Goal: Task Accomplishment & Management: Complete application form

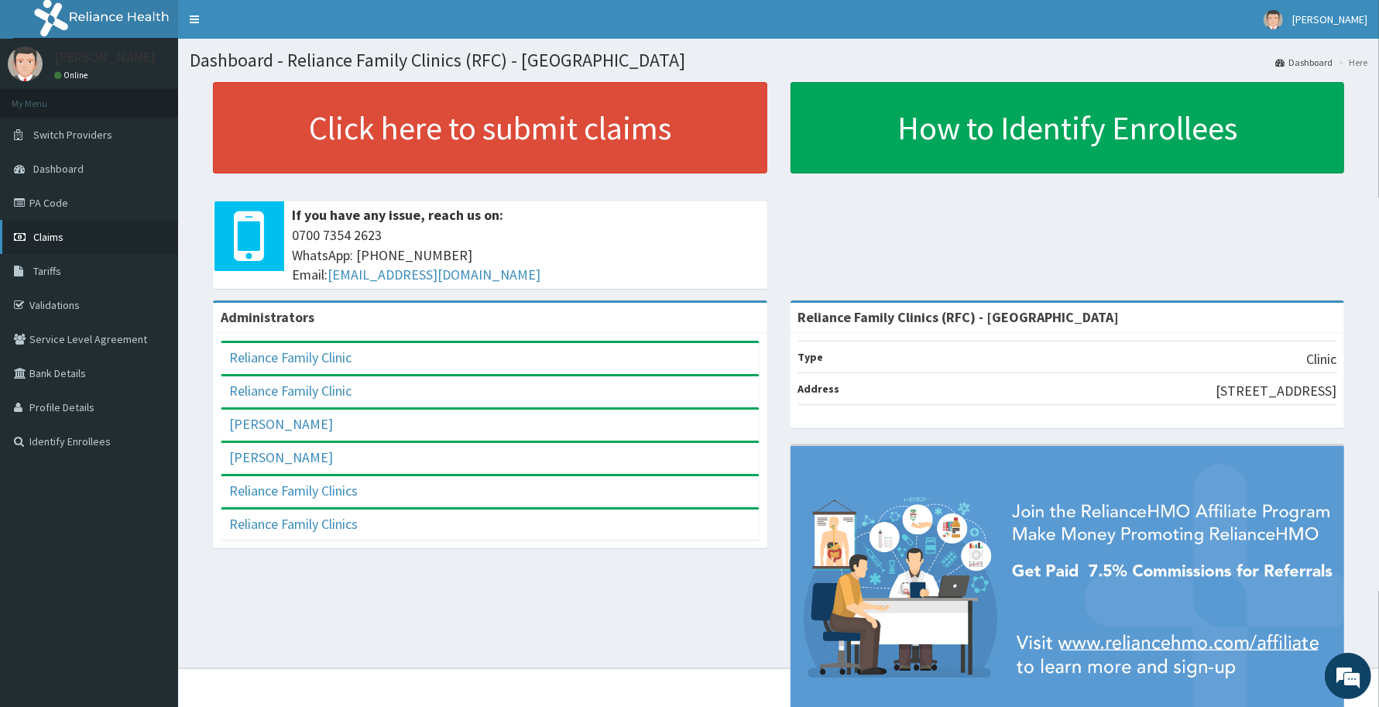
click at [44, 241] on span "Claims" at bounding box center [48, 237] width 30 height 14
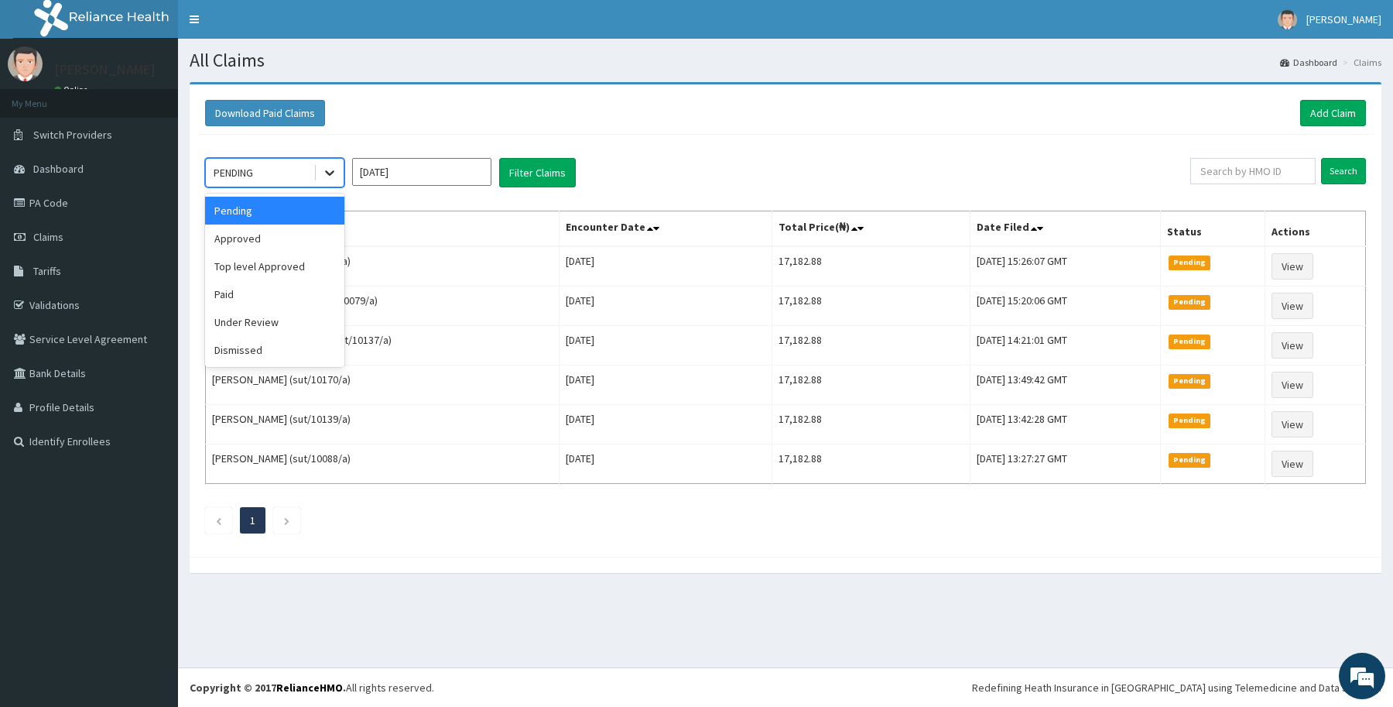
click at [326, 170] on icon at bounding box center [329, 172] width 15 height 15
click at [236, 241] on div "Approved" at bounding box center [274, 239] width 139 height 28
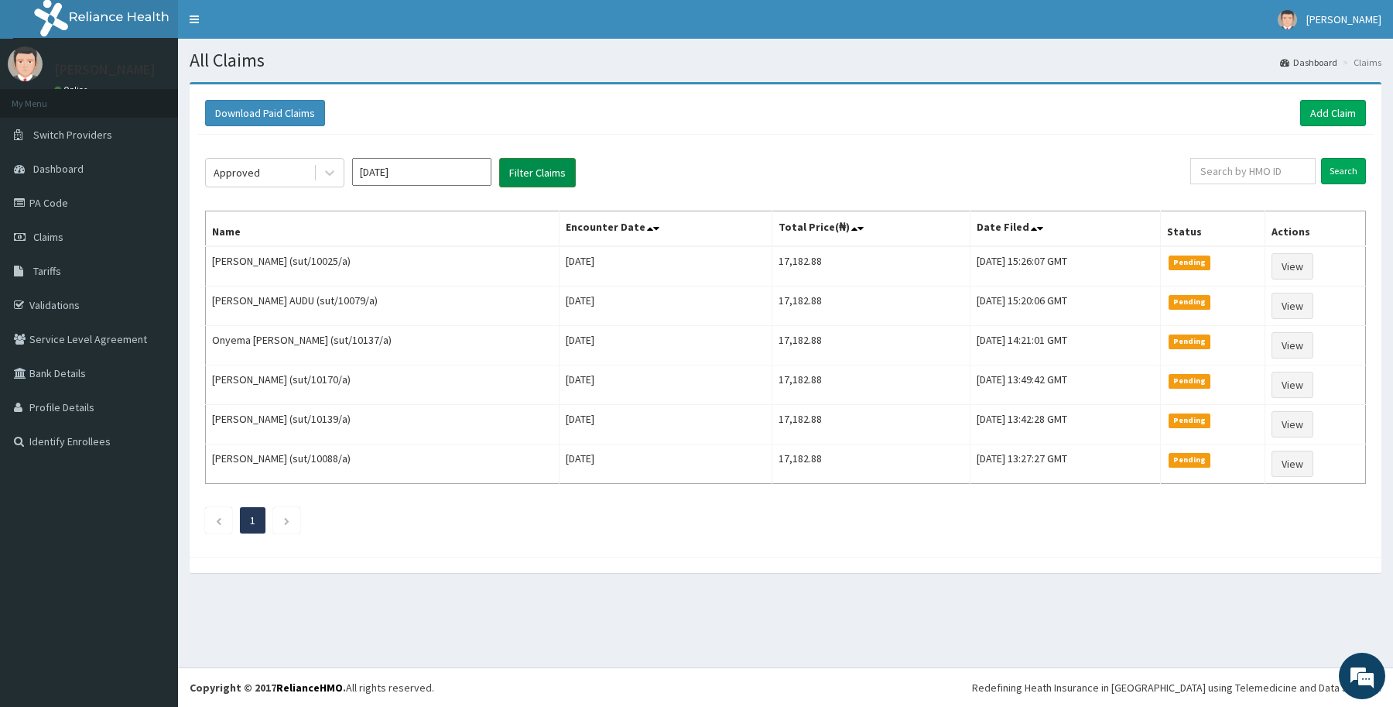
click at [540, 177] on button "Filter Claims" at bounding box center [537, 172] width 77 height 29
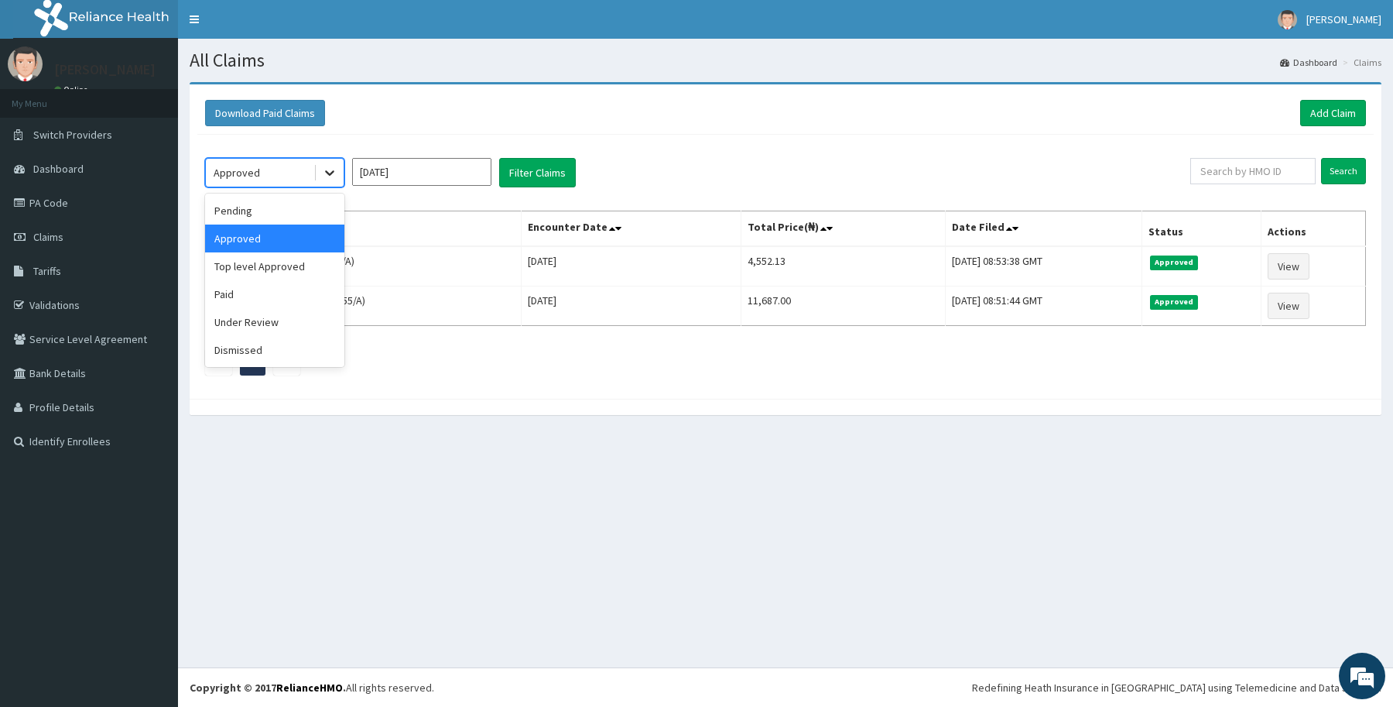
click at [319, 166] on div at bounding box center [330, 173] width 28 height 28
click at [245, 199] on div "Pending" at bounding box center [274, 211] width 139 height 28
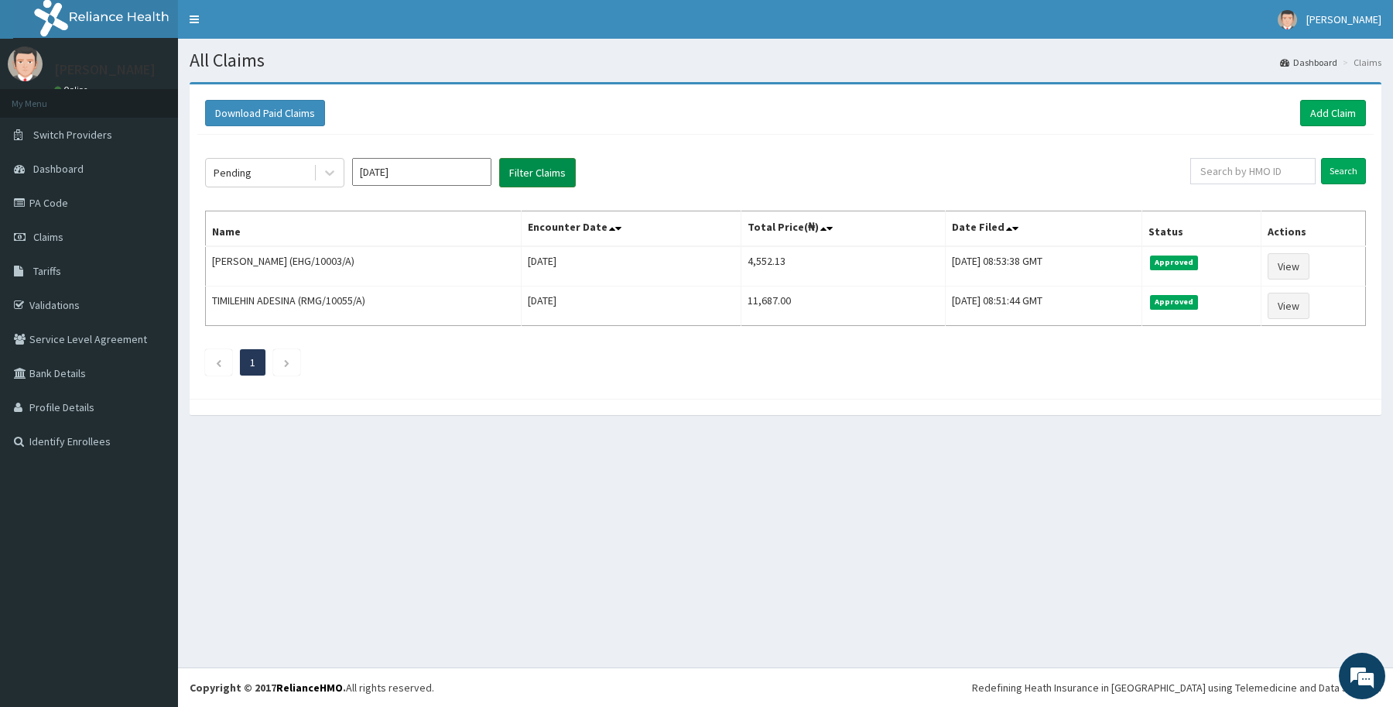
click at [528, 176] on button "Filter Claims" at bounding box center [537, 172] width 77 height 29
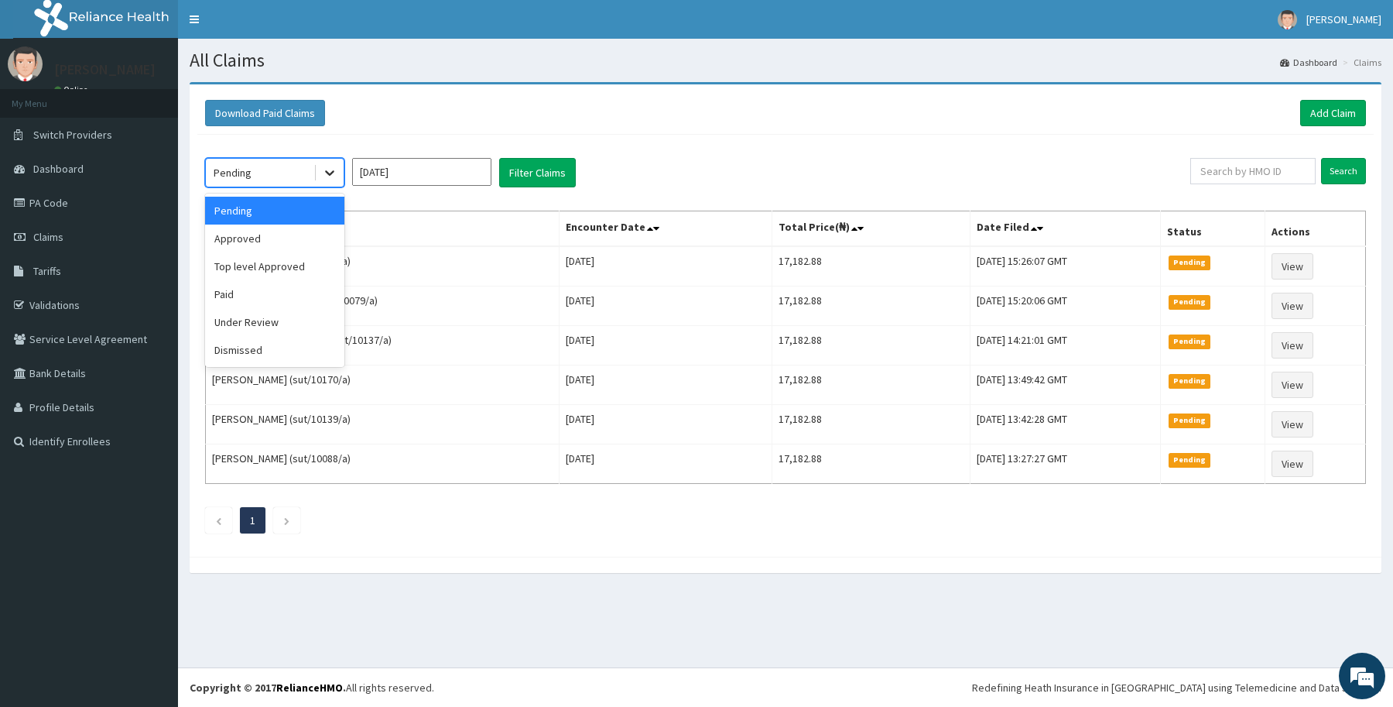
click at [323, 169] on icon at bounding box center [329, 172] width 15 height 15
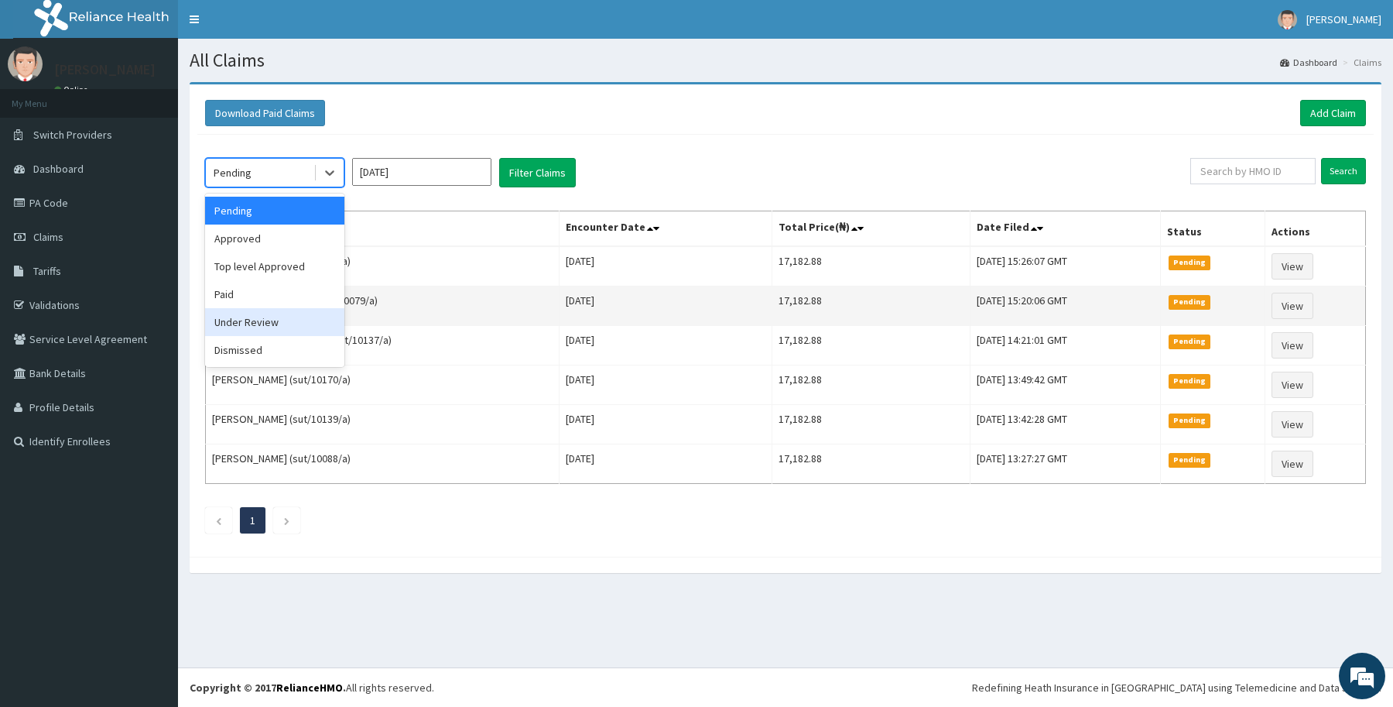
drag, startPoint x: 262, startPoint y: 322, endPoint x: 284, endPoint y: 317, distance: 22.9
click at [260, 323] on div "Under Review" at bounding box center [274, 322] width 139 height 28
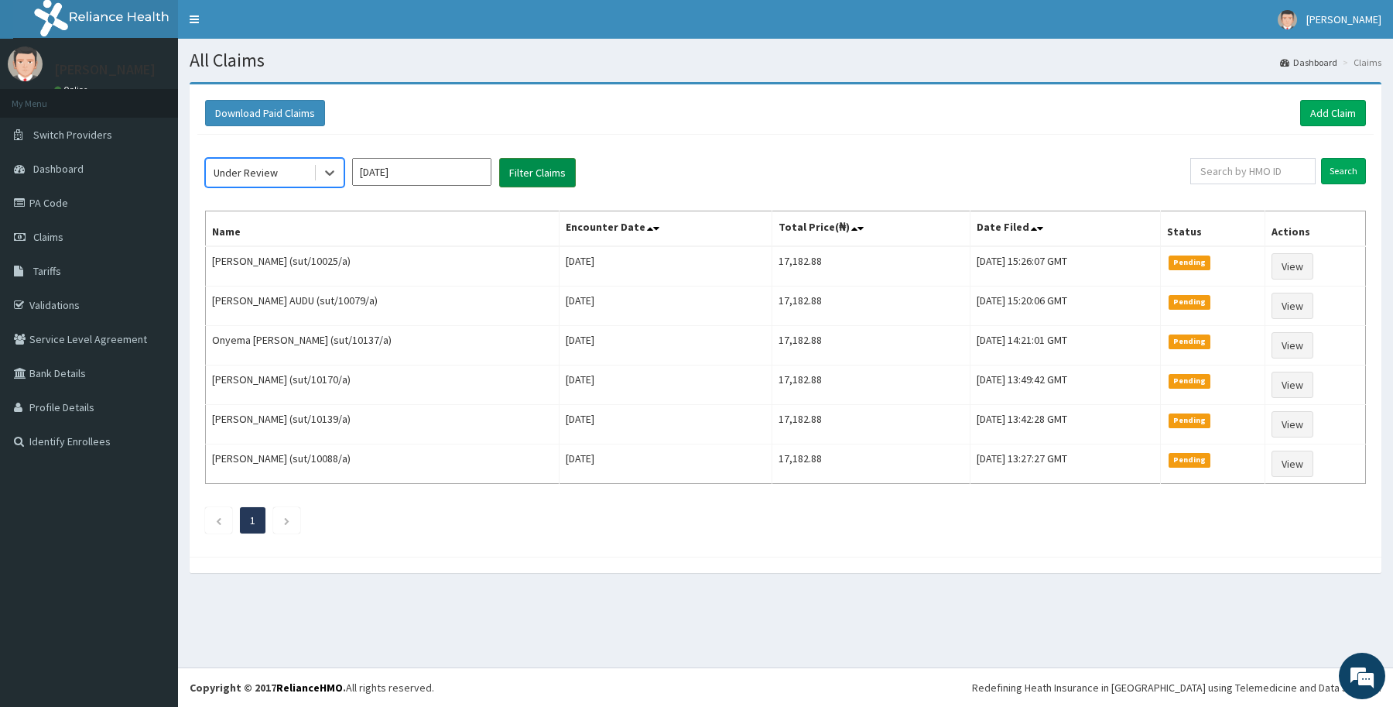
click at [531, 177] on button "Filter Claims" at bounding box center [537, 172] width 77 height 29
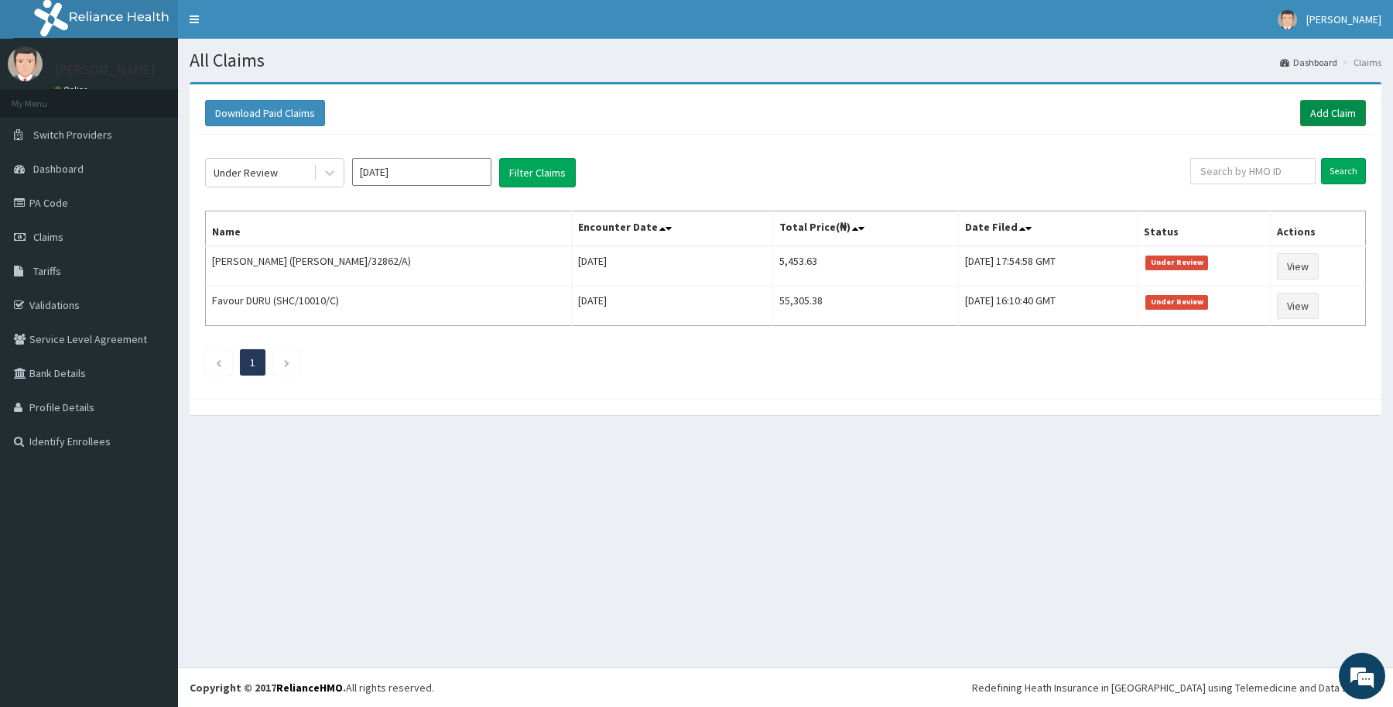
click at [1343, 109] on link "Add Claim" at bounding box center [1334, 113] width 66 height 26
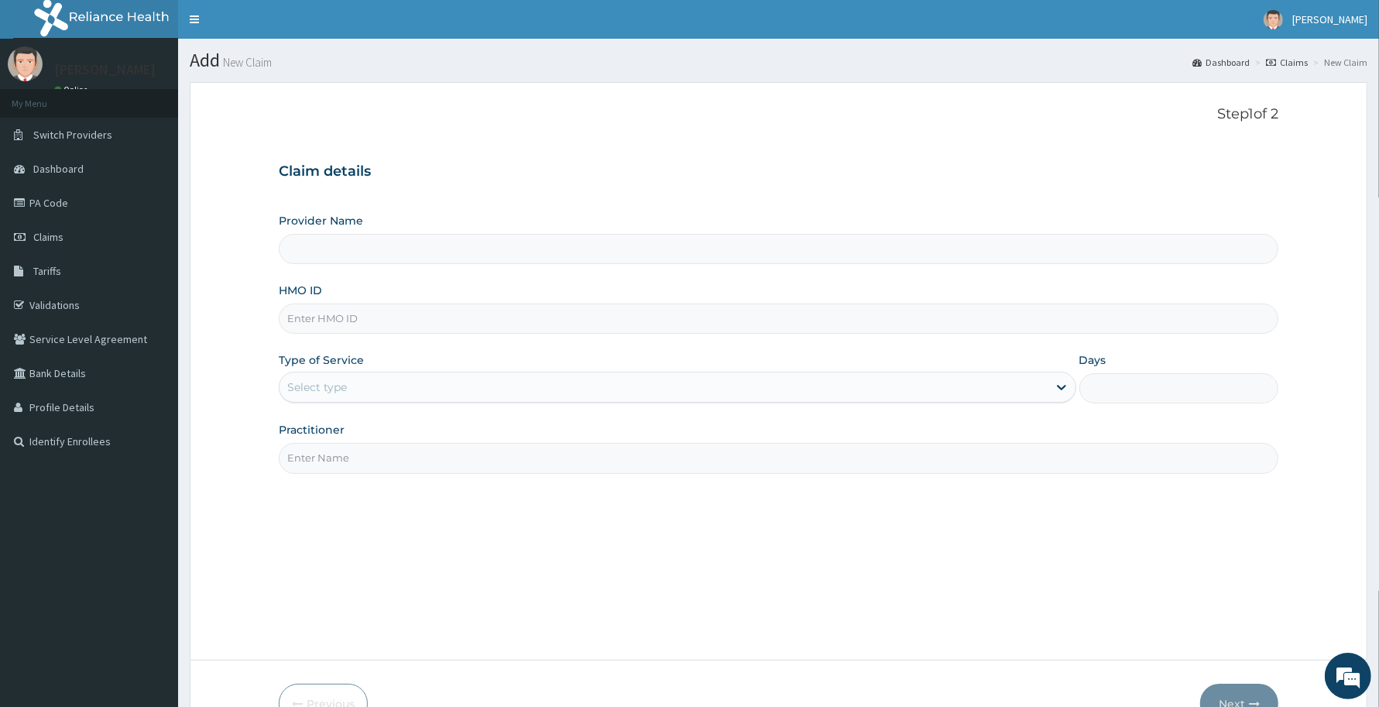
type input "Reliance Family Clinics (RFC) - [GEOGRAPHIC_DATA]"
click at [308, 323] on input "HMO ID" at bounding box center [778, 318] width 999 height 30
paste input "EHG/10048/A"
type input "EHG/10048/A"
drag, startPoint x: 317, startPoint y: 378, endPoint x: 324, endPoint y: 406, distance: 29.3
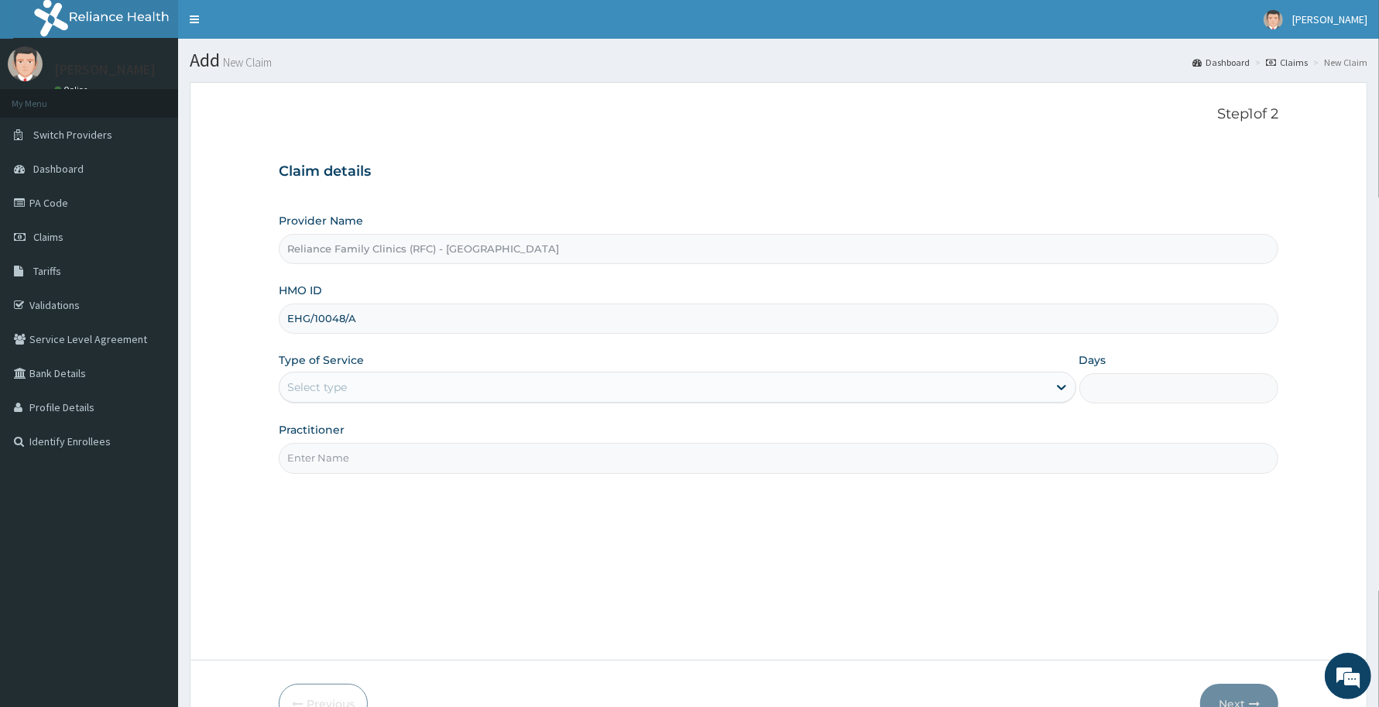
click at [318, 382] on div "Select type" at bounding box center [663, 387] width 768 height 25
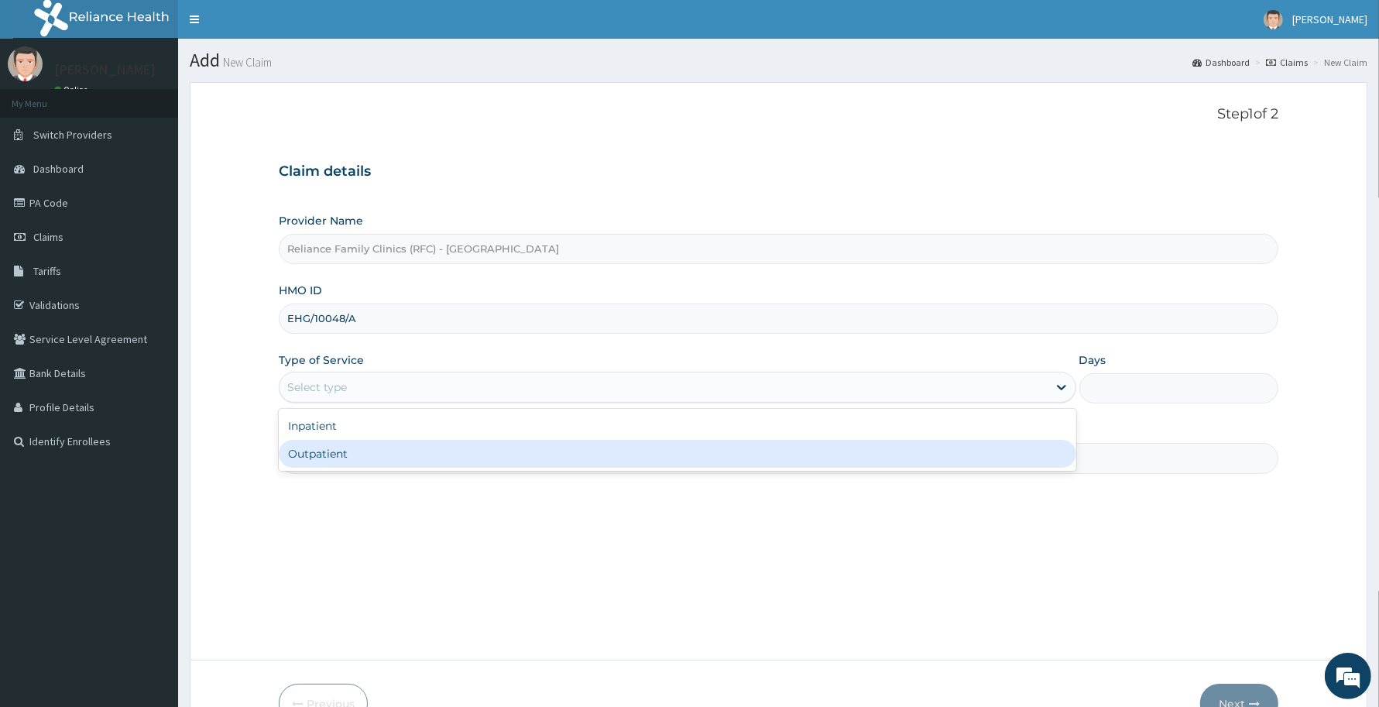
click at [326, 451] on div "Outpatient" at bounding box center [677, 454] width 797 height 28
type input "1"
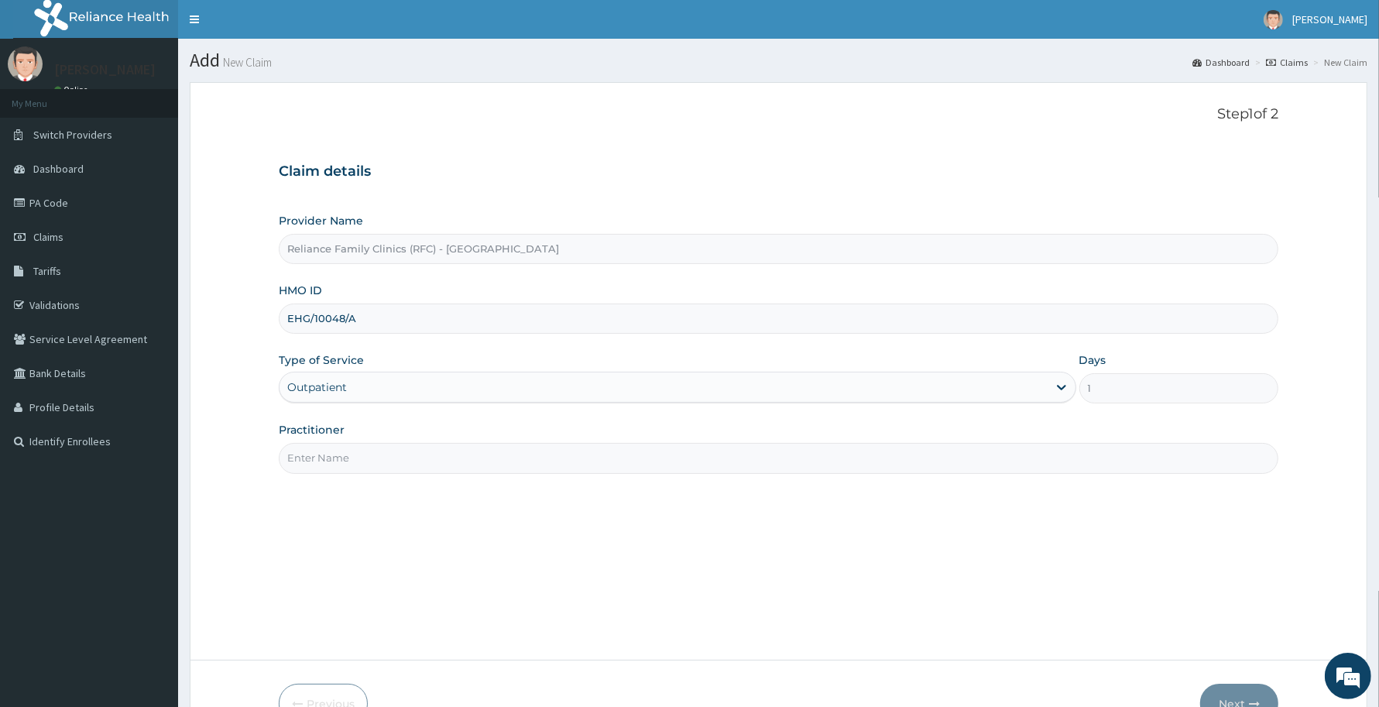
click at [321, 458] on input "Practitioner" at bounding box center [778, 458] width 999 height 30
type input "Dr Aisha Ibrahim"
click at [1243, 695] on button "Next" at bounding box center [1239, 704] width 78 height 40
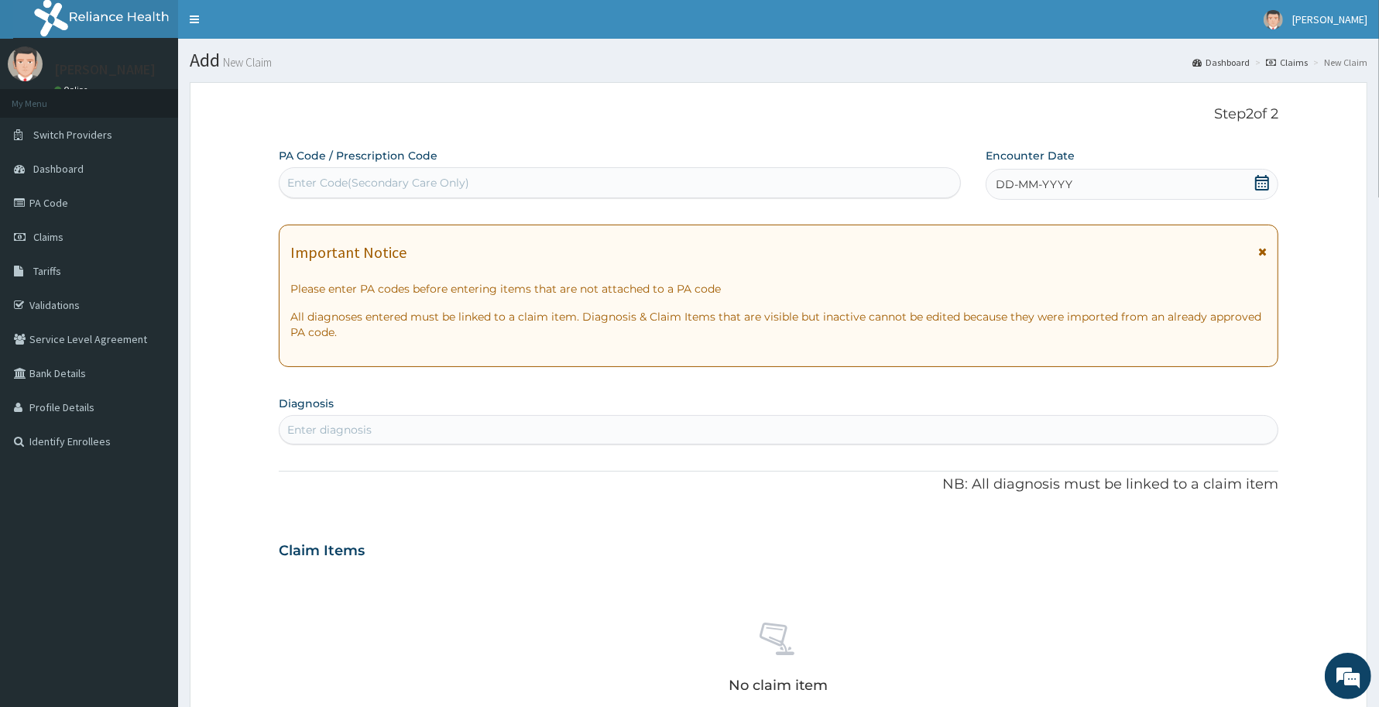
click at [1136, 179] on div "DD-MM-YYYY" at bounding box center [1131, 184] width 293 height 31
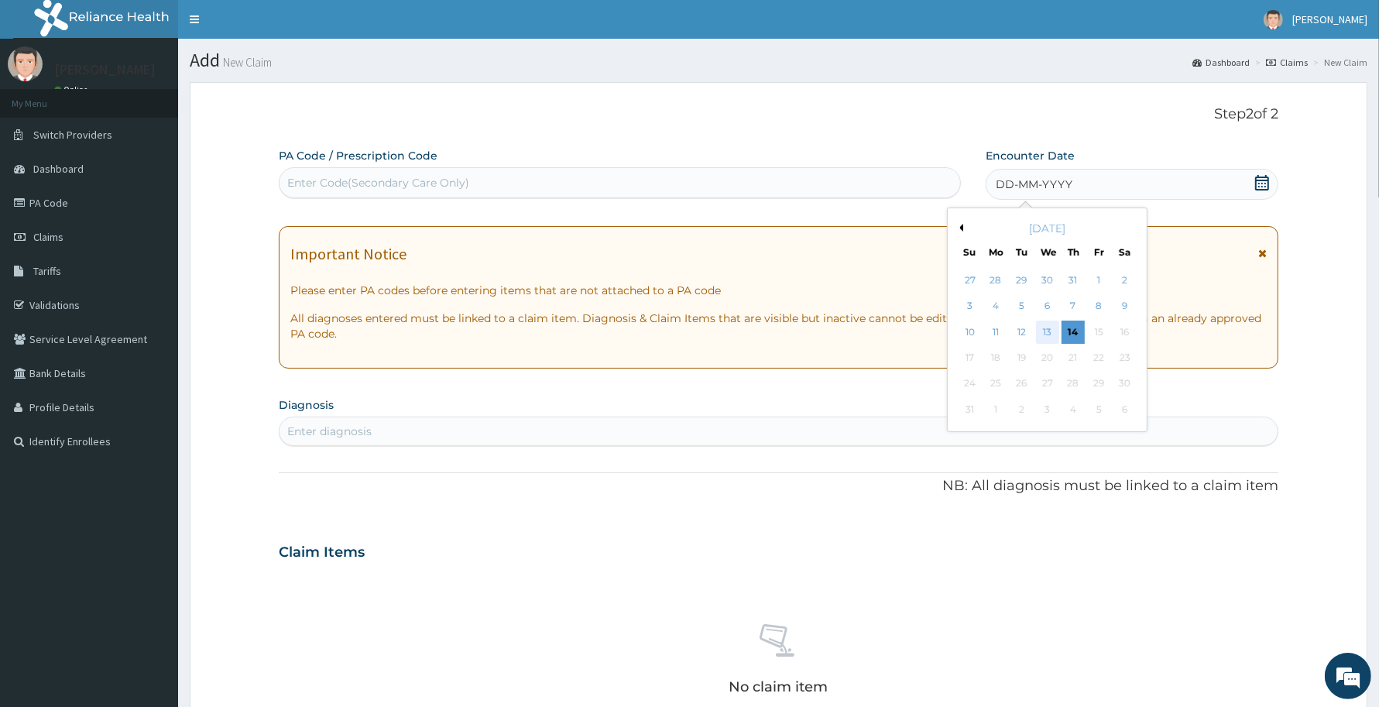
click at [1047, 330] on div "13" at bounding box center [1047, 331] width 23 height 23
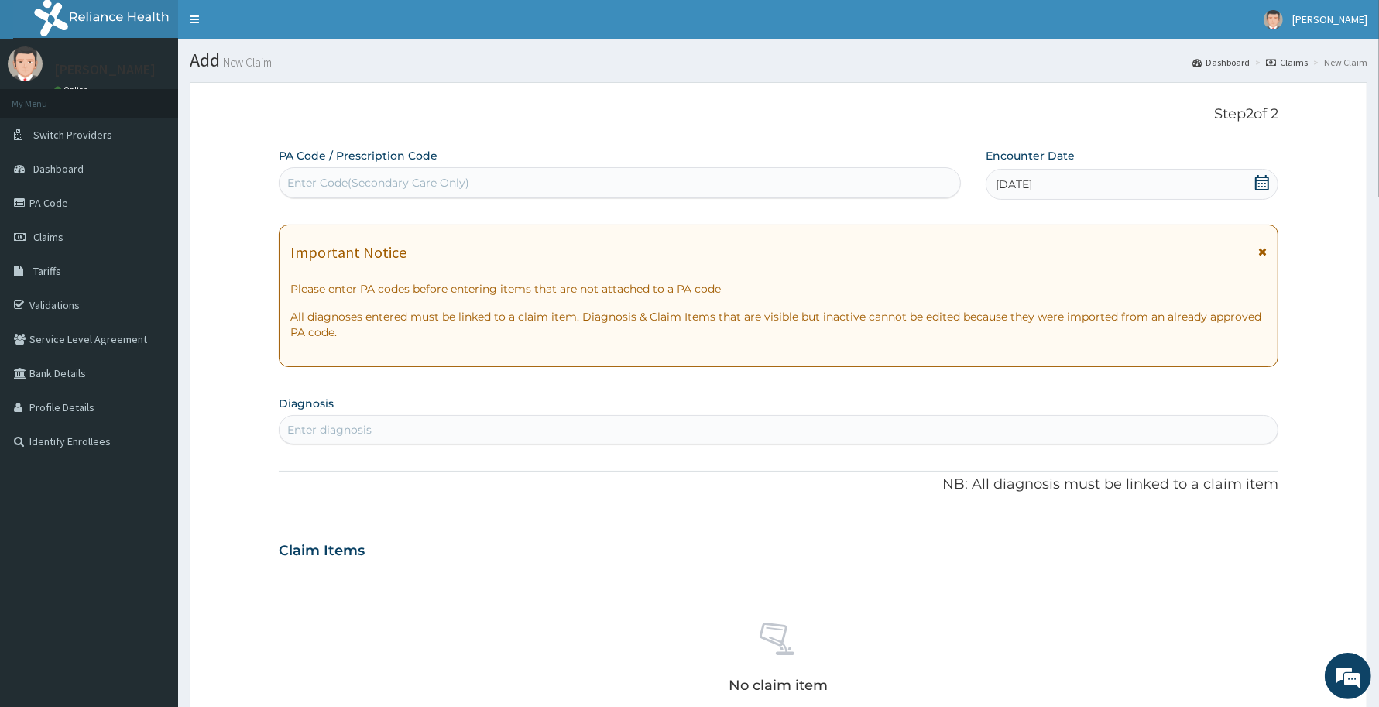
click at [339, 432] on div "Enter diagnosis" at bounding box center [329, 429] width 84 height 15
type input "gerd"
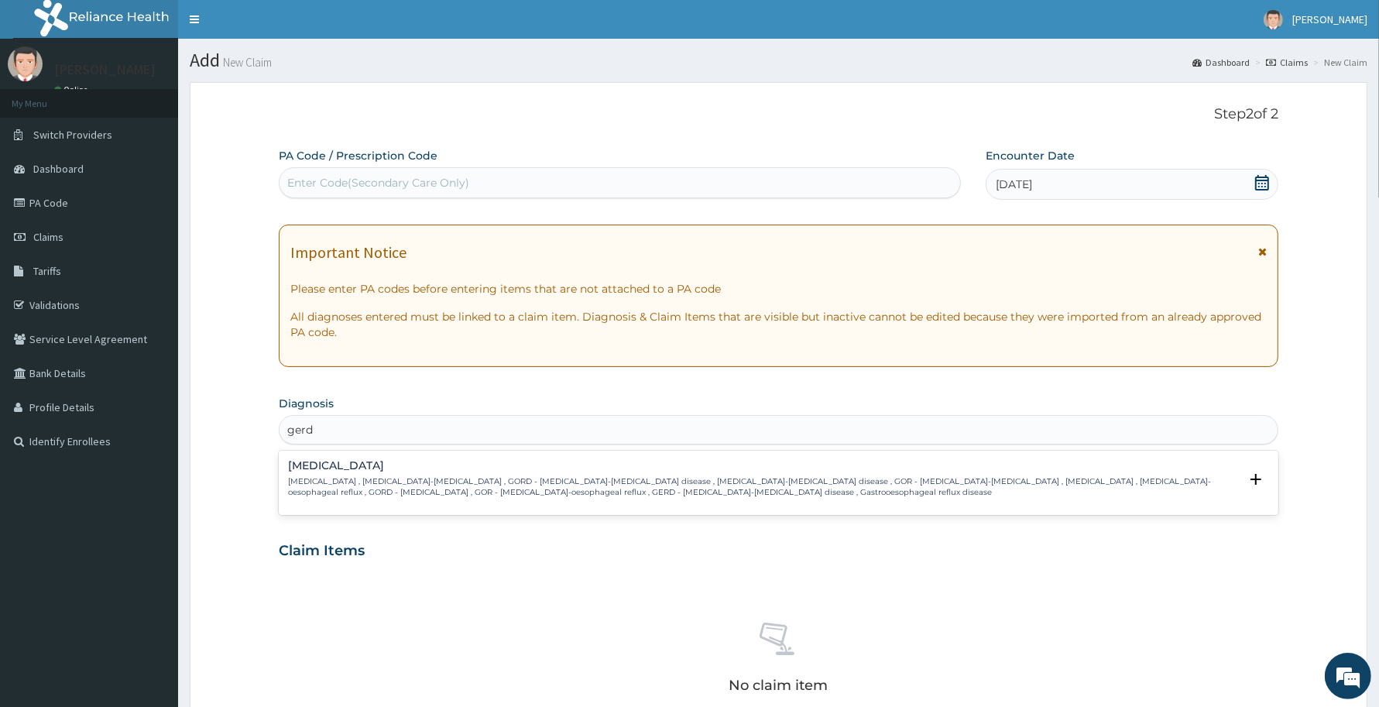
click at [353, 468] on h4 "Gastroesophageal reflux disease" at bounding box center [763, 466] width 951 height 12
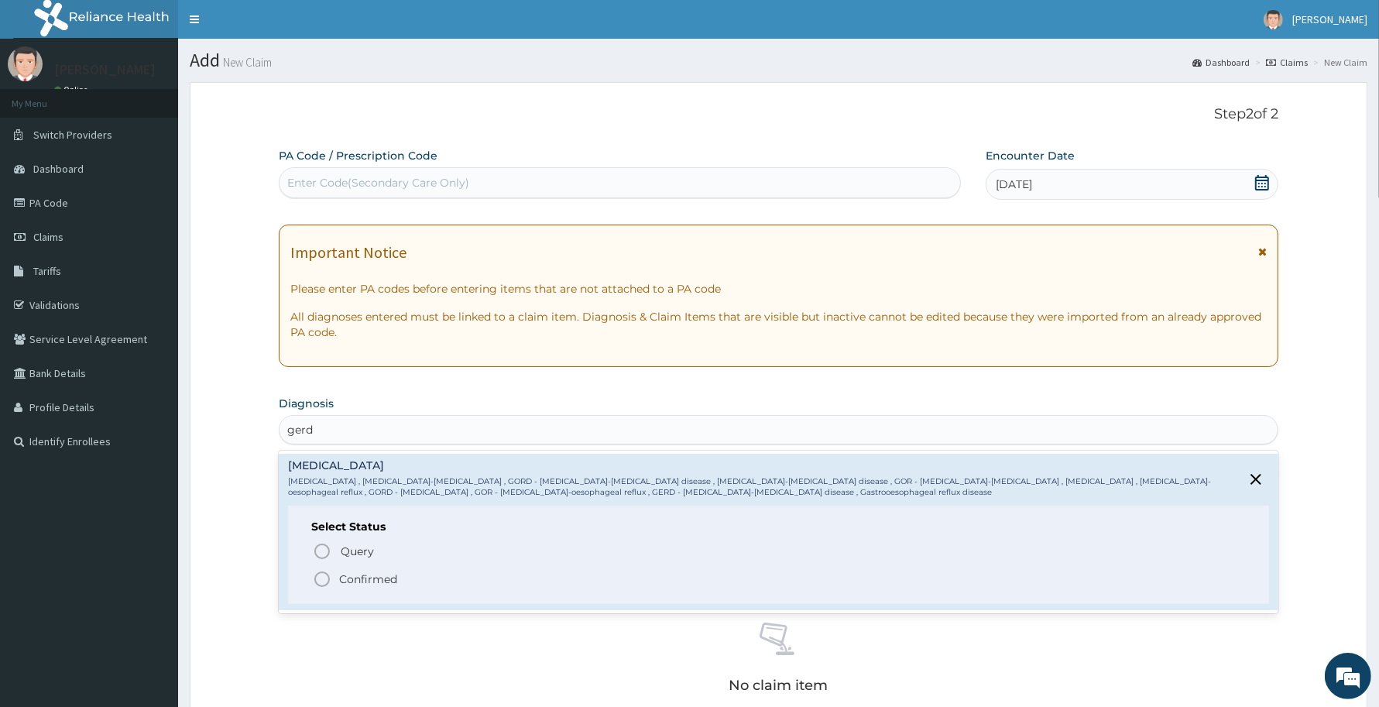
click at [368, 574] on p "Confirmed" at bounding box center [368, 578] width 58 height 15
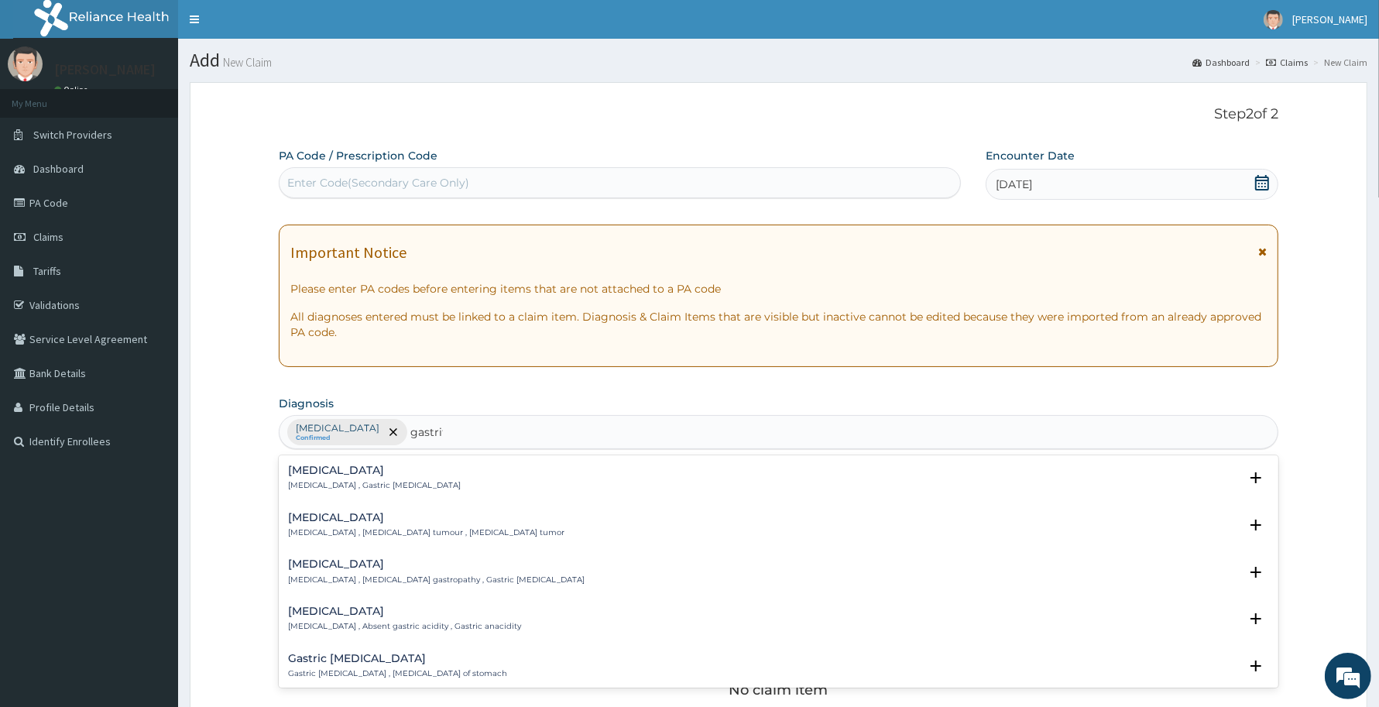
type input "gastriti"
click at [338, 469] on h4 "Gastritis" at bounding box center [374, 470] width 173 height 12
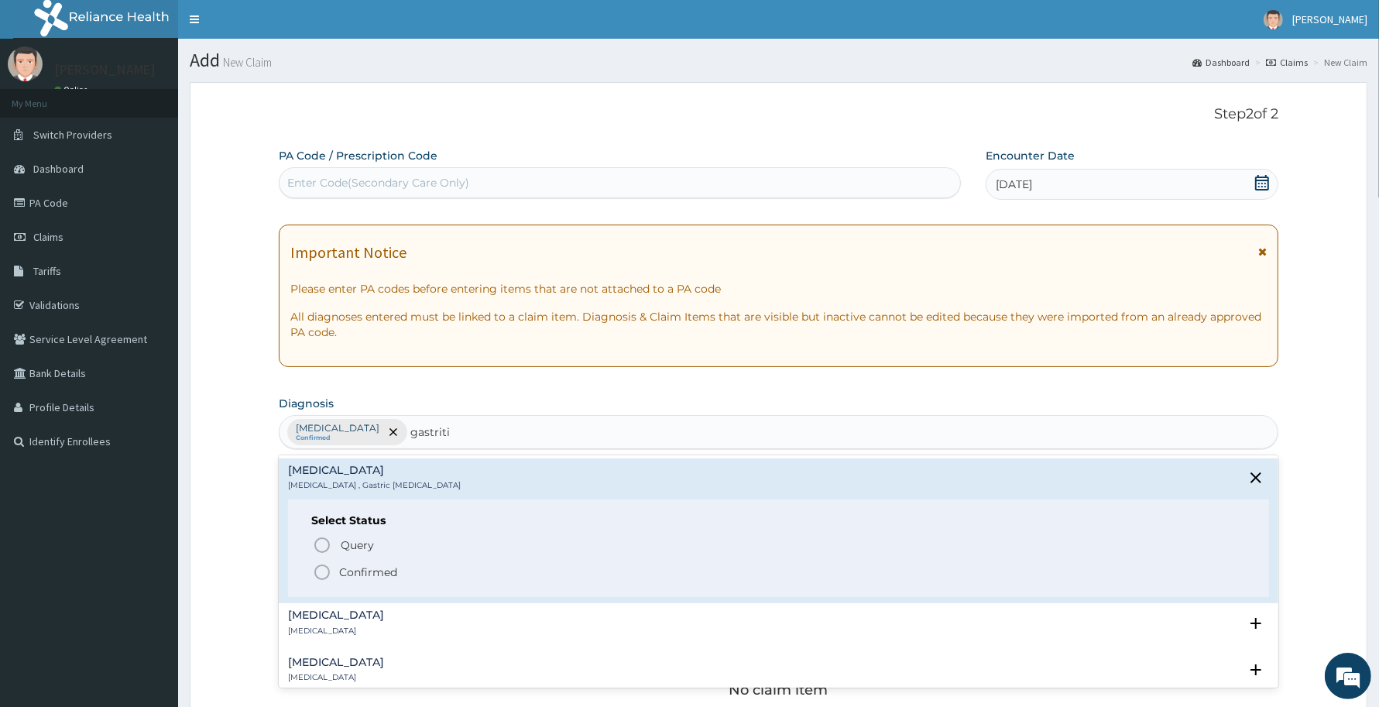
click at [369, 567] on p "Confirmed" at bounding box center [368, 571] width 58 height 15
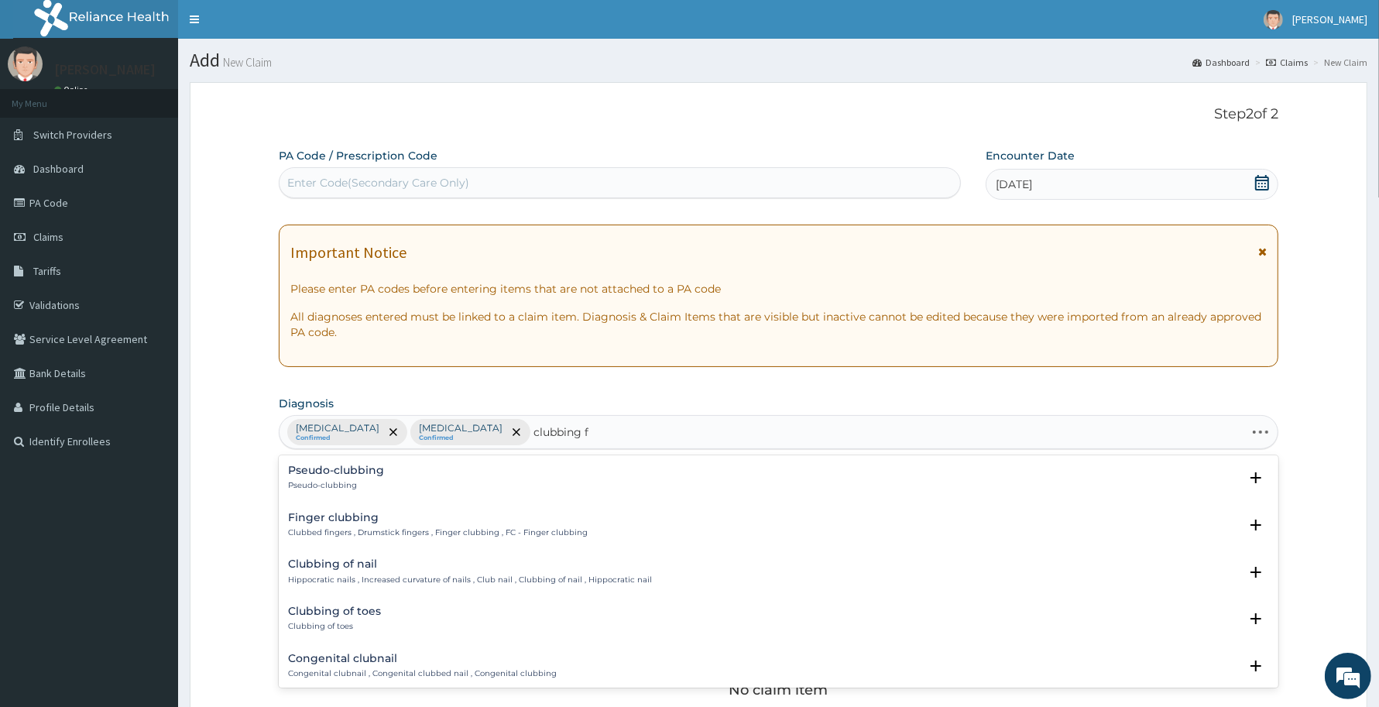
type input "clubbing fi"
click at [319, 530] on p "Clubbed fingers , Drumstick fingers , Finger clubbing , FC - Finger clubbing" at bounding box center [438, 532] width 300 height 11
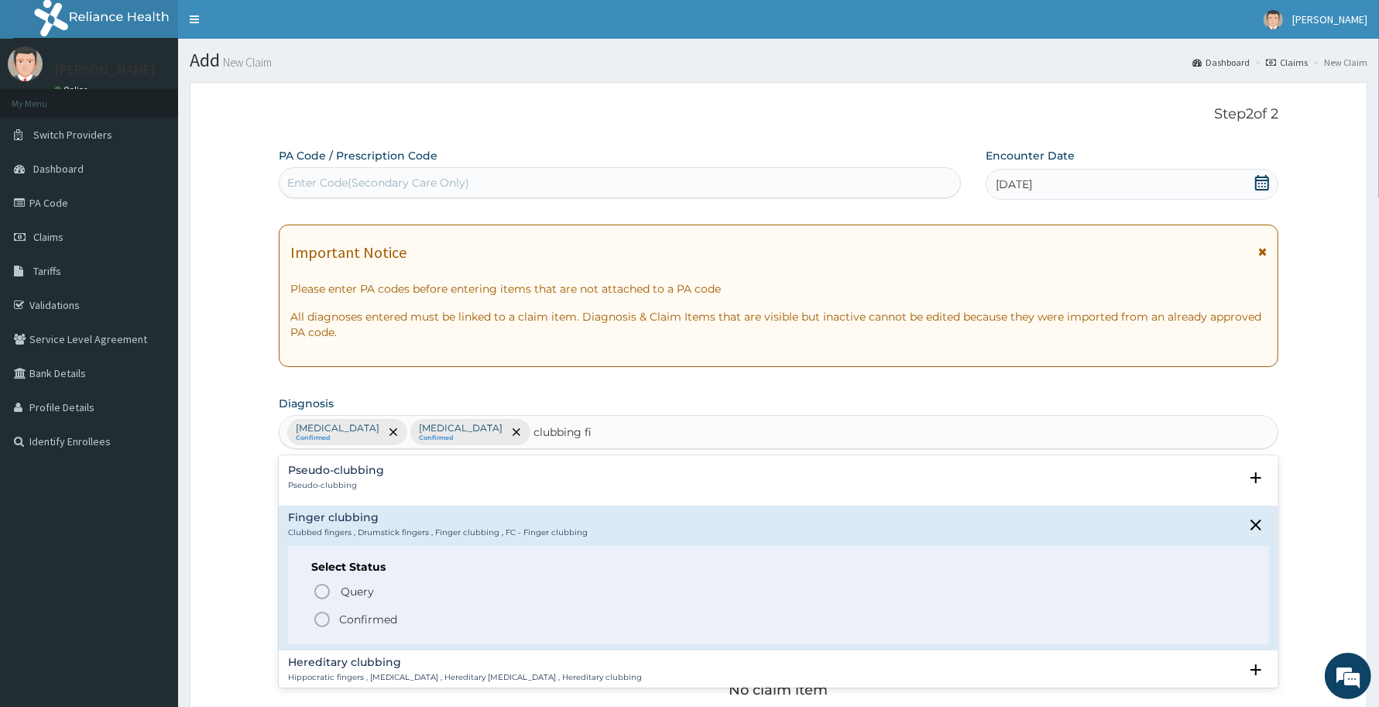
click at [366, 617] on p "Confirmed" at bounding box center [368, 619] width 58 height 15
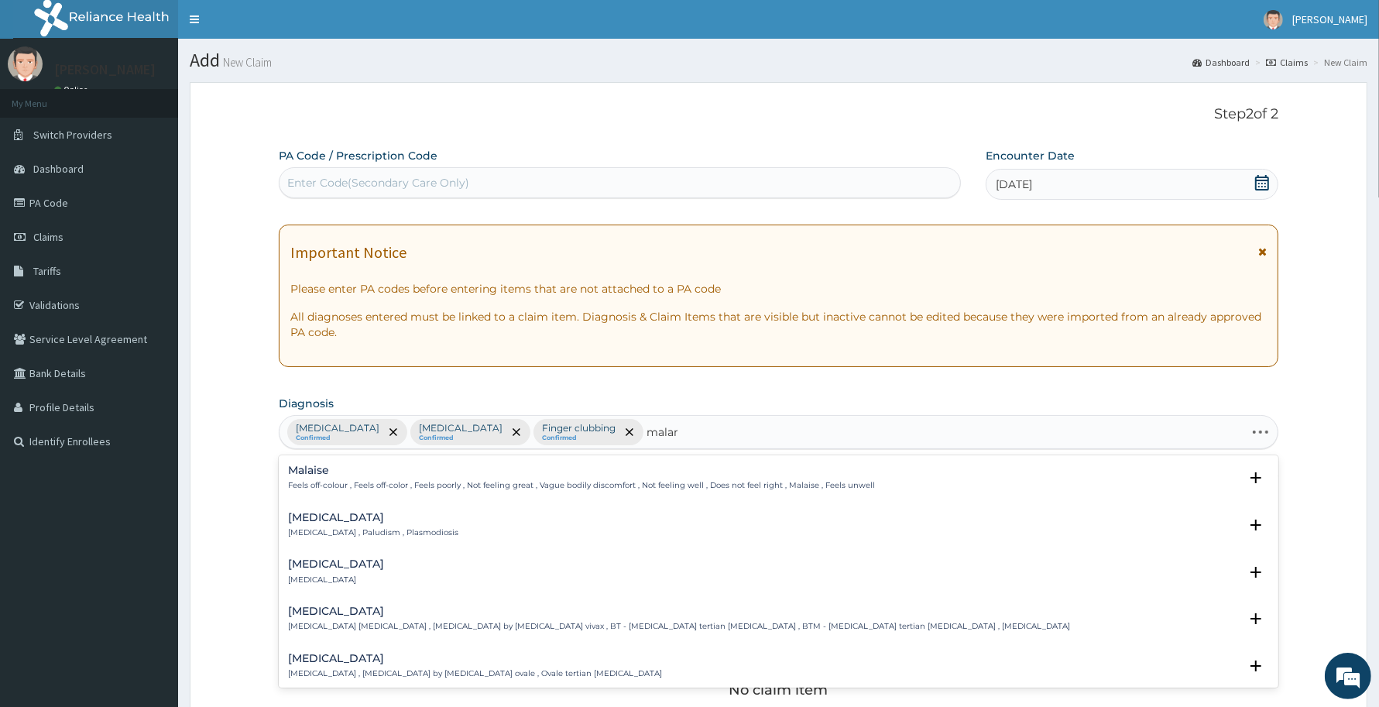
type input "malari"
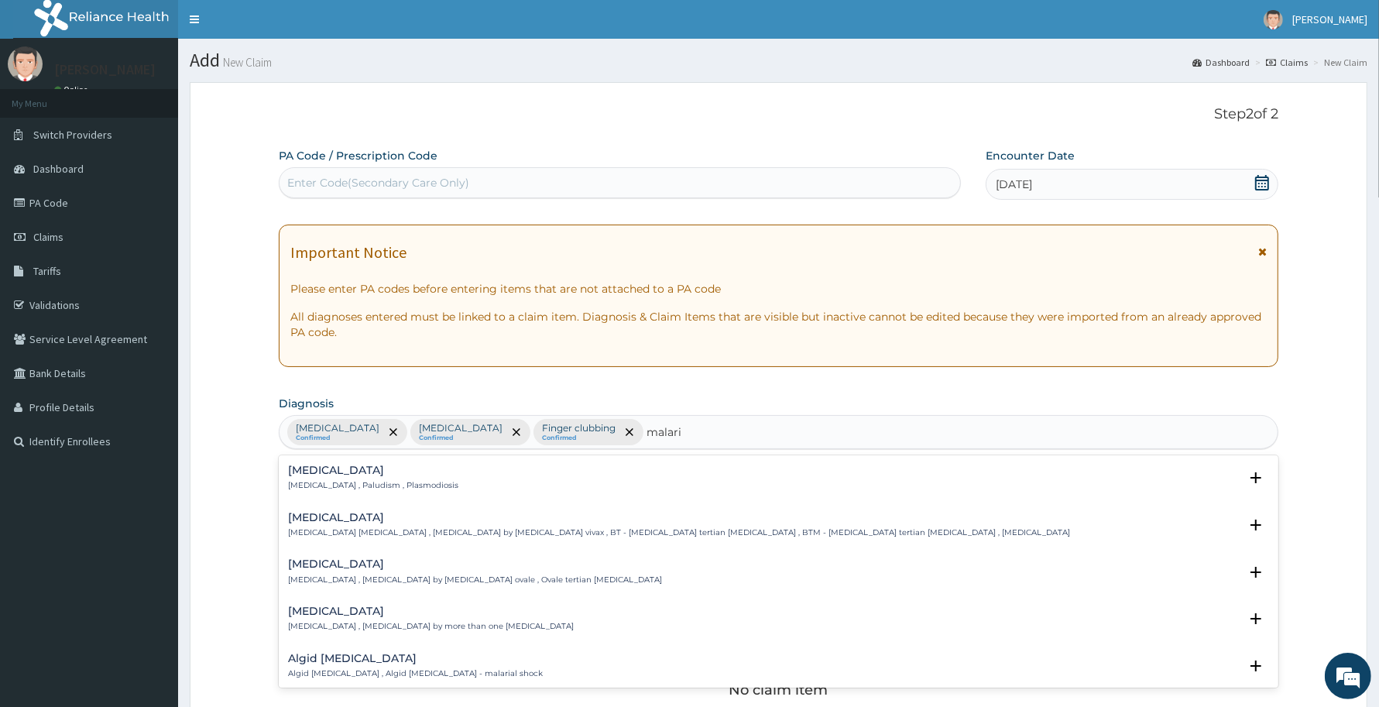
click at [303, 478] on div "Malaria Malaria , Paludism , Plasmodiosis" at bounding box center [373, 477] width 170 height 27
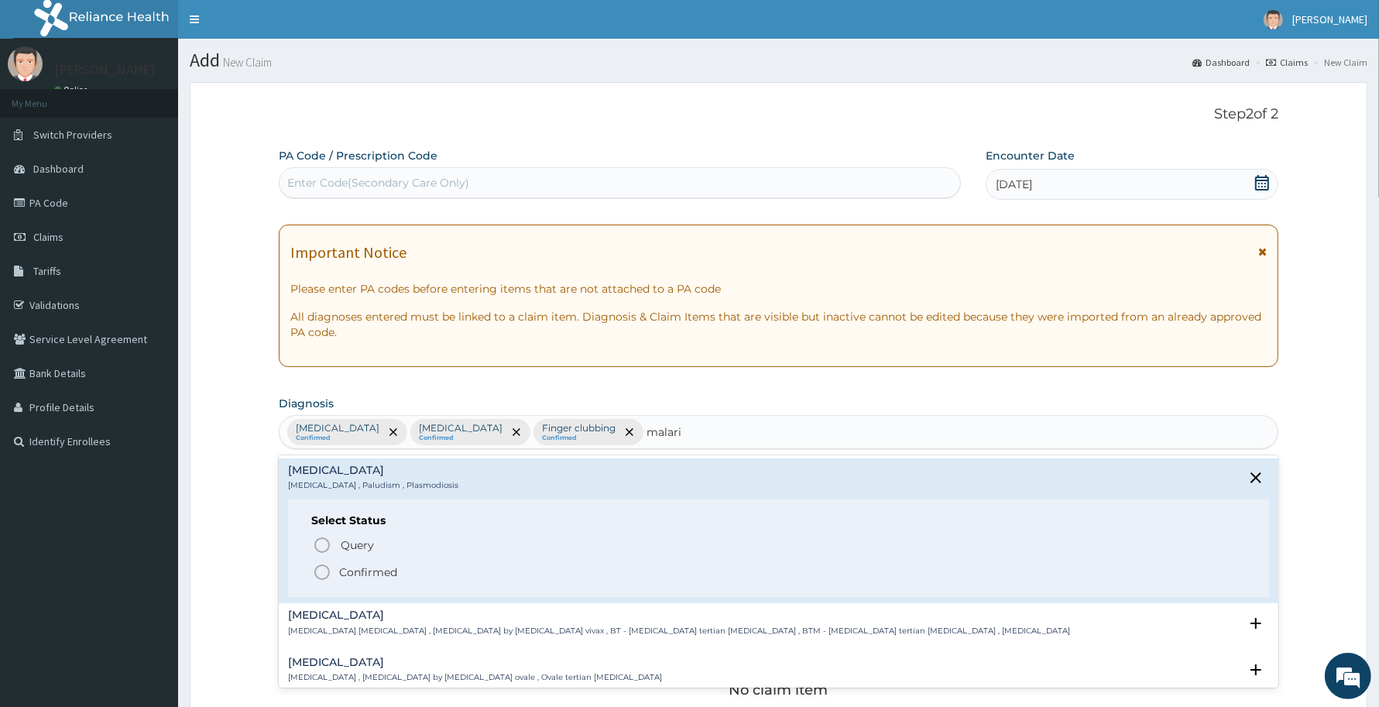
click at [368, 570] on p "Confirmed" at bounding box center [368, 571] width 58 height 15
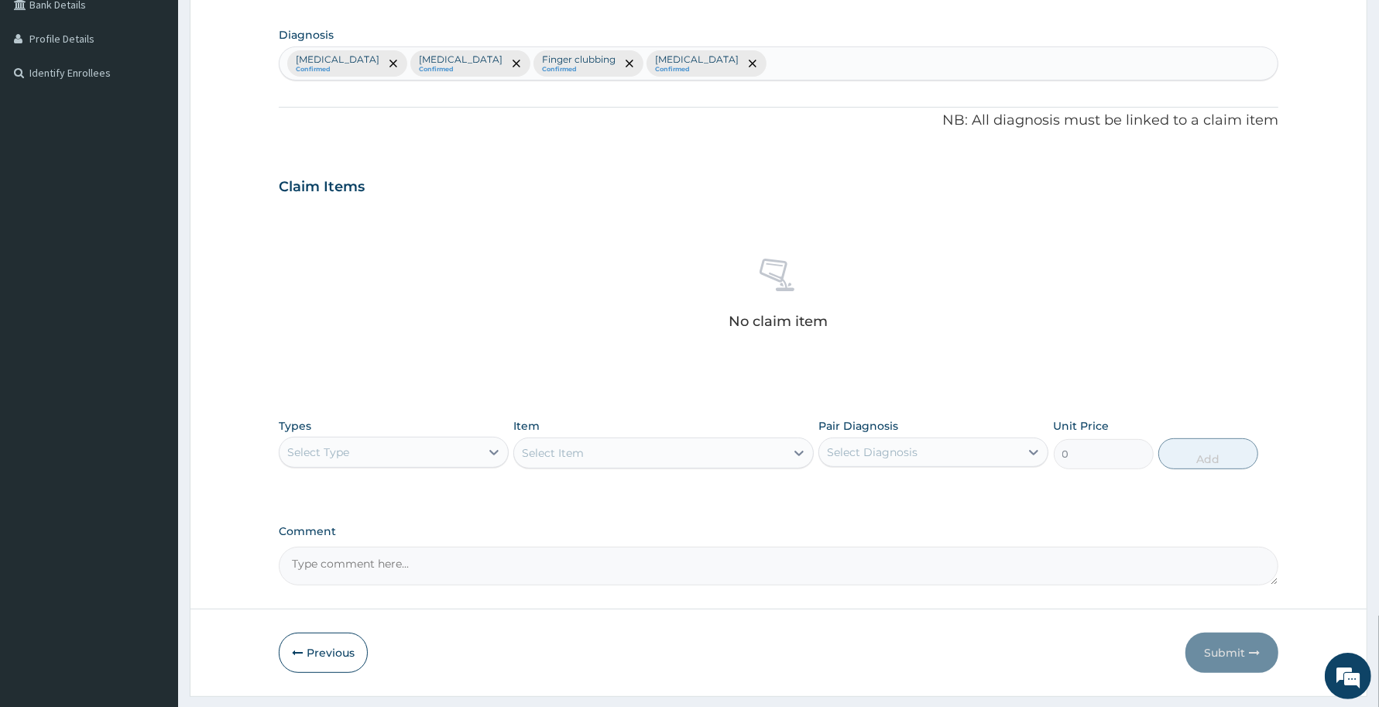
scroll to position [410, 0]
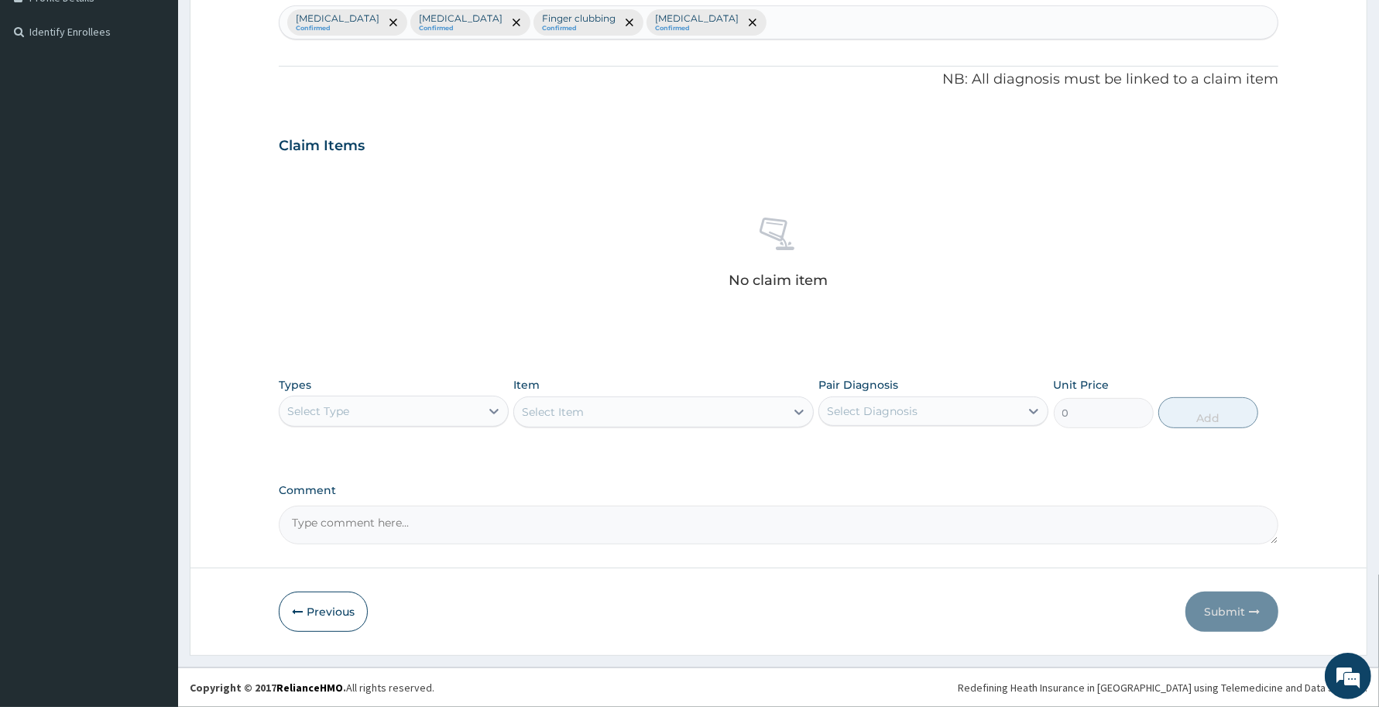
drag, startPoint x: 311, startPoint y: 614, endPoint x: 321, endPoint y: 523, distance: 91.9
click at [311, 605] on button "Previous" at bounding box center [323, 611] width 89 height 40
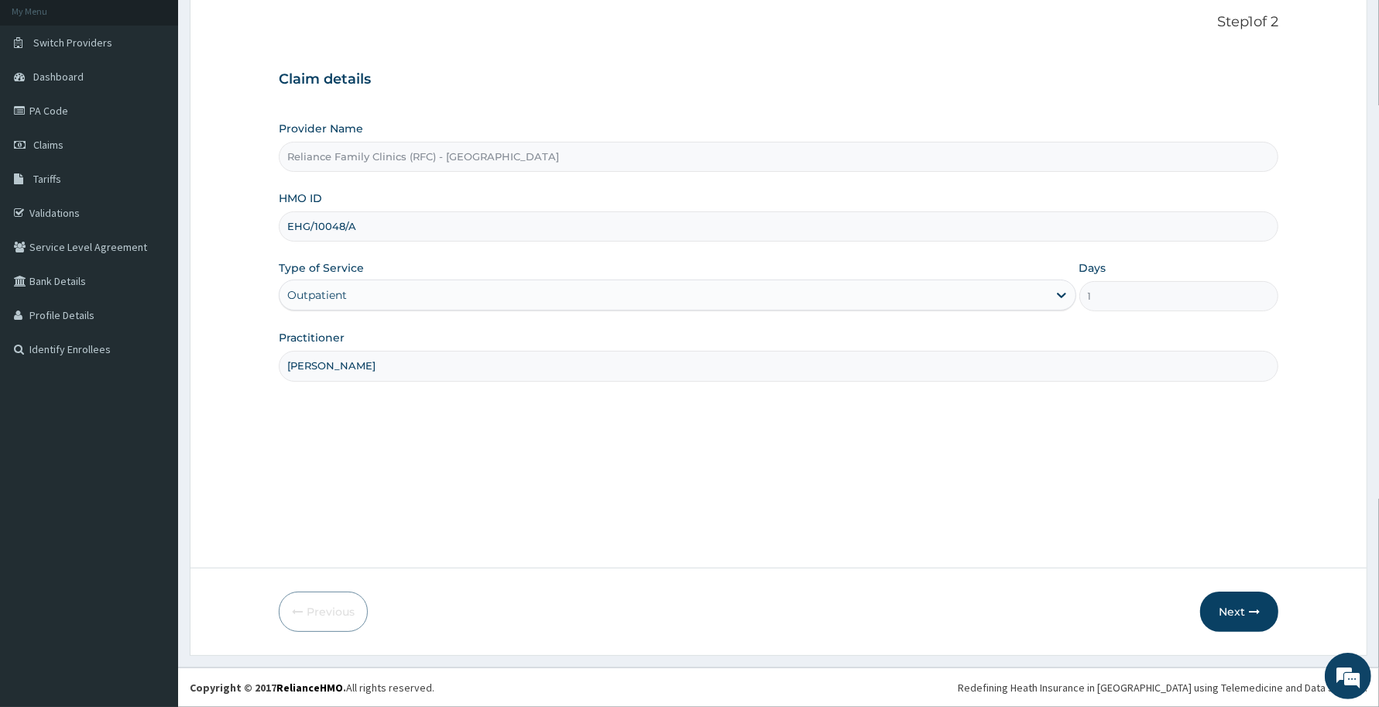
drag, startPoint x: 376, startPoint y: 214, endPoint x: 273, endPoint y: 225, distance: 103.6
click at [273, 225] on form "Step 1 of 2 Claim details Provider Name Reliance Family Clinics (RFC) - Abuja H…" at bounding box center [778, 323] width 1177 height 666
click at [1229, 614] on button "Next" at bounding box center [1239, 611] width 78 height 40
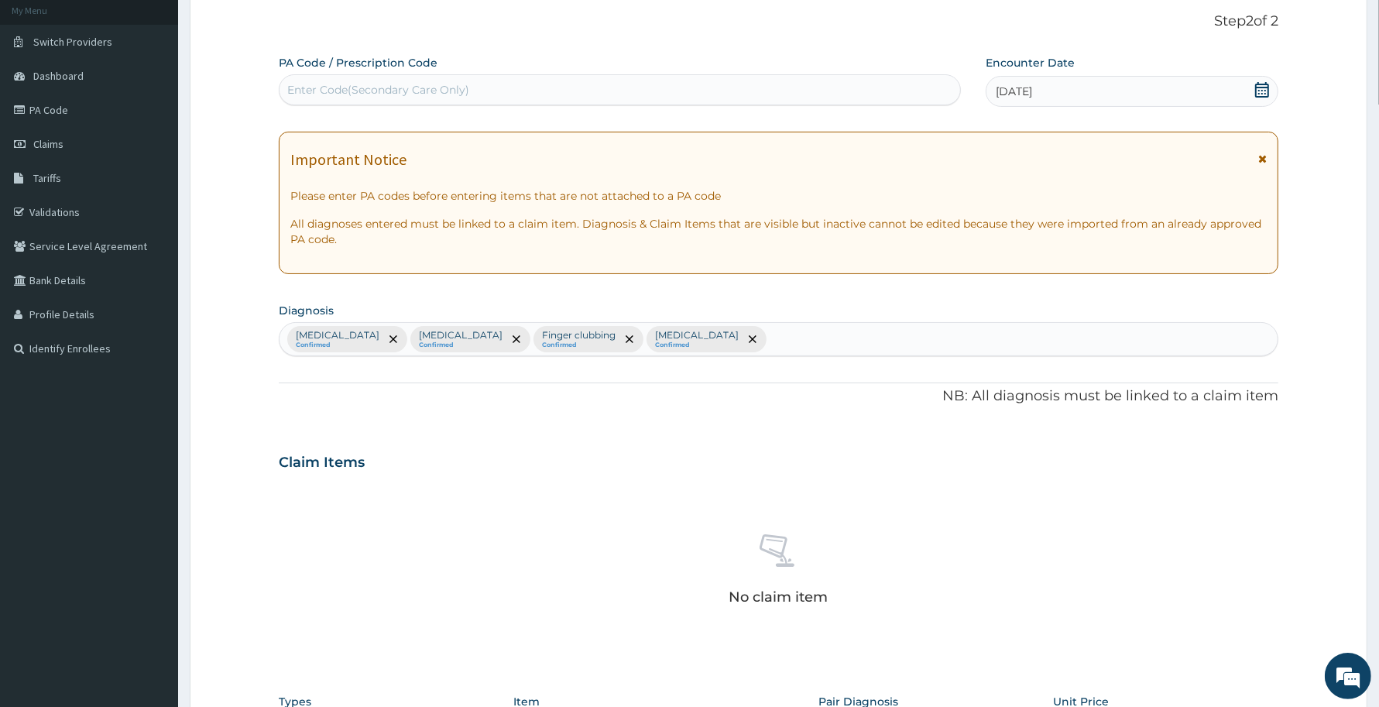
scroll to position [93, 0]
click at [385, 97] on div "Enter Code(Secondary Care Only)" at bounding box center [378, 89] width 182 height 15
paste input "PA/ECAD3A"
type input "PA/ECAD3A"
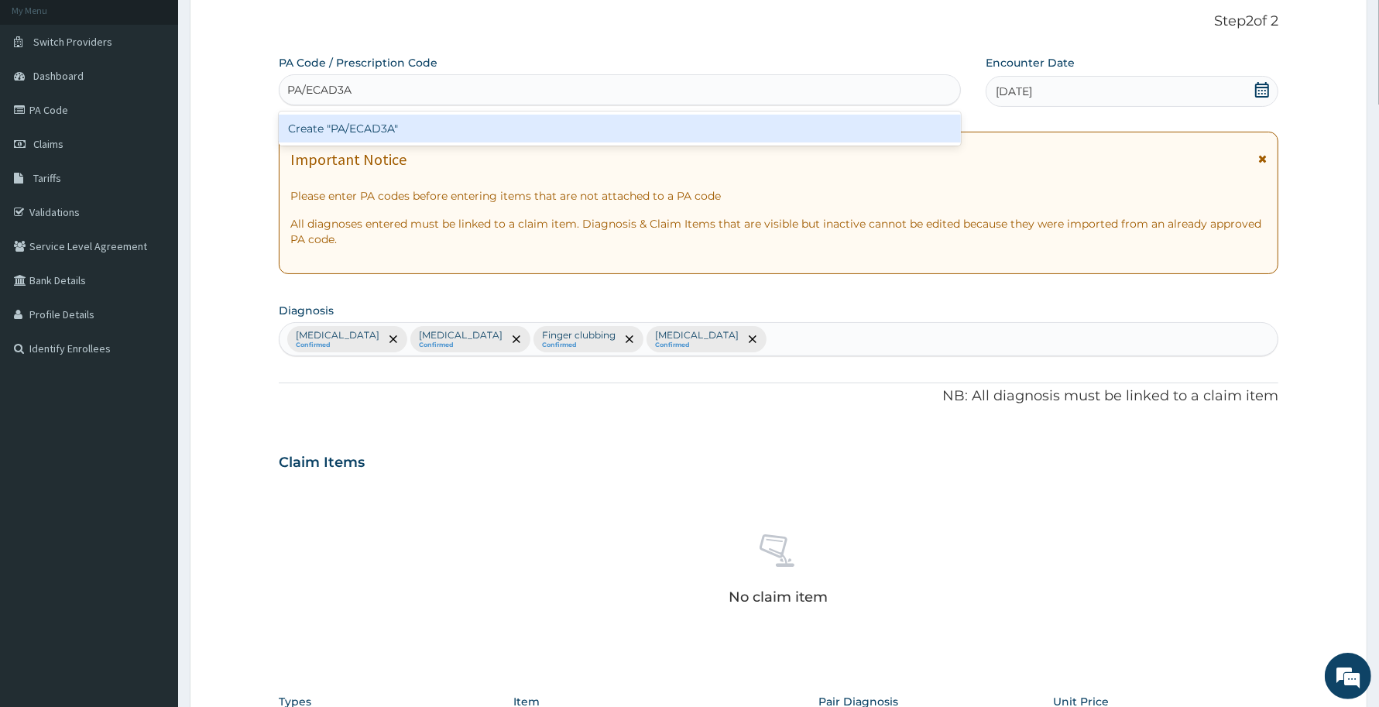
click at [365, 128] on div "Create "PA/ECAD3A"" at bounding box center [620, 129] width 682 height 28
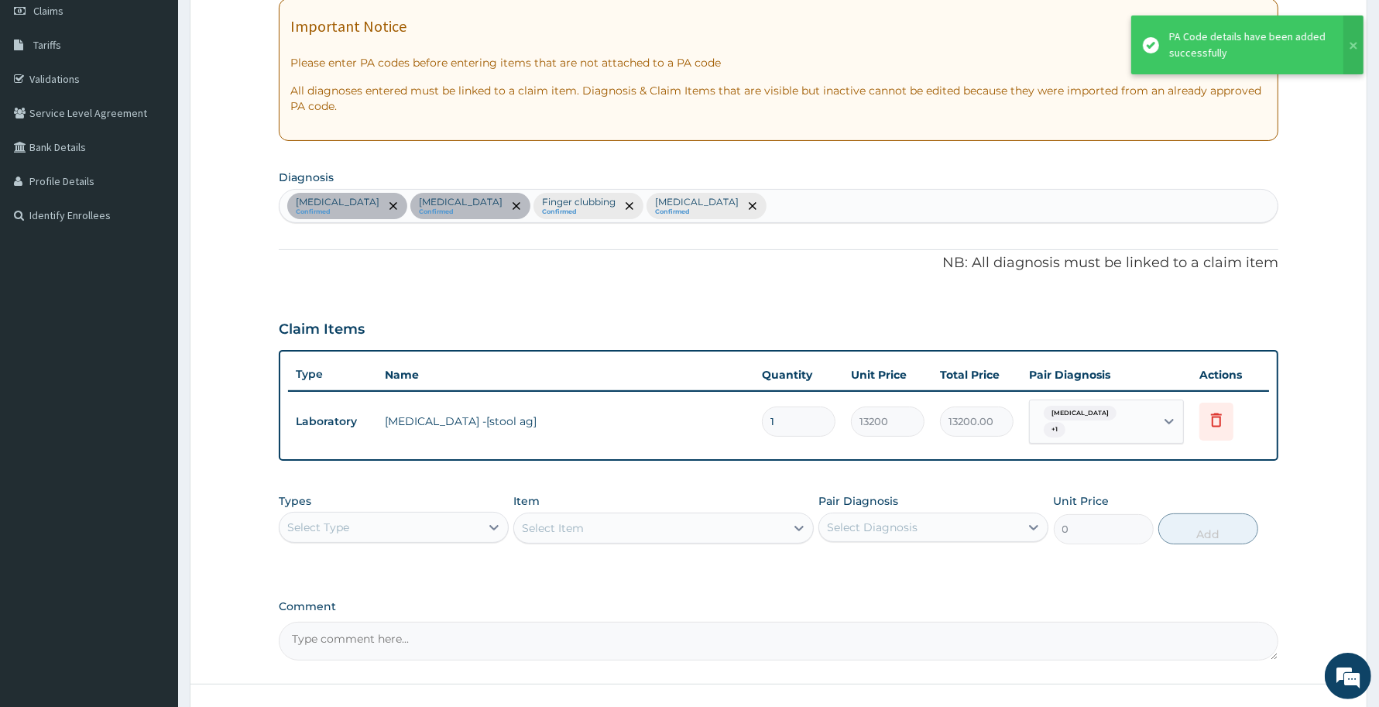
scroll to position [334, 0]
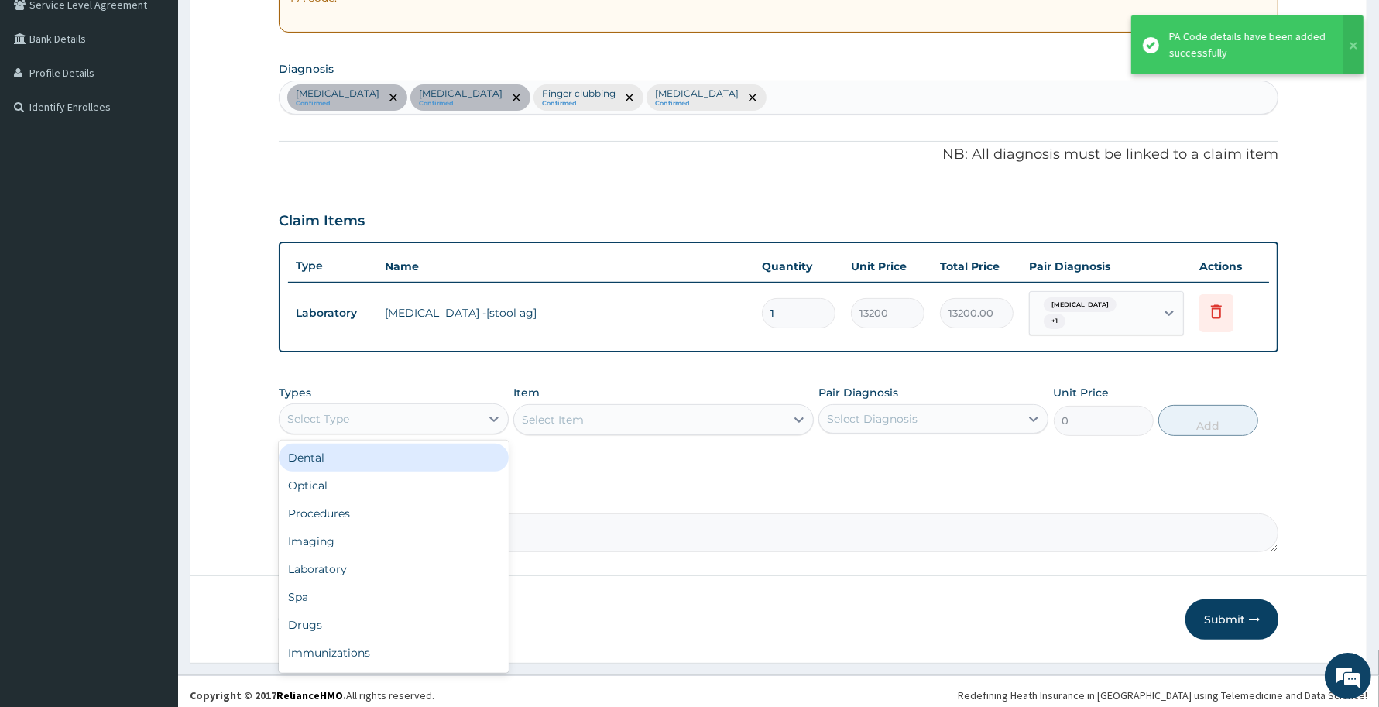
click at [458, 418] on div "Select Type" at bounding box center [379, 418] width 201 height 25
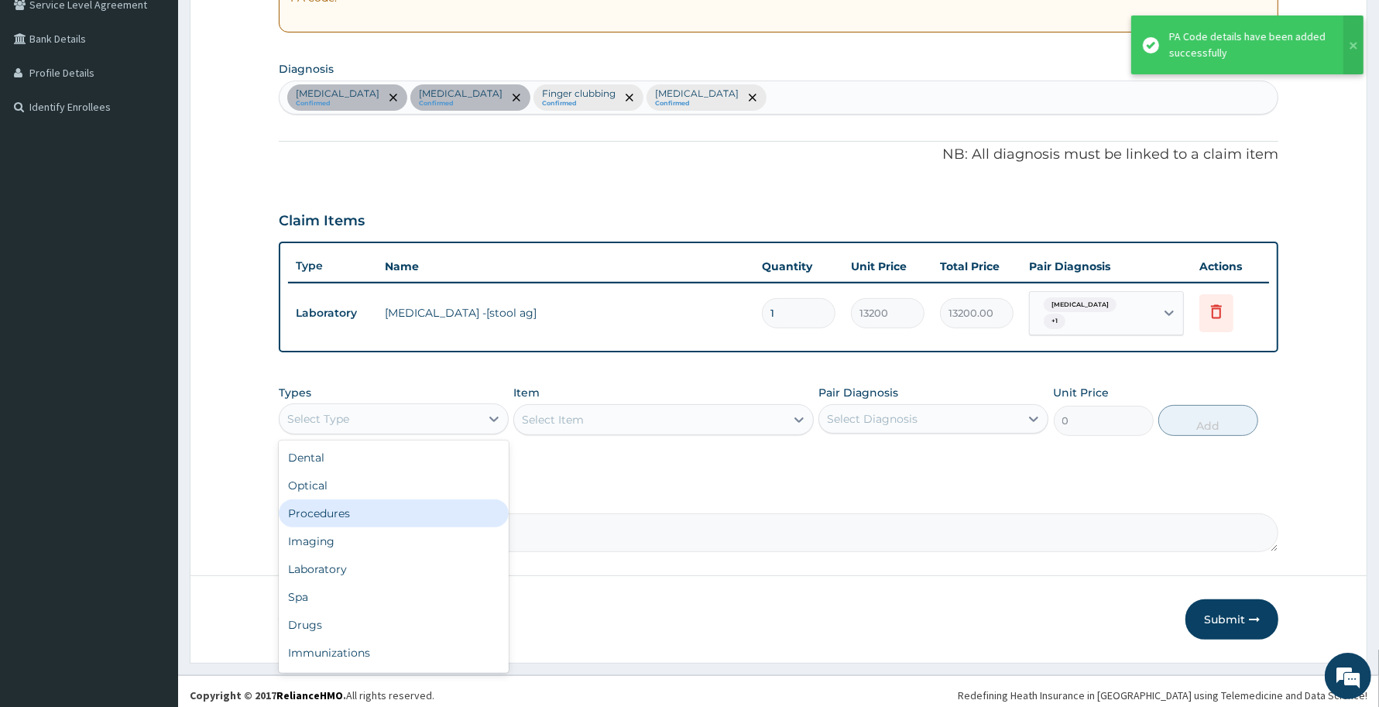
click at [370, 505] on div "Procedures" at bounding box center [394, 513] width 230 height 28
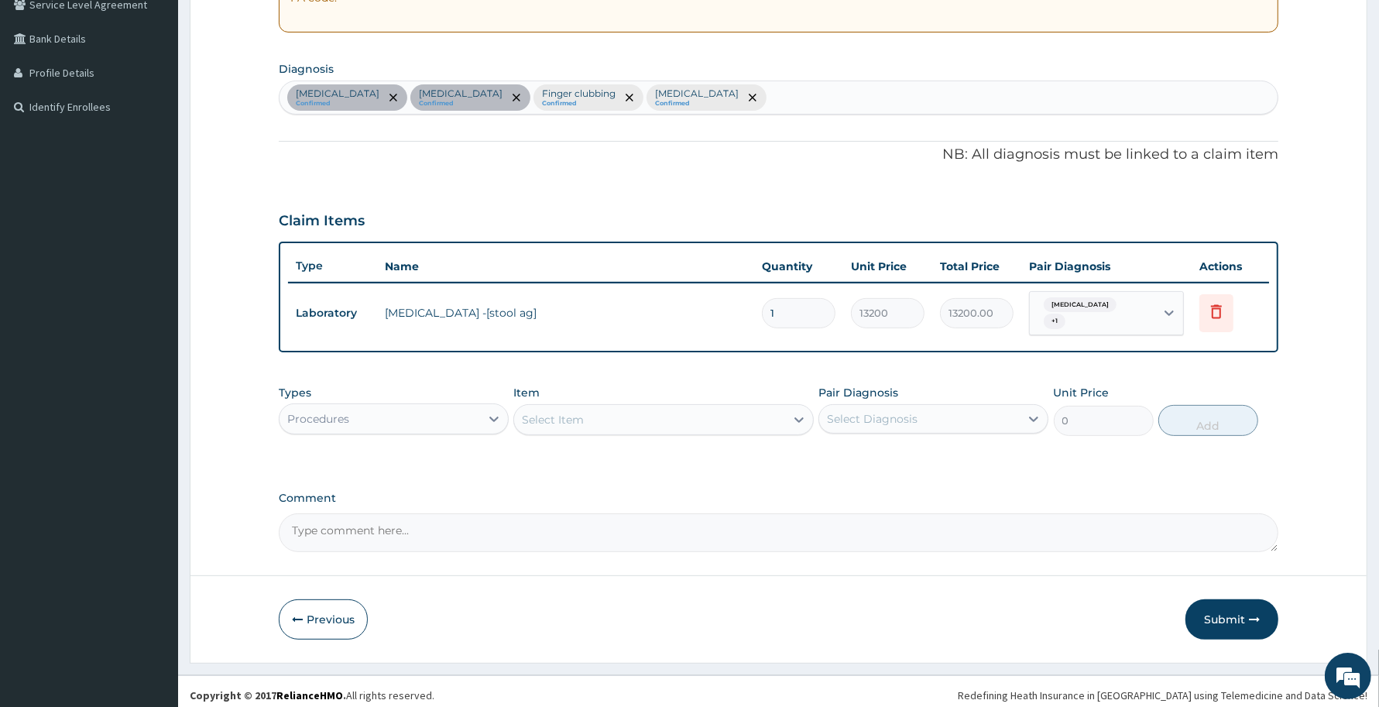
click at [584, 413] on div "Select Item" at bounding box center [649, 419] width 270 height 25
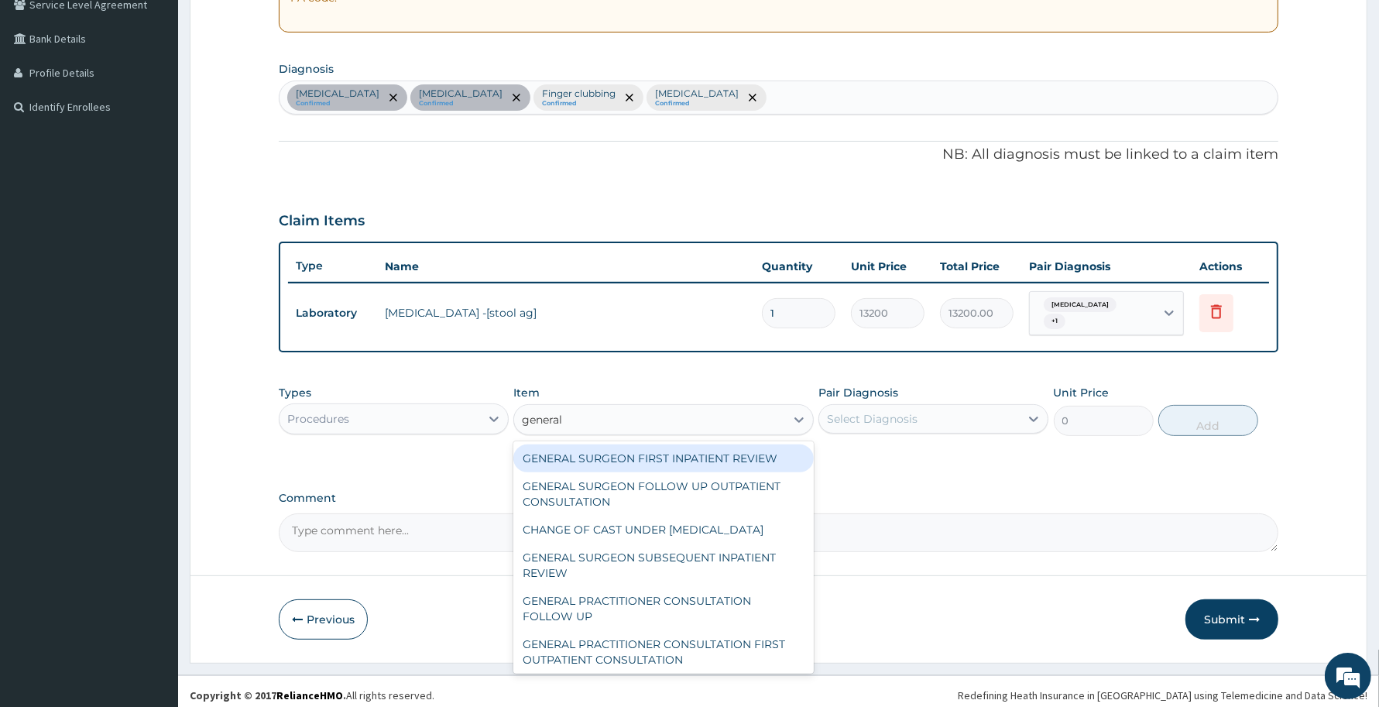
type input "general p"
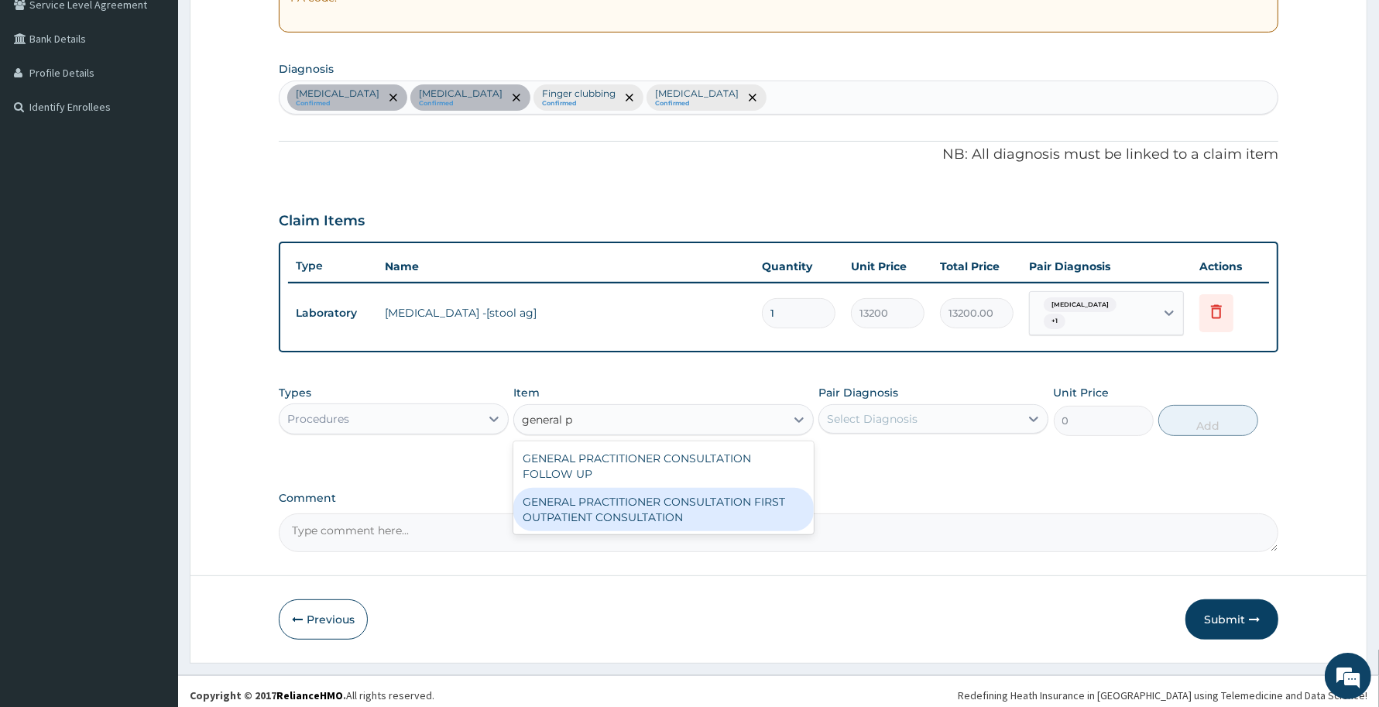
click at [656, 509] on div "GENERAL PRACTITIONER CONSULTATION FIRST OUTPATIENT CONSULTATION" at bounding box center [663, 509] width 300 height 43
type input "3370.125"
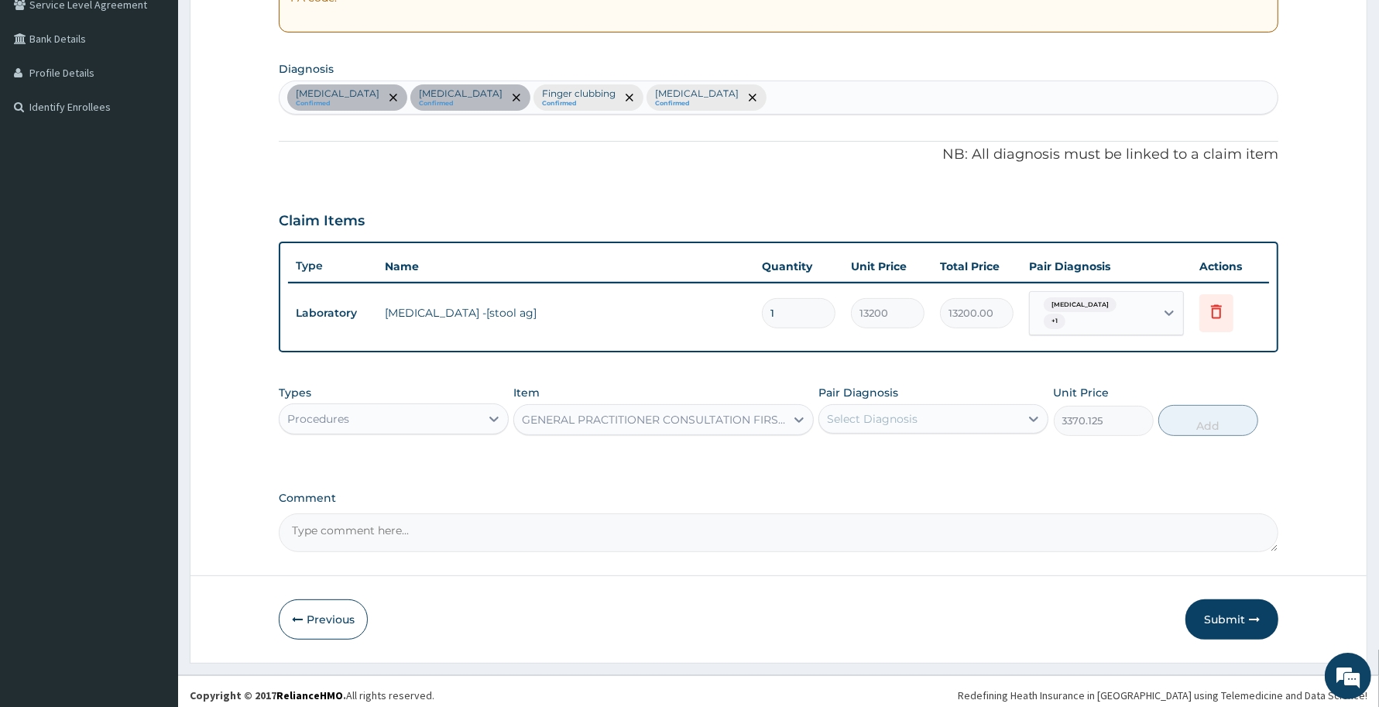
click at [898, 411] on div "Select Diagnosis" at bounding box center [872, 418] width 91 height 15
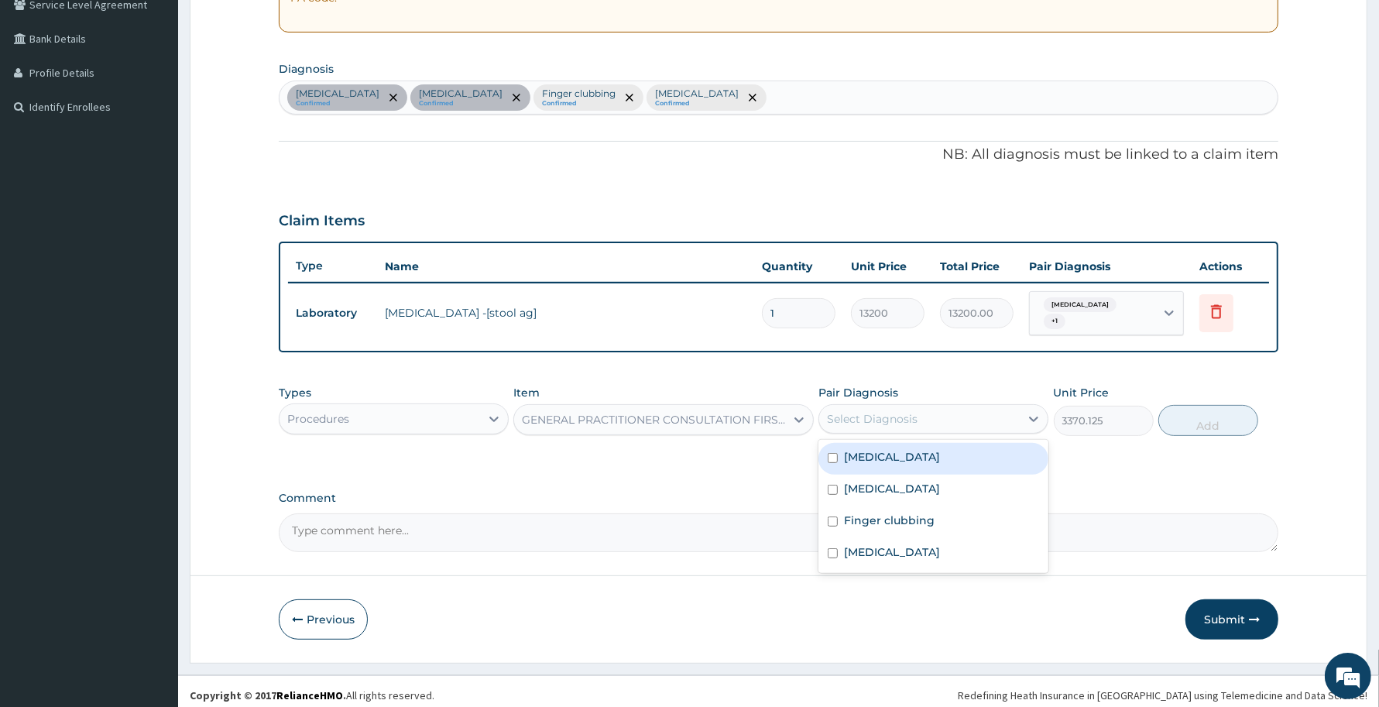
click at [884, 449] on label "Gastroesophageal reflux disease" at bounding box center [892, 456] width 96 height 15
checkbox input "true"
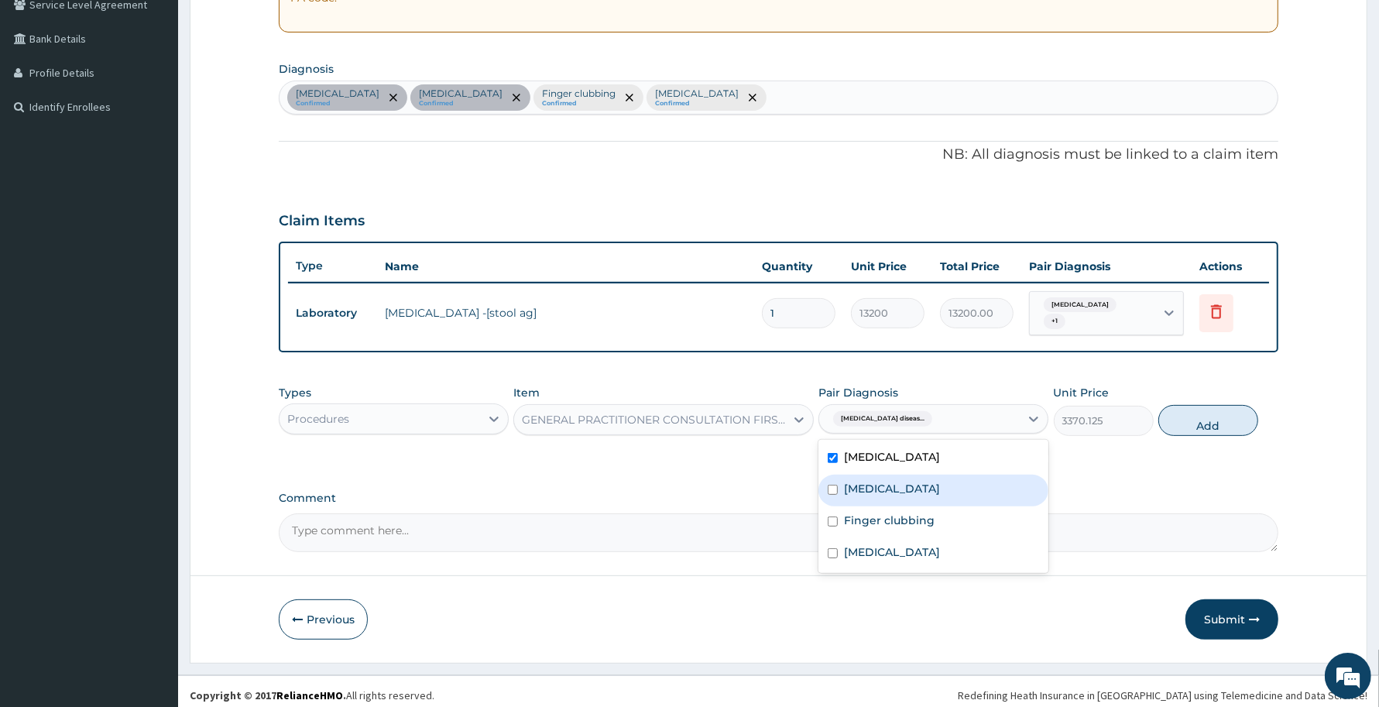
click at [859, 481] on label "Gastritis" at bounding box center [892, 488] width 96 height 15
checkbox input "true"
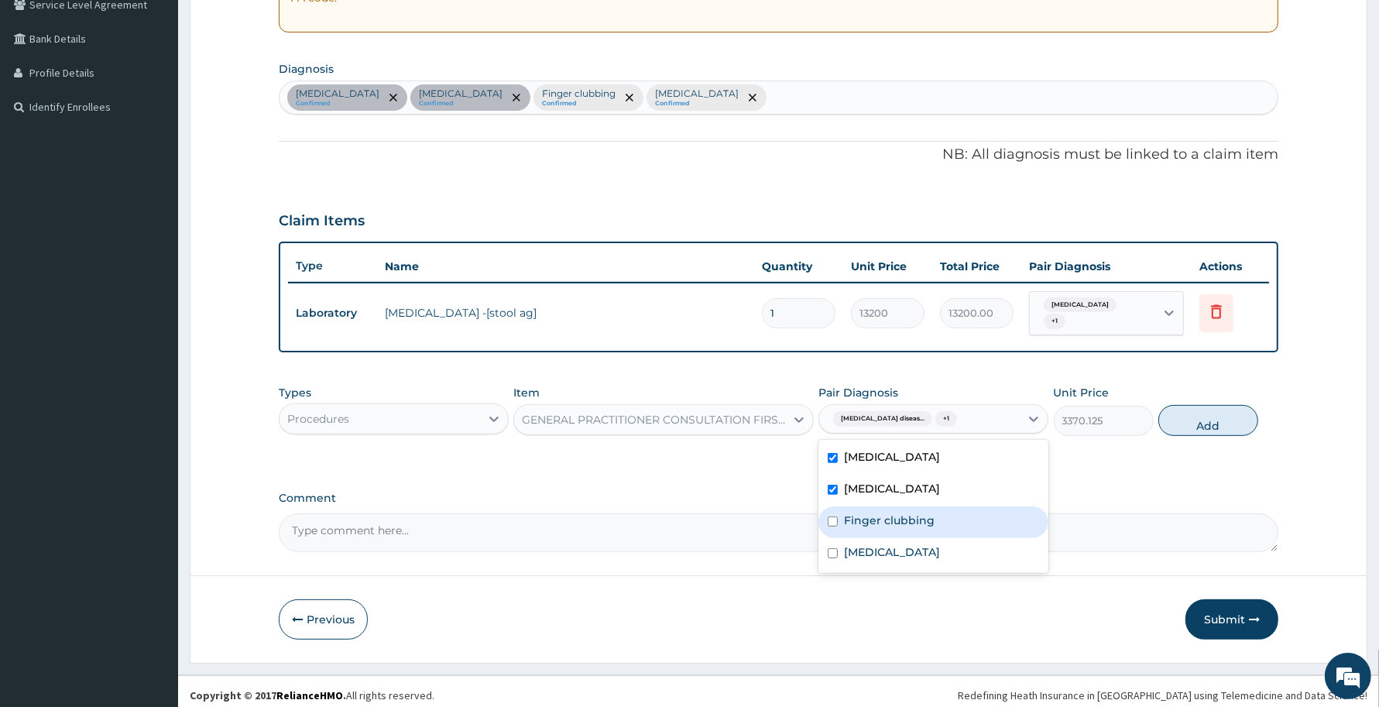
click at [860, 517] on label "Finger clubbing" at bounding box center [889, 519] width 91 height 15
checkbox input "true"
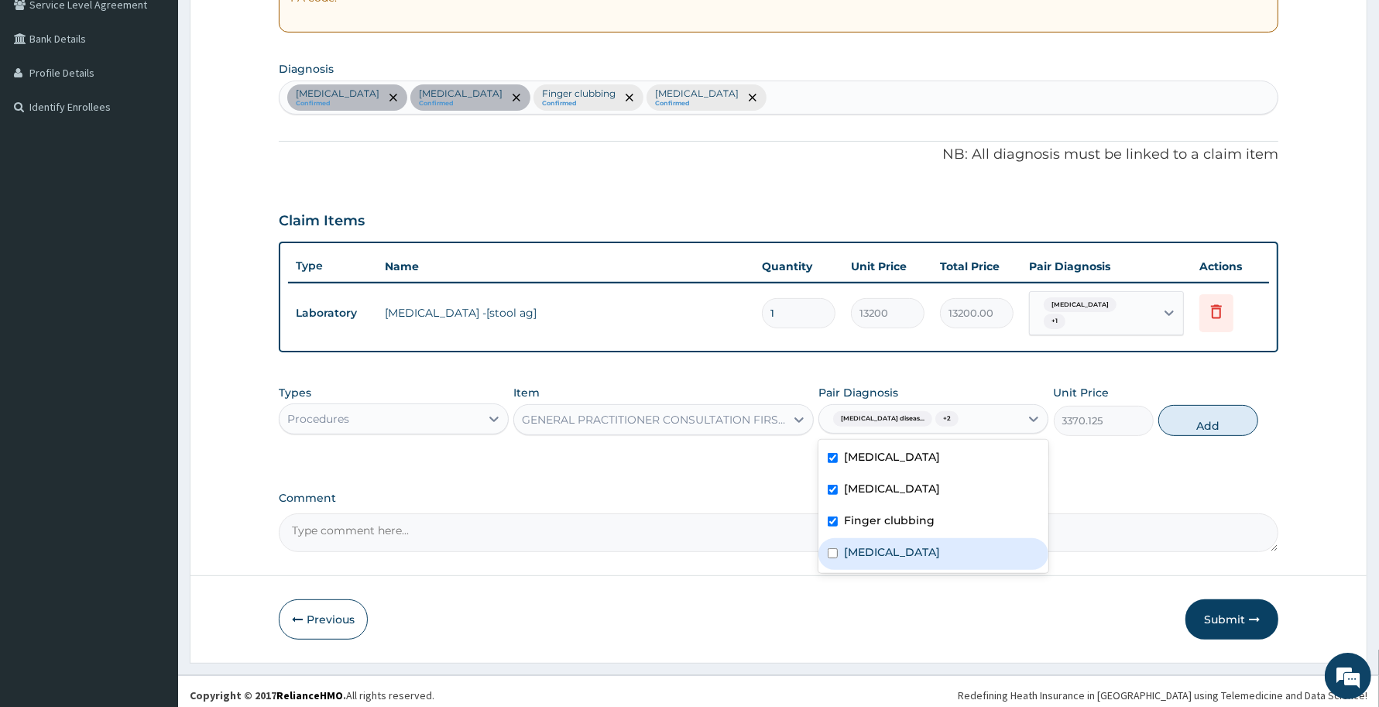
click at [855, 544] on label "Malaria" at bounding box center [892, 551] width 96 height 15
checkbox input "true"
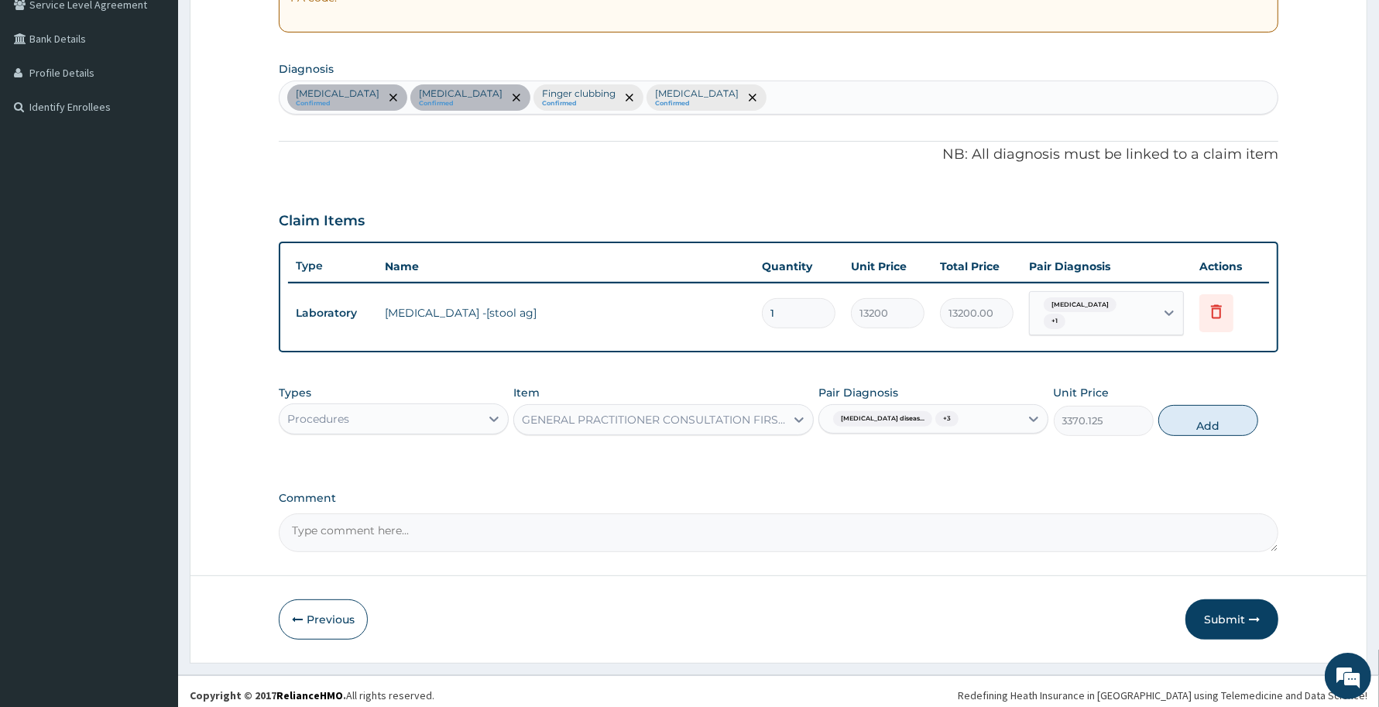
click at [1183, 405] on button "Add" at bounding box center [1208, 420] width 100 height 31
type input "0"
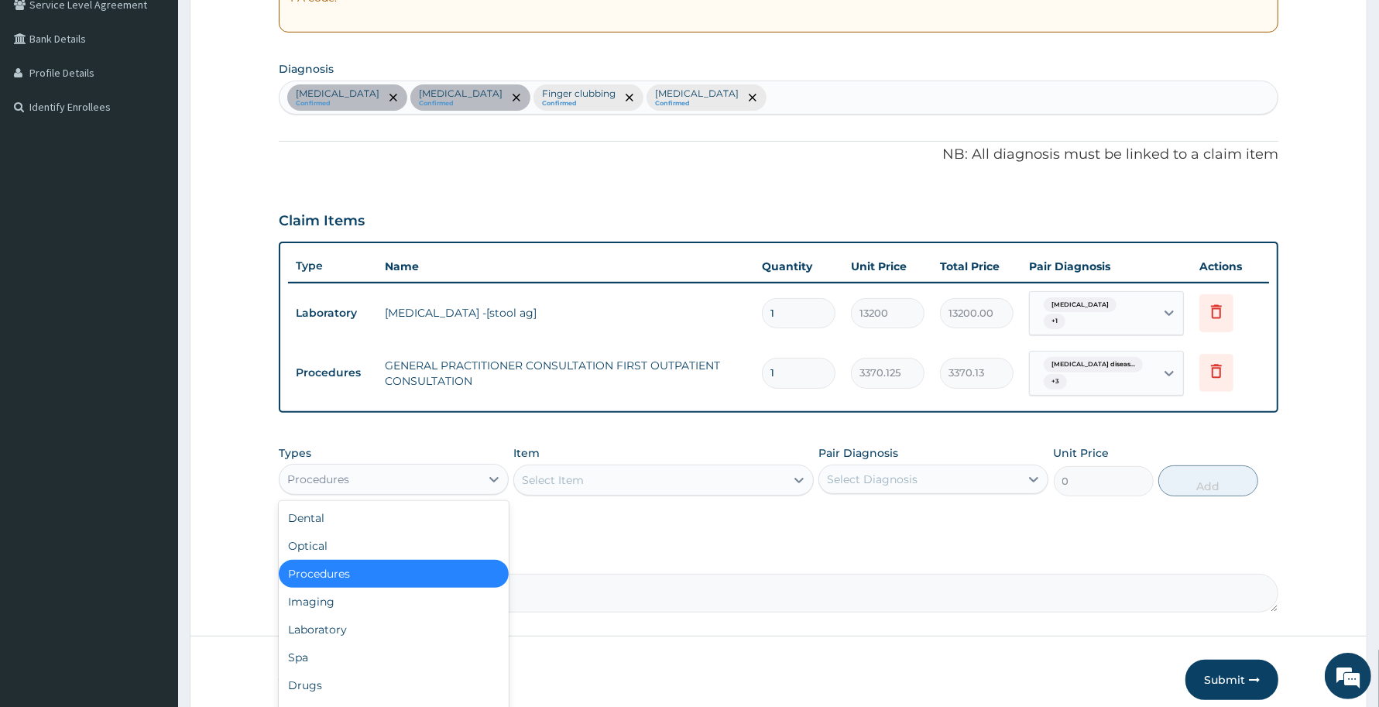
drag, startPoint x: 423, startPoint y: 470, endPoint x: 413, endPoint y: 526, distance: 57.4
click at [419, 486] on div "Procedures" at bounding box center [394, 479] width 230 height 31
click at [342, 679] on div "Drugs" at bounding box center [394, 685] width 230 height 28
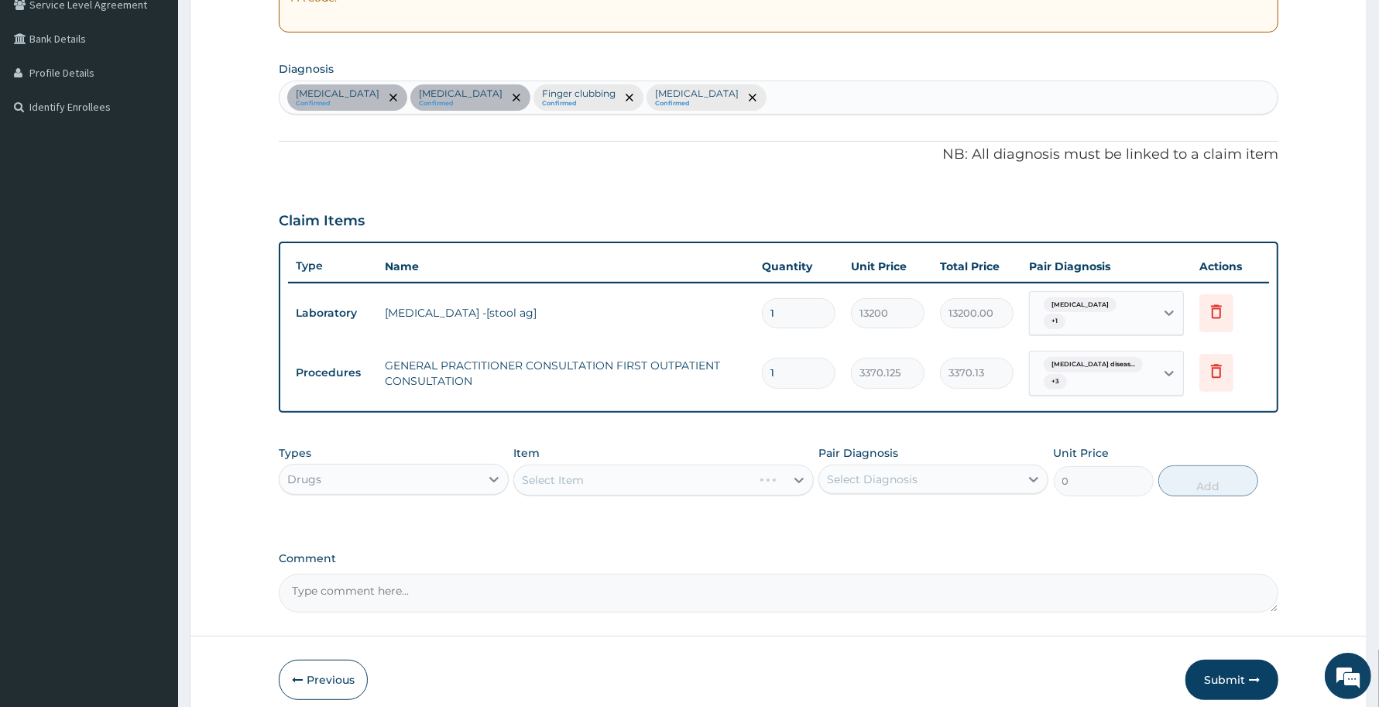
scroll to position [396, 0]
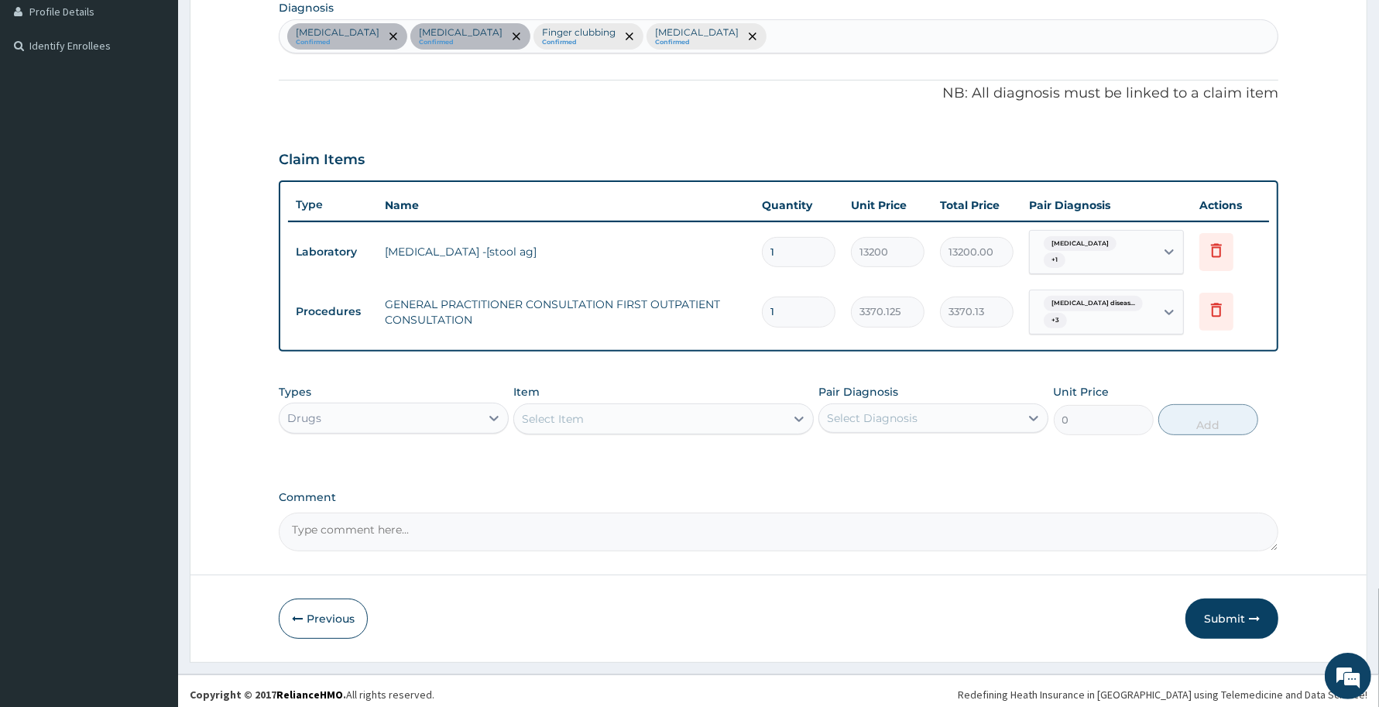
click at [573, 418] on div "Select Item" at bounding box center [553, 418] width 62 height 15
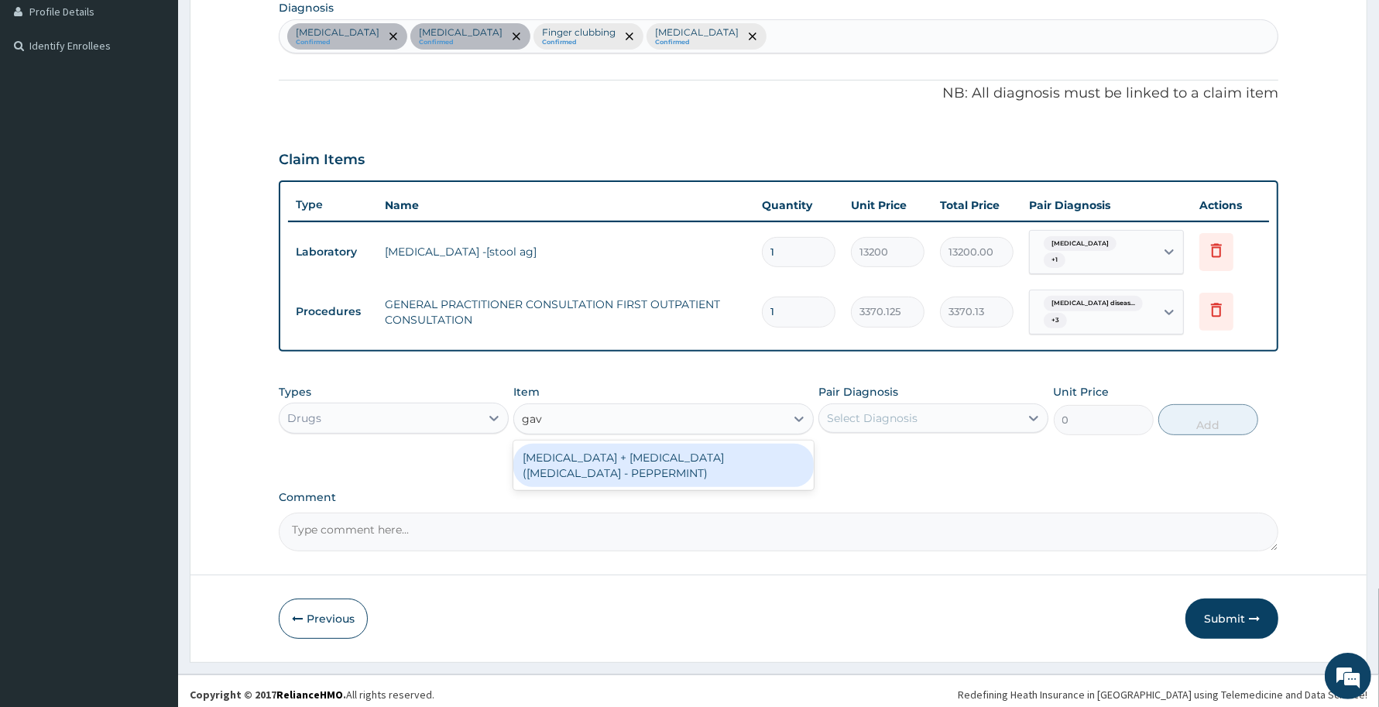
type input "gavis"
type input "11676"
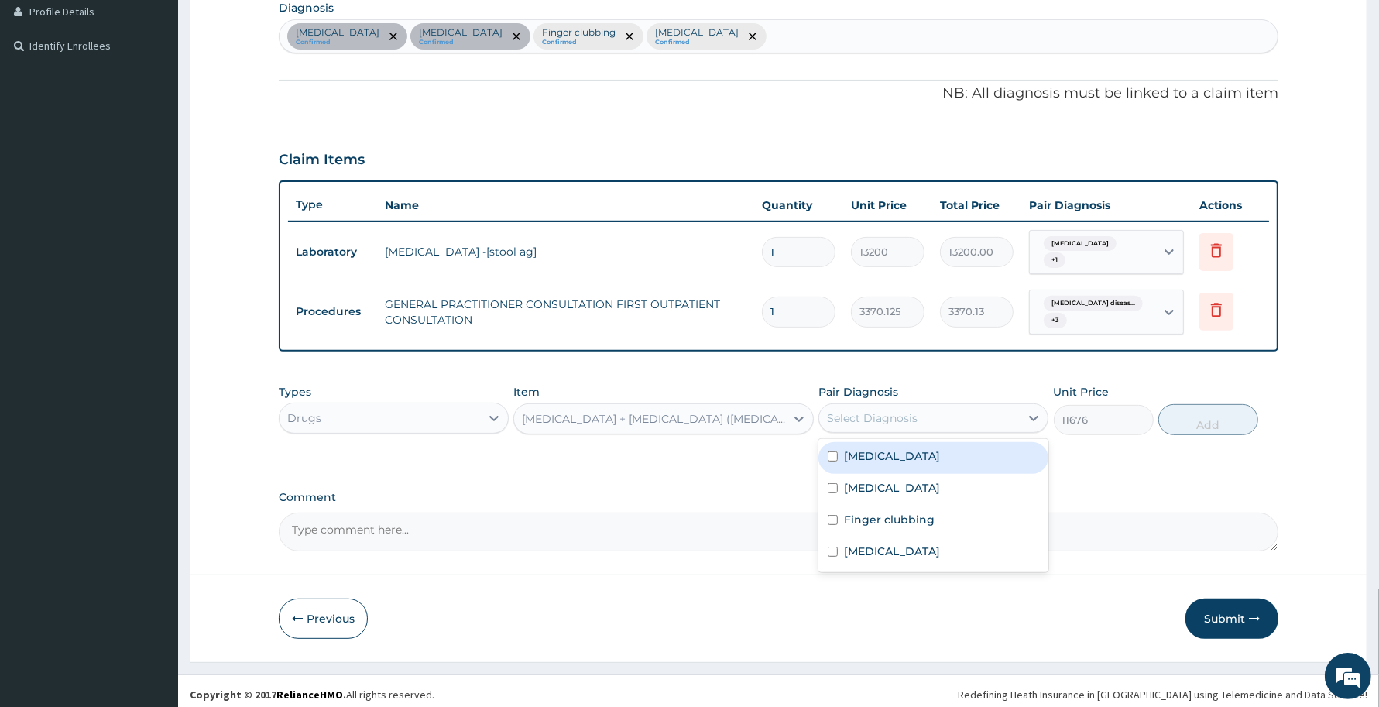
drag, startPoint x: 974, startPoint y: 396, endPoint x: 961, endPoint y: 426, distance: 32.6
click at [974, 403] on div "Select Diagnosis" at bounding box center [933, 417] width 230 height 29
click at [920, 448] on label "Gastroesophageal reflux disease" at bounding box center [892, 455] width 96 height 15
checkbox input "true"
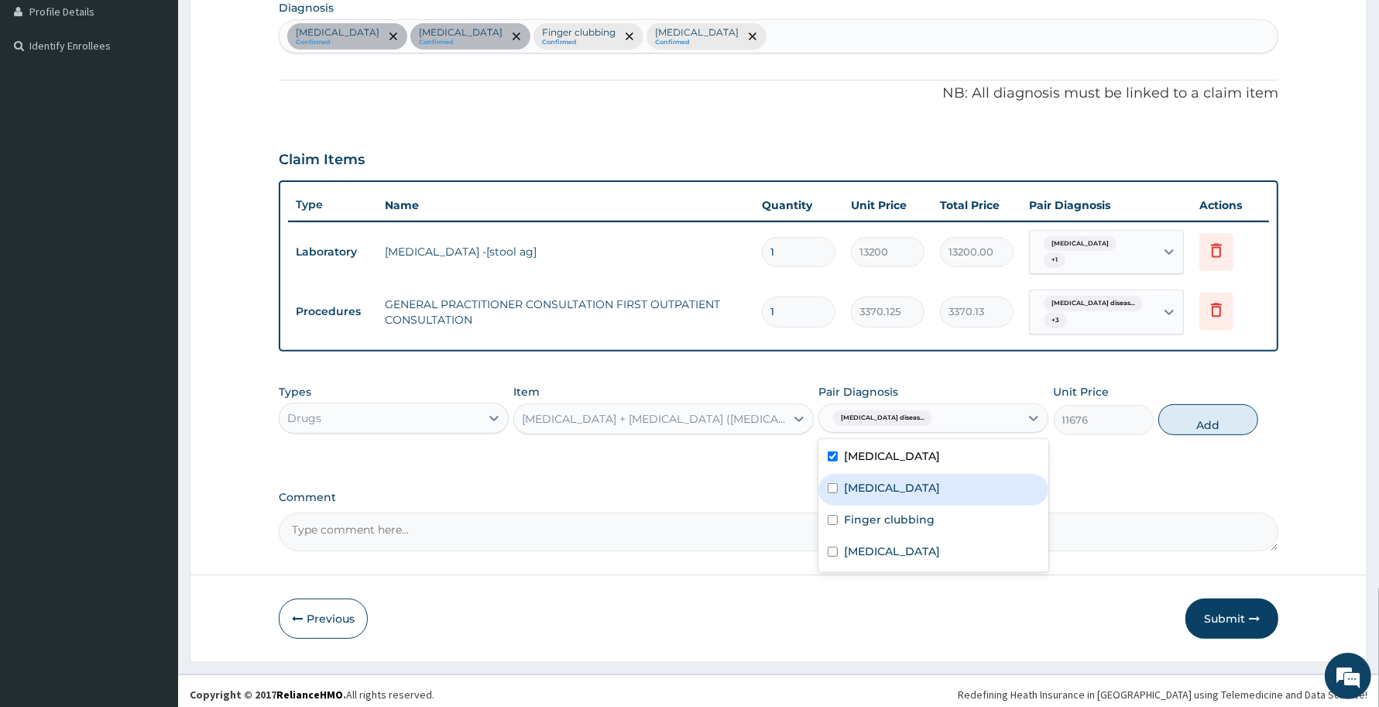
click at [889, 482] on div "Gastritis" at bounding box center [933, 490] width 230 height 32
checkbox input "true"
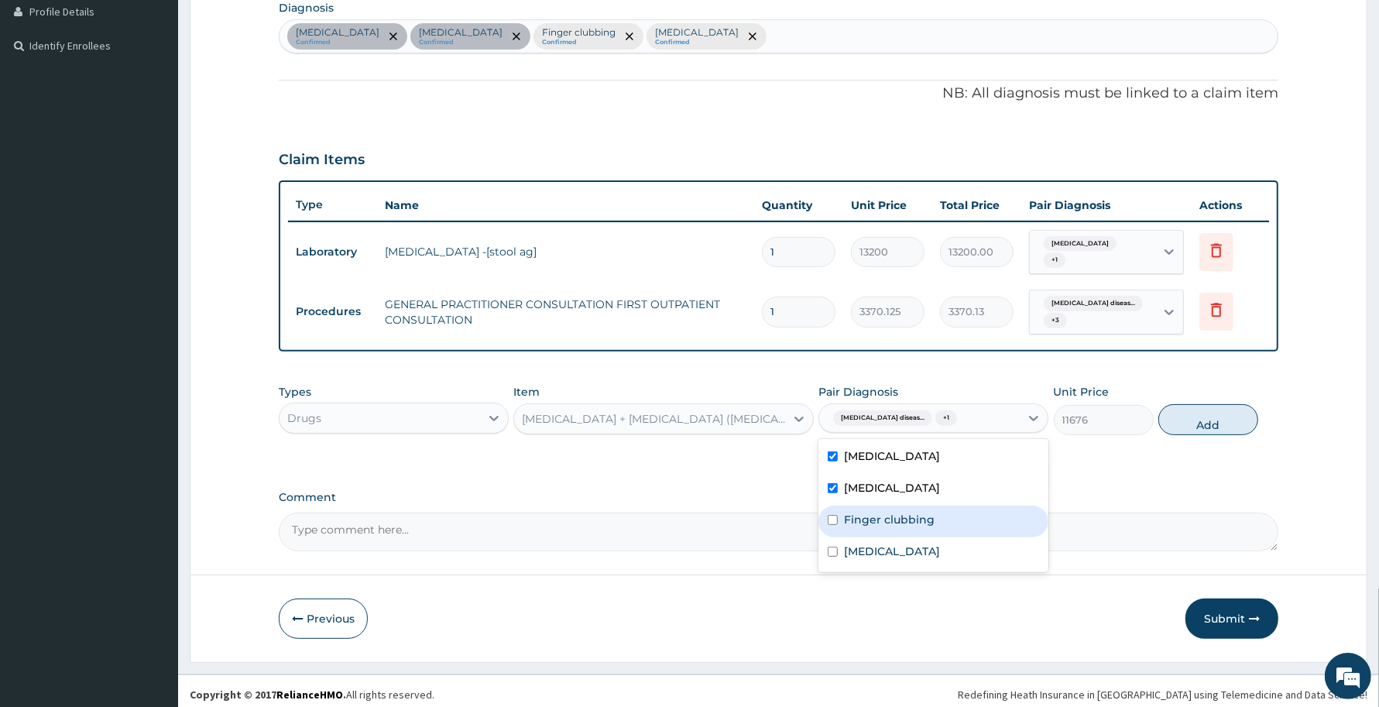
click at [886, 516] on label "Finger clubbing" at bounding box center [889, 519] width 91 height 15
checkbox input "true"
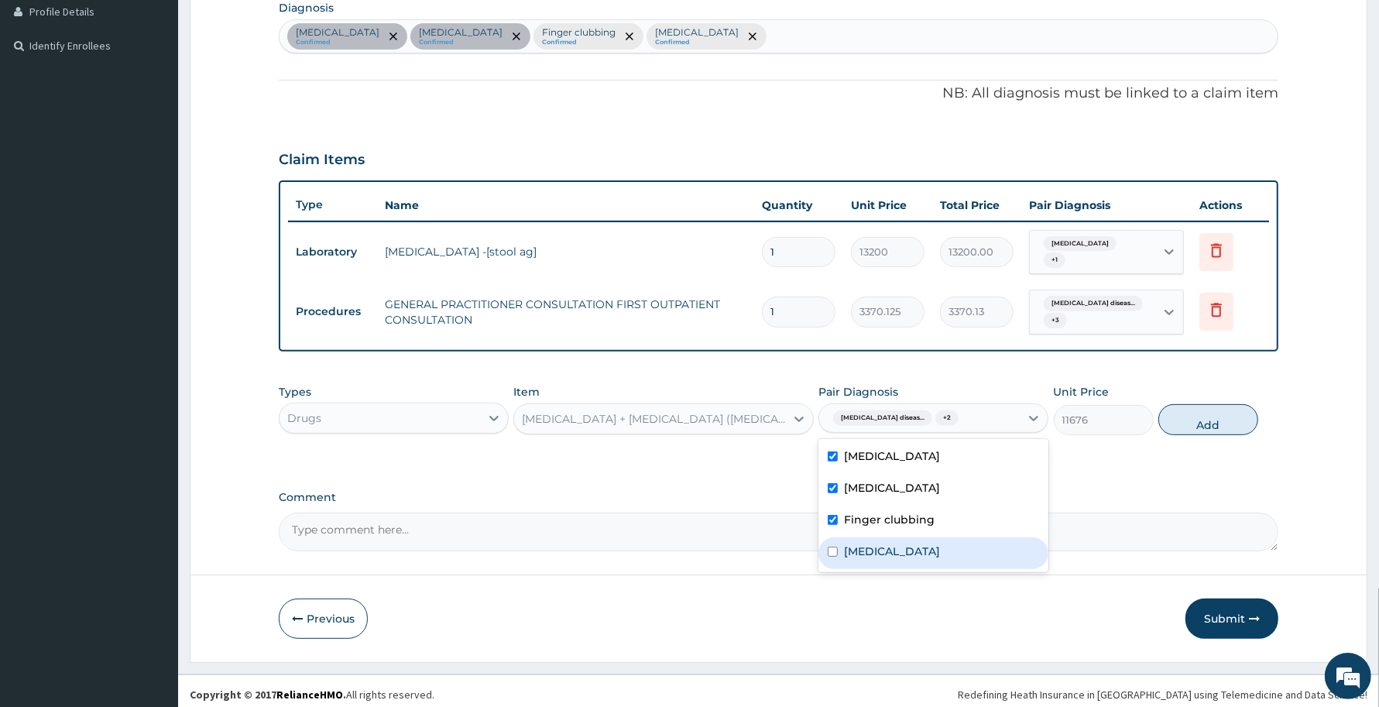
drag, startPoint x: 873, startPoint y: 551, endPoint x: 997, endPoint y: 484, distance: 141.0
click at [883, 547] on label "Malaria" at bounding box center [892, 550] width 96 height 15
checkbox input "true"
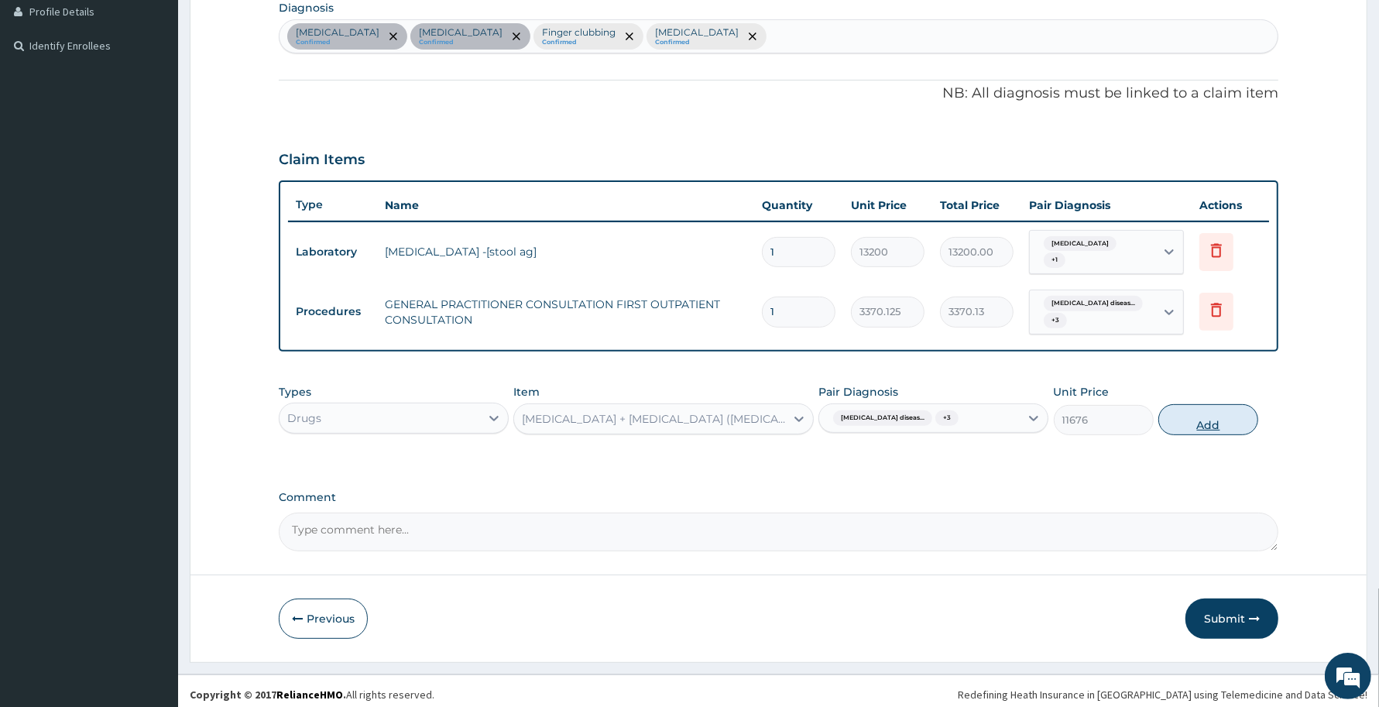
click at [1197, 412] on button "Add" at bounding box center [1208, 419] width 100 height 31
type input "0"
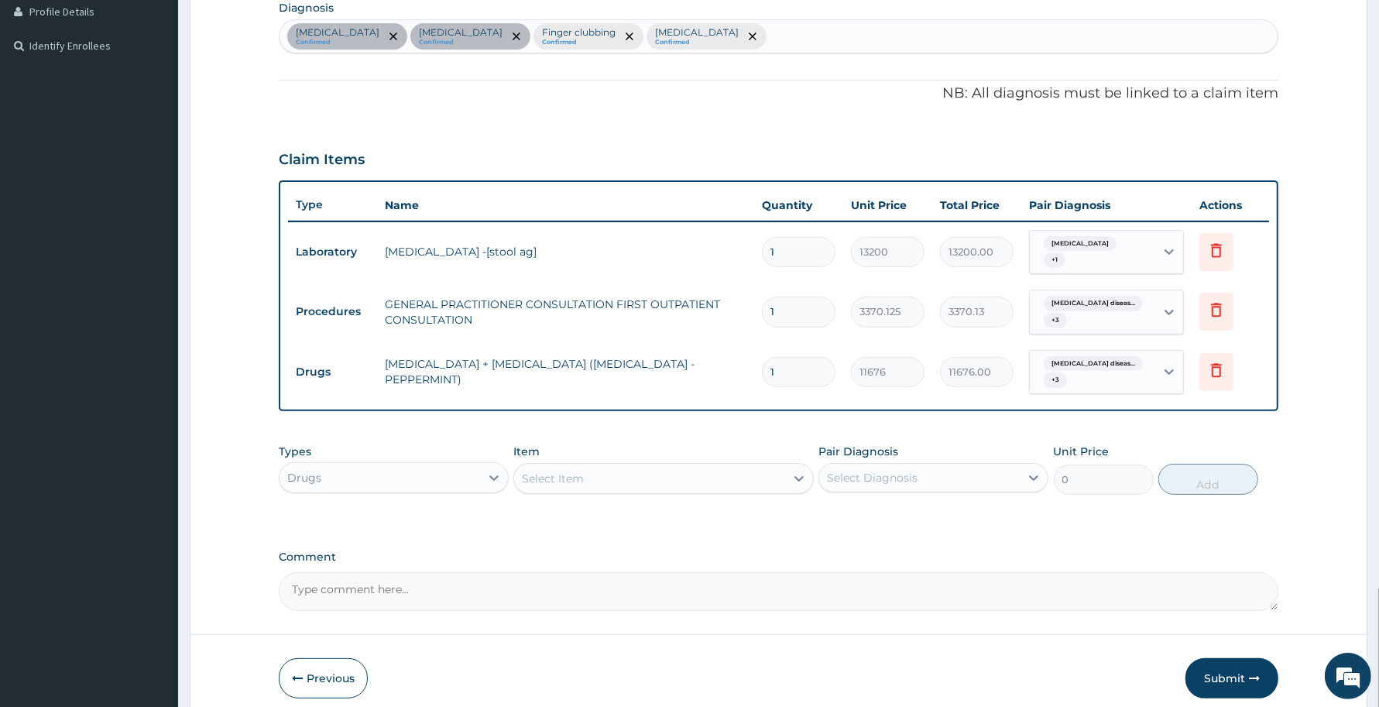
click at [612, 474] on div "Select Item" at bounding box center [649, 478] width 270 height 25
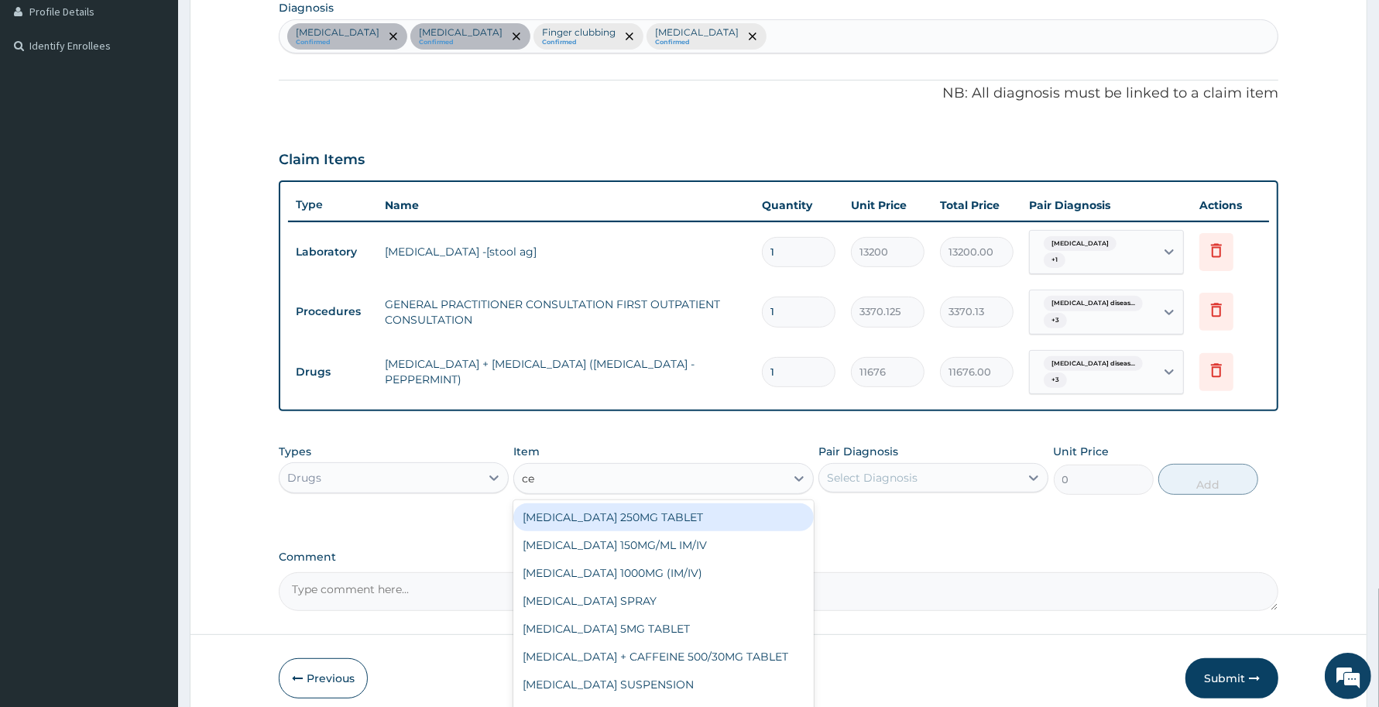
type input "cel"
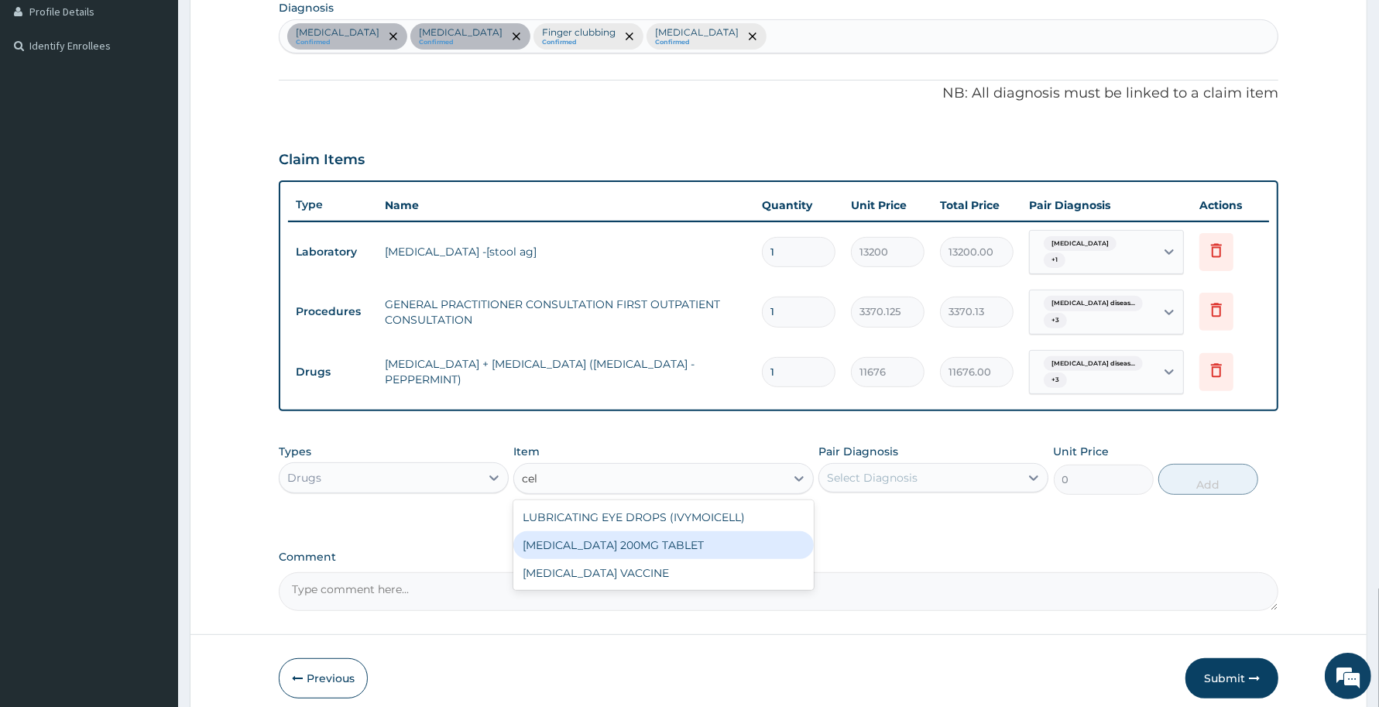
click at [626, 540] on div "CELECOXIB 200MG TABLET" at bounding box center [663, 545] width 300 height 28
type input "270"
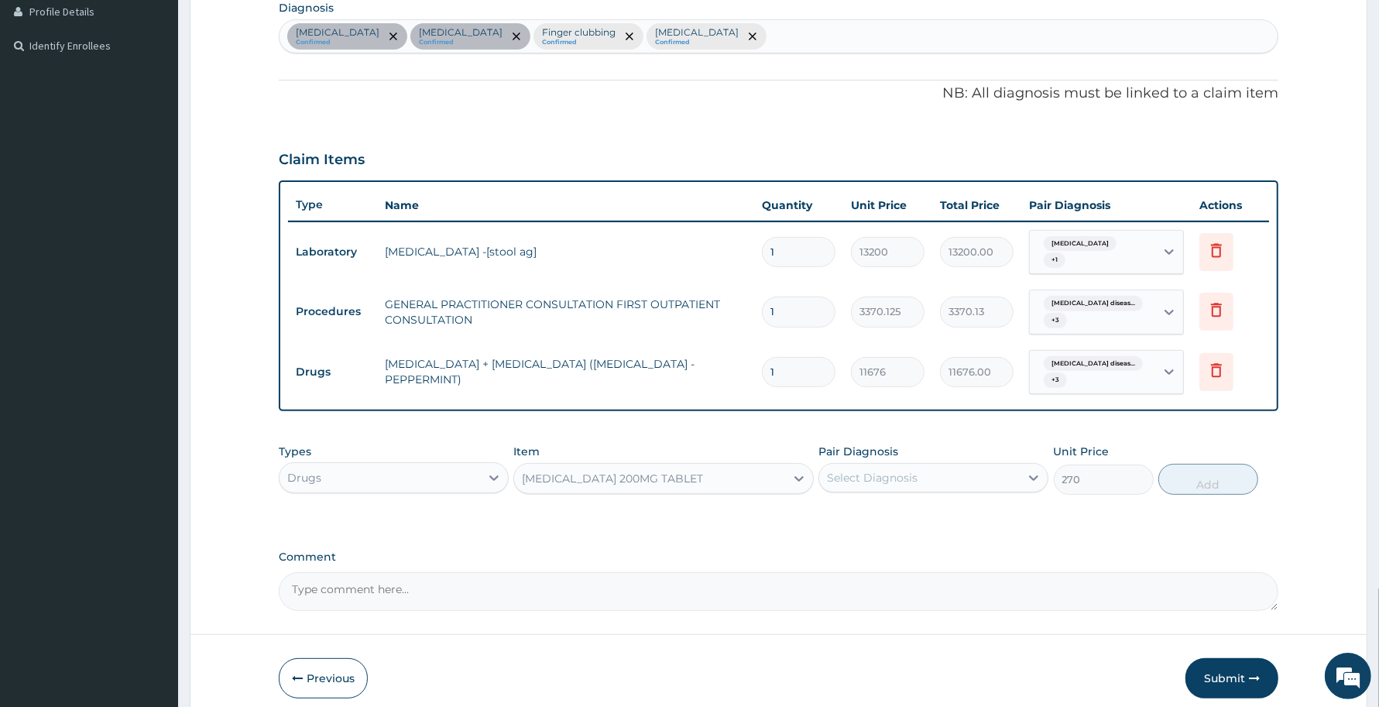
click at [973, 475] on div "Select Diagnosis" at bounding box center [919, 477] width 201 height 25
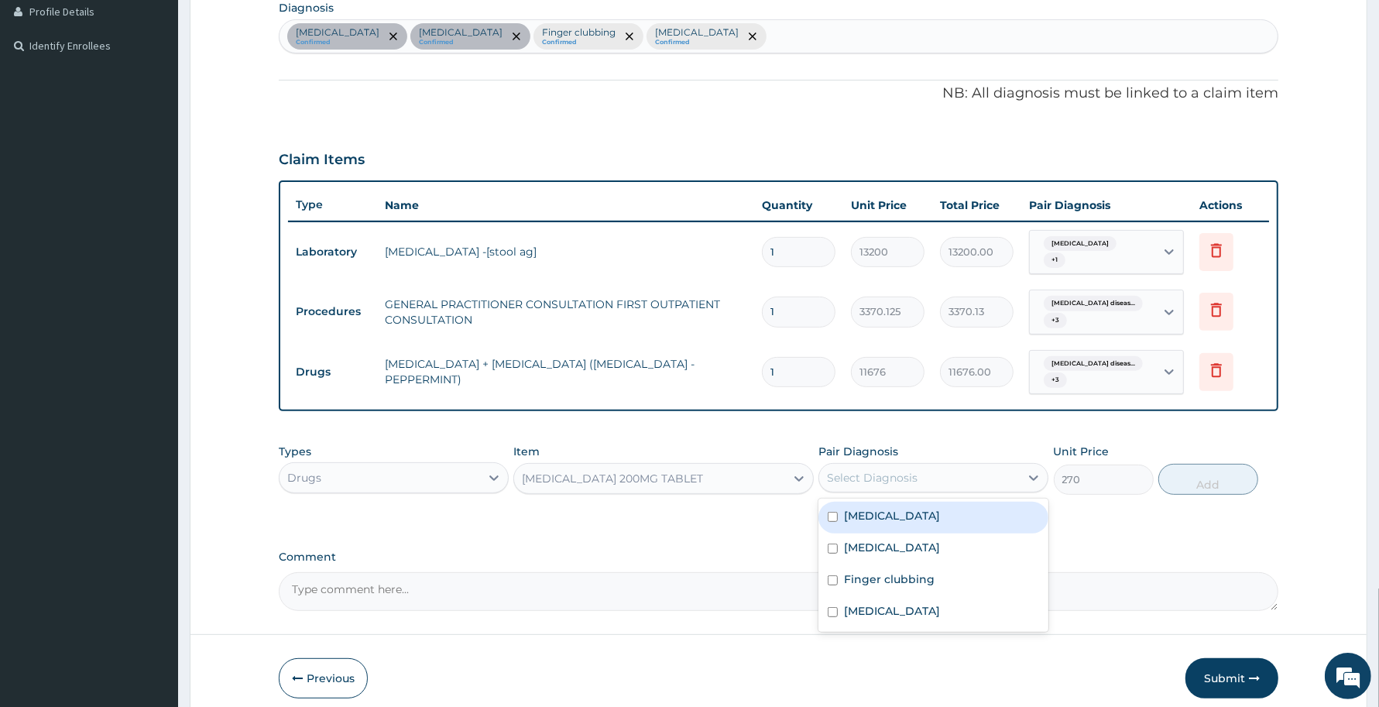
drag, startPoint x: 926, startPoint y: 506, endPoint x: 881, endPoint y: 550, distance: 63.0
click at [925, 508] on label "Gastroesophageal reflux disease" at bounding box center [892, 515] width 96 height 15
checkbox input "true"
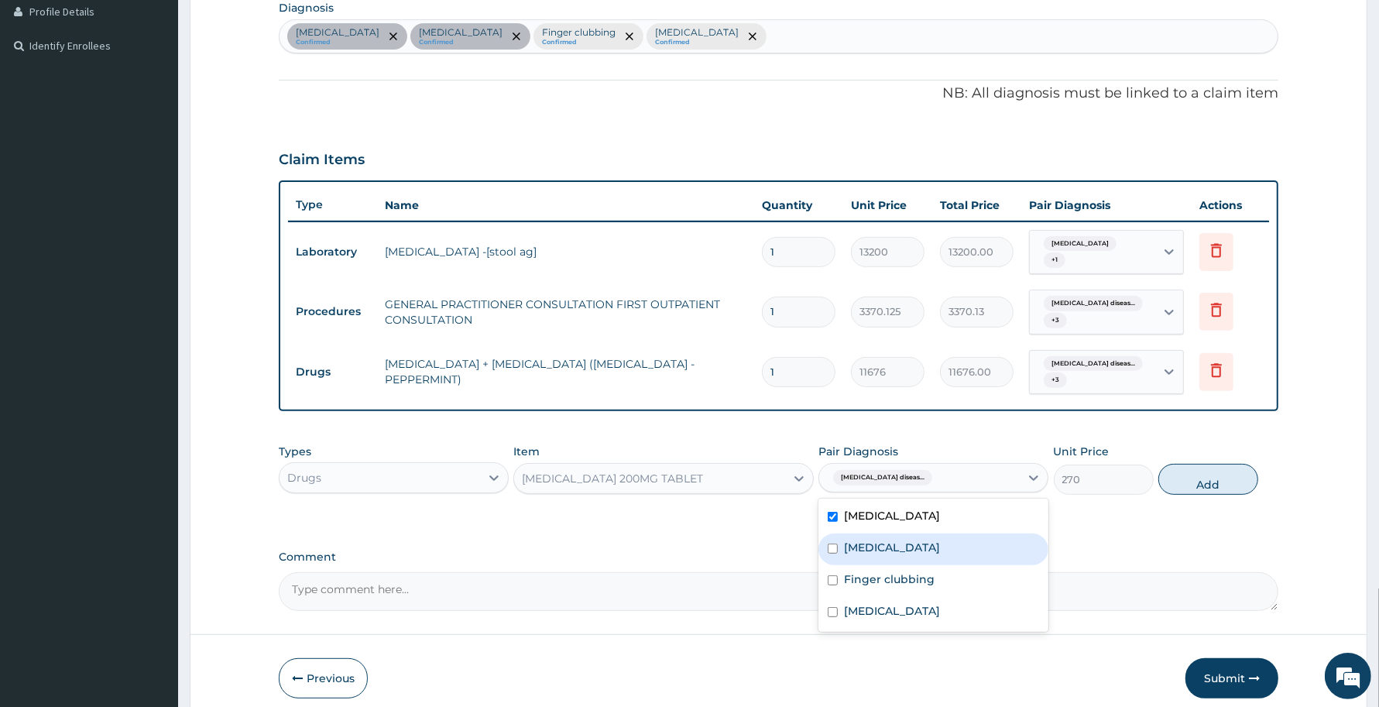
click at [881, 550] on div "Gastritis" at bounding box center [933, 549] width 230 height 32
checkbox input "true"
click at [873, 571] on label "Finger clubbing" at bounding box center [889, 578] width 91 height 15
checkbox input "true"
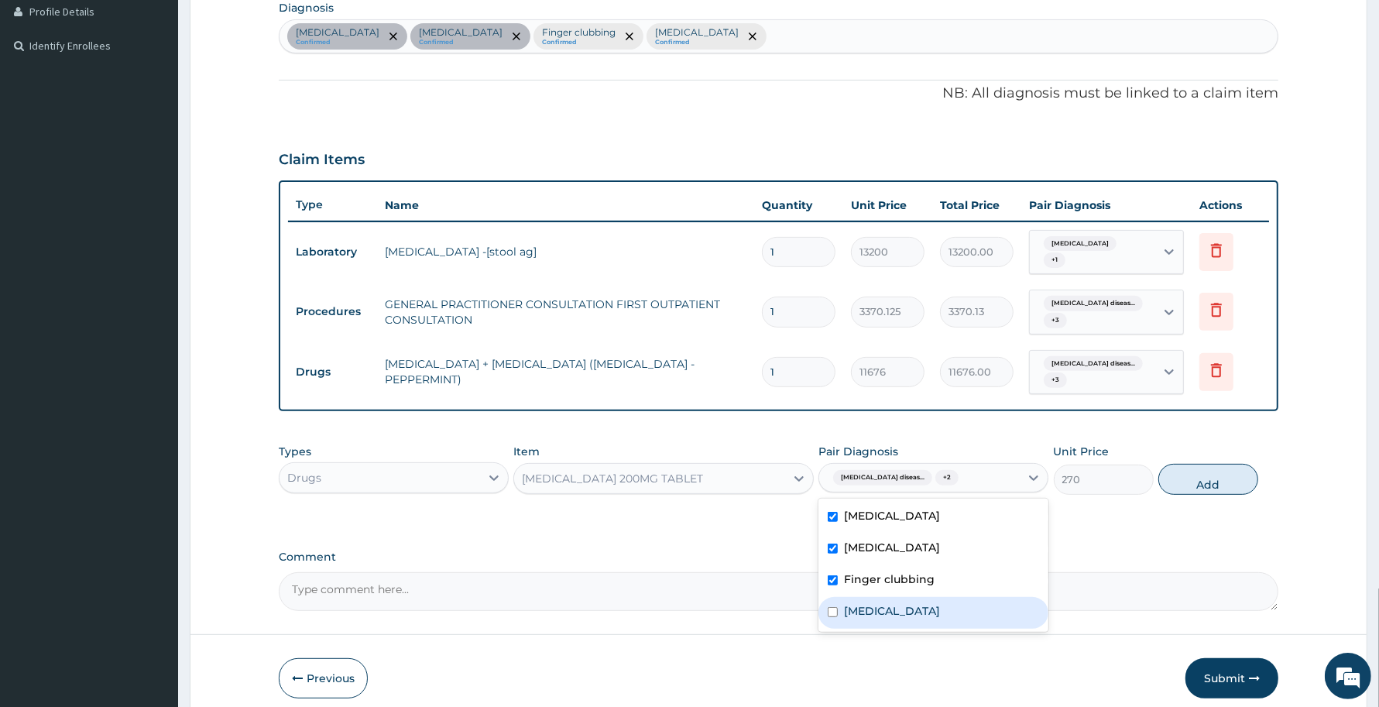
click at [859, 606] on label "Malaria" at bounding box center [892, 610] width 96 height 15
checkbox input "true"
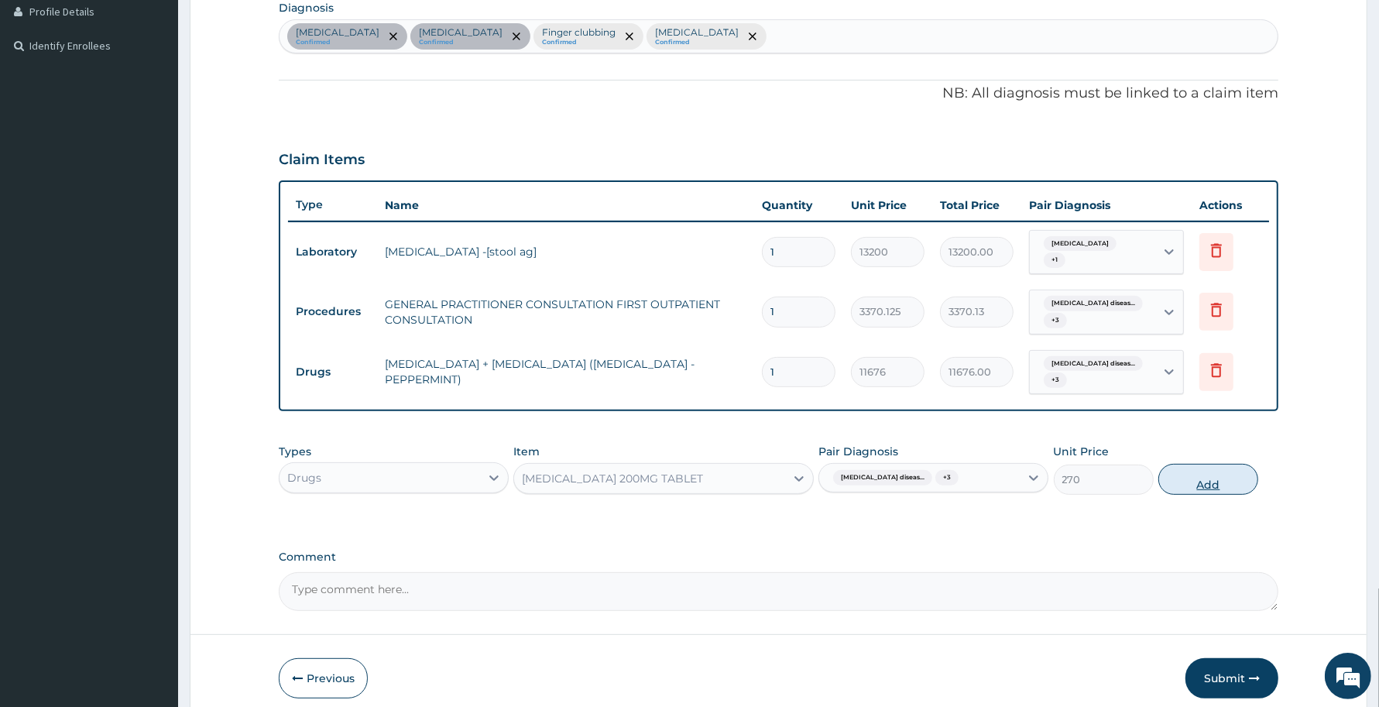
click at [1239, 470] on button "Add" at bounding box center [1208, 479] width 100 height 31
type input "0"
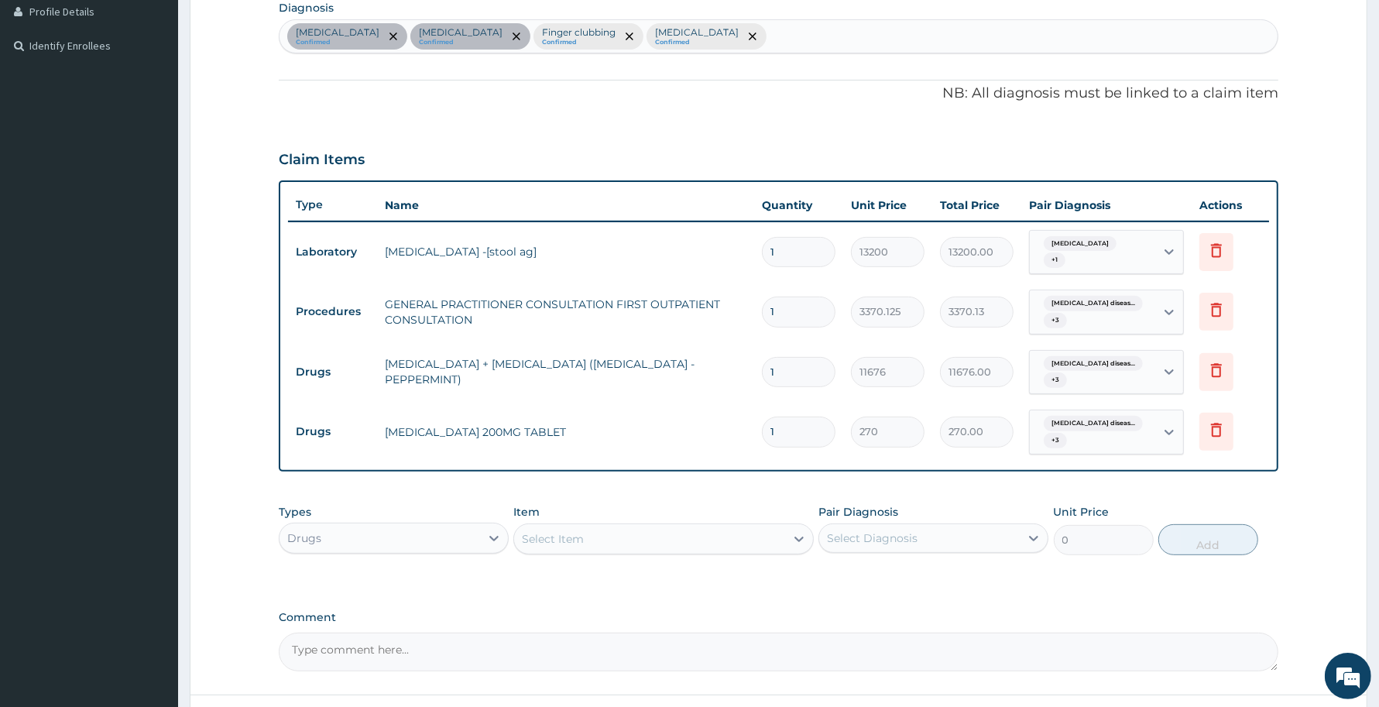
type input "10"
type input "2700.00"
type input "10"
click at [602, 531] on div "Select Item" at bounding box center [649, 538] width 270 height 25
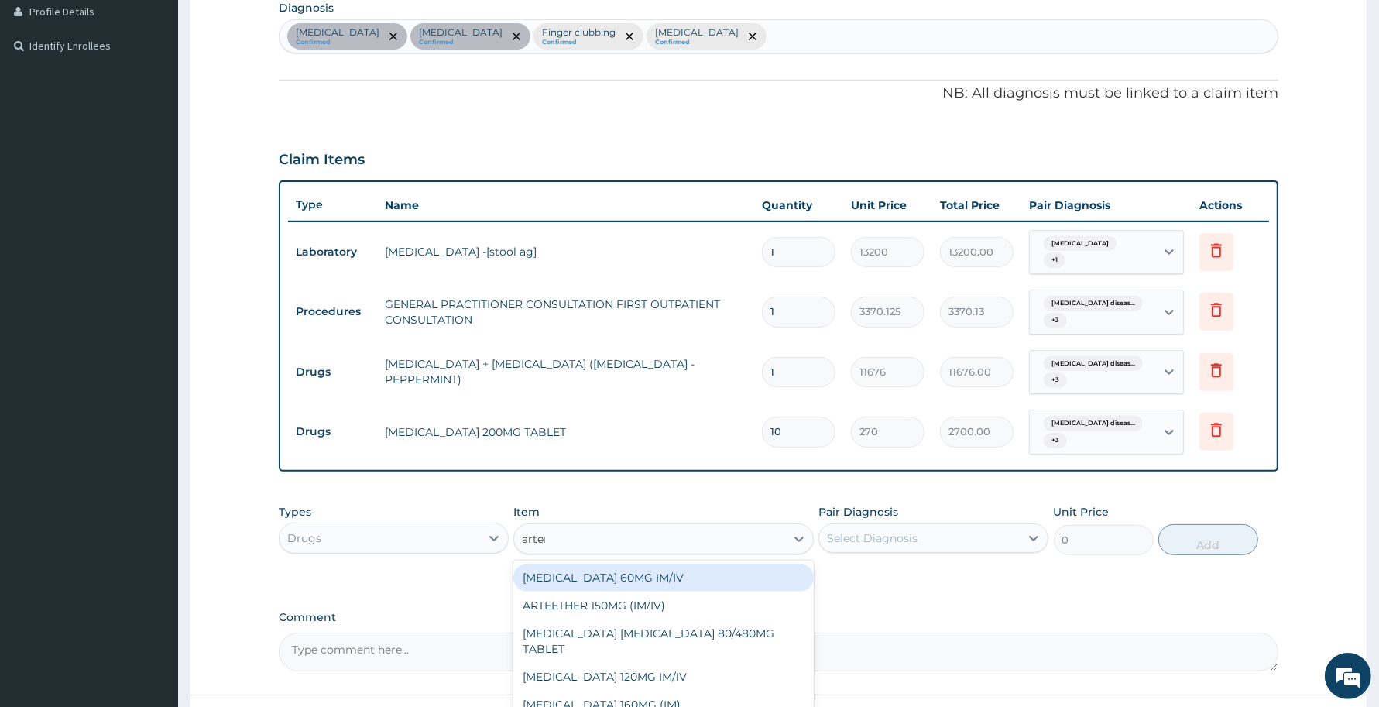
type input "arteme"
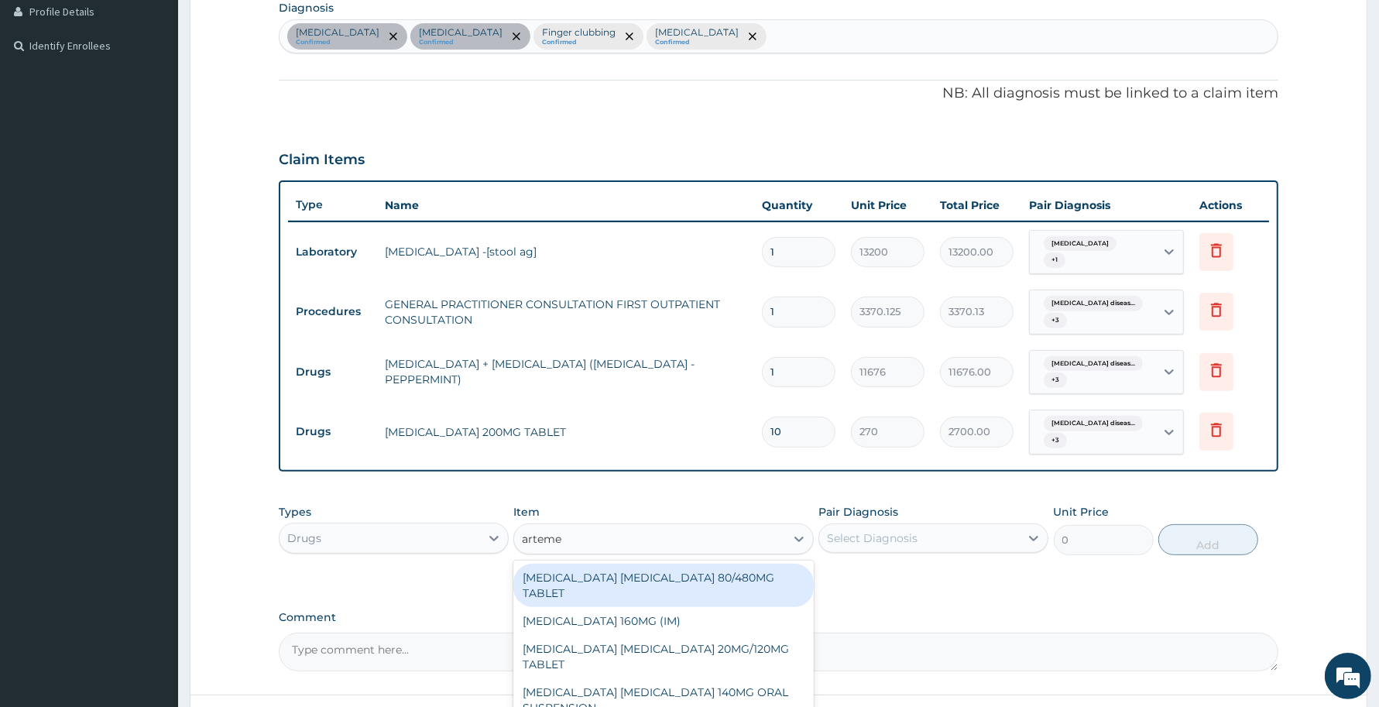
click at [628, 566] on div "ARTEMETHER LUMEFANTRINE 80/480MG TABLET" at bounding box center [663, 585] width 300 height 43
type input "450"
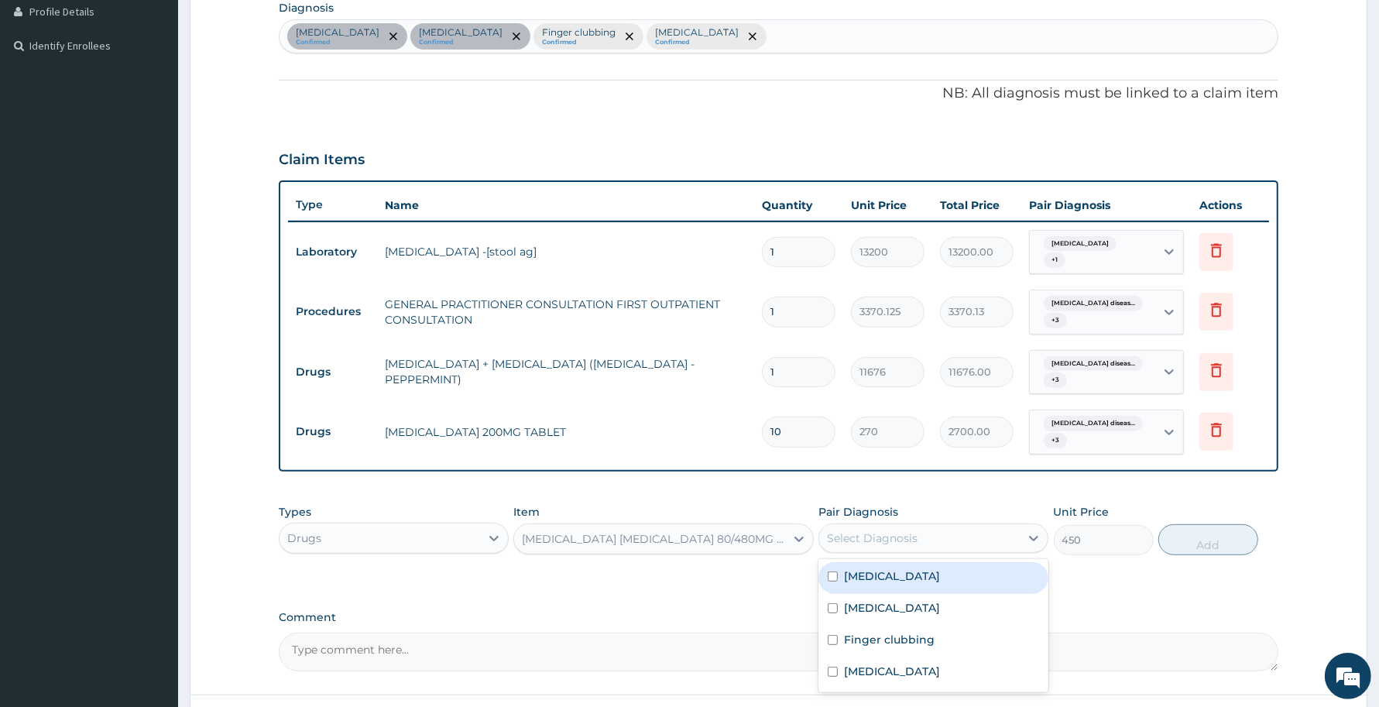
drag, startPoint x: 978, startPoint y: 523, endPoint x: 933, endPoint y: 556, distance: 55.4
click at [977, 526] on div "Select Diagnosis" at bounding box center [919, 538] width 201 height 25
click at [872, 581] on div "Gastroesophageal reflux disease" at bounding box center [933, 578] width 230 height 32
checkbox input "true"
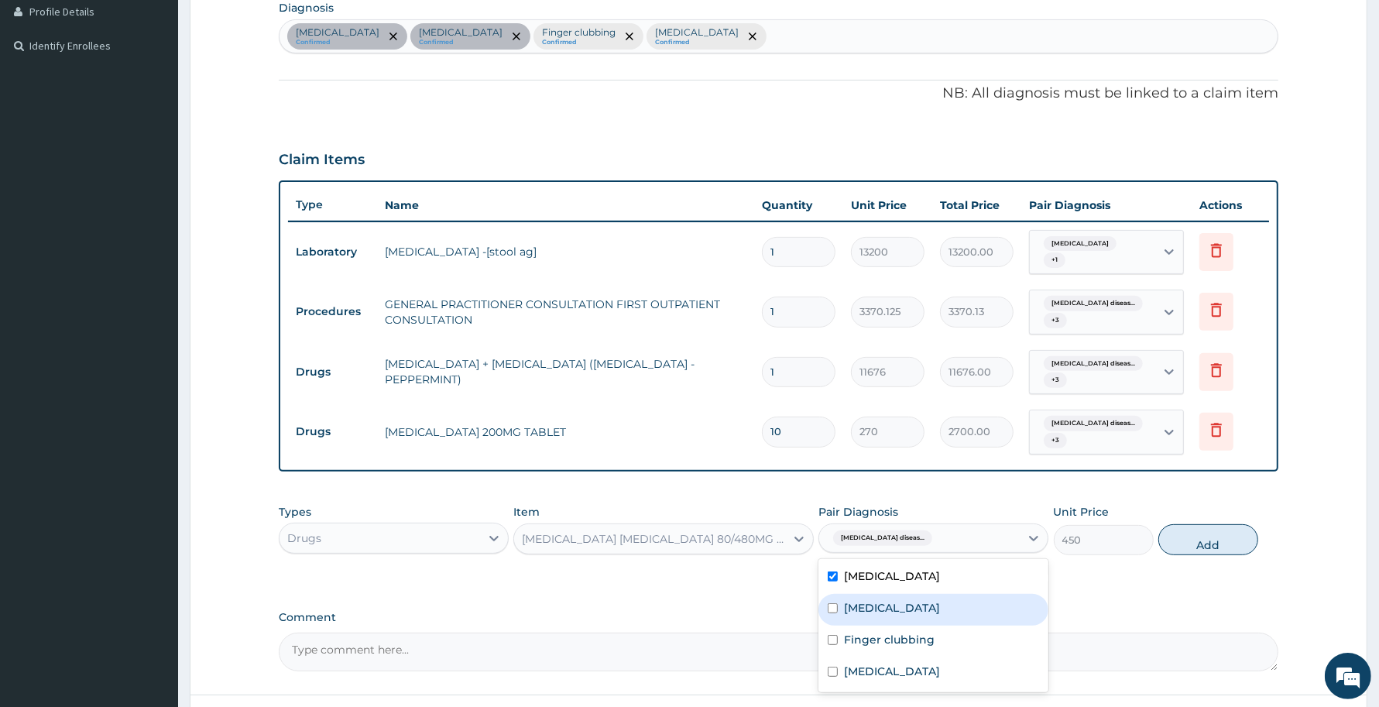
click at [869, 600] on label "Gastritis" at bounding box center [892, 607] width 96 height 15
checkbox input "true"
click at [869, 632] on label "Finger clubbing" at bounding box center [889, 639] width 91 height 15
checkbox input "true"
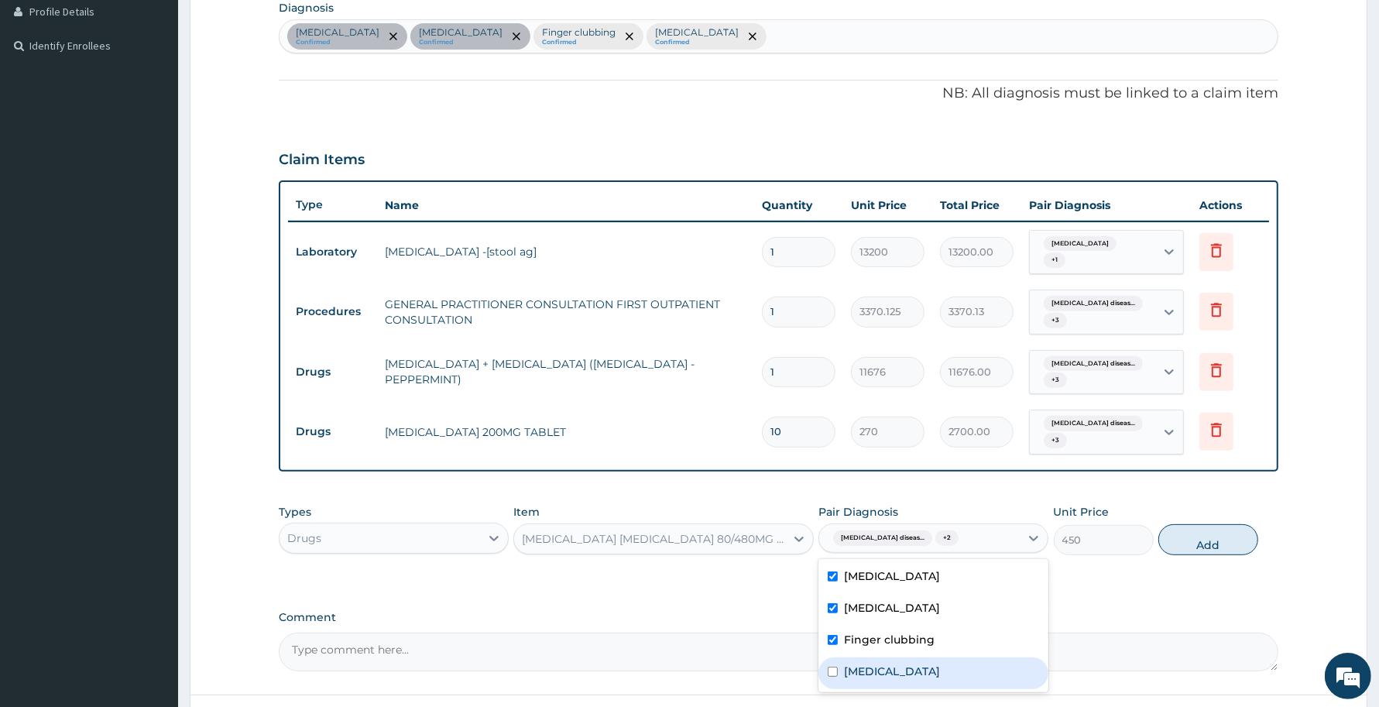
click at [862, 663] on label "Malaria" at bounding box center [892, 670] width 96 height 15
checkbox input "true"
click at [1204, 531] on button "Add" at bounding box center [1208, 539] width 100 height 31
type input "0"
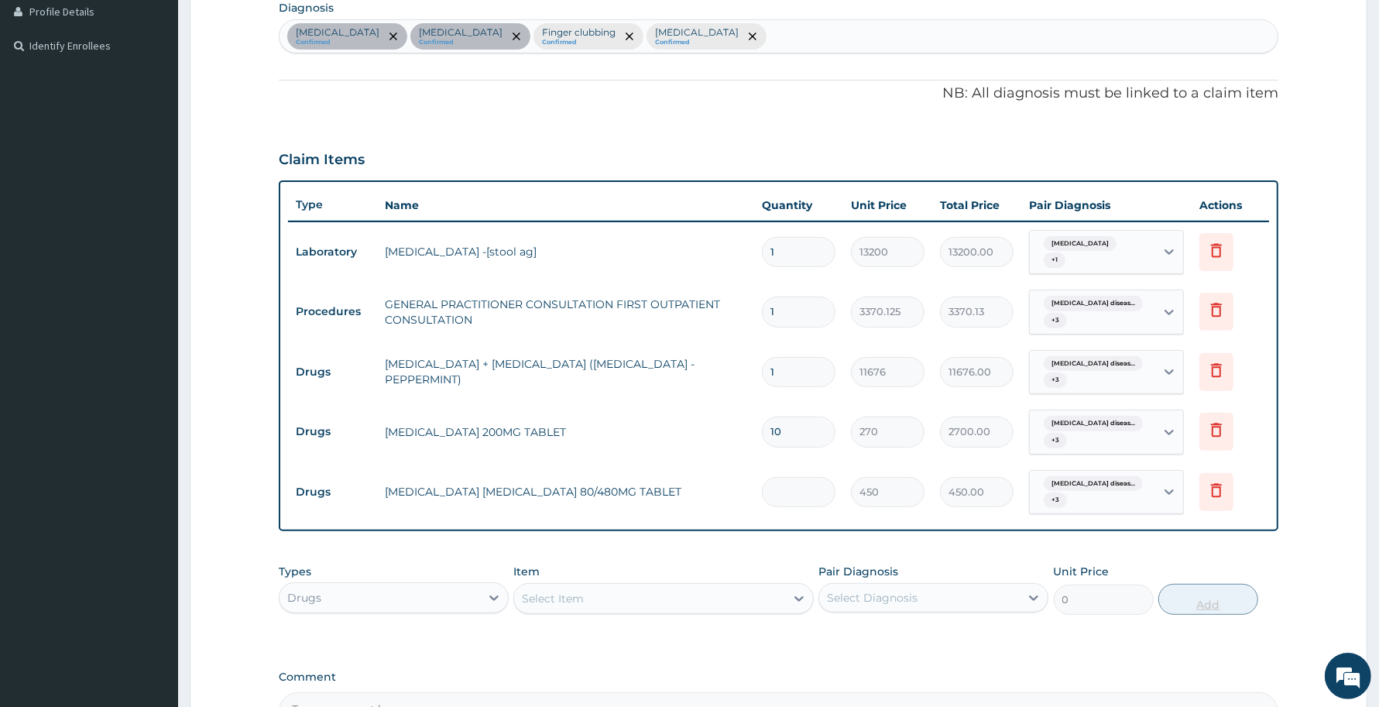
type input "0.00"
type input "6"
type input "2700.00"
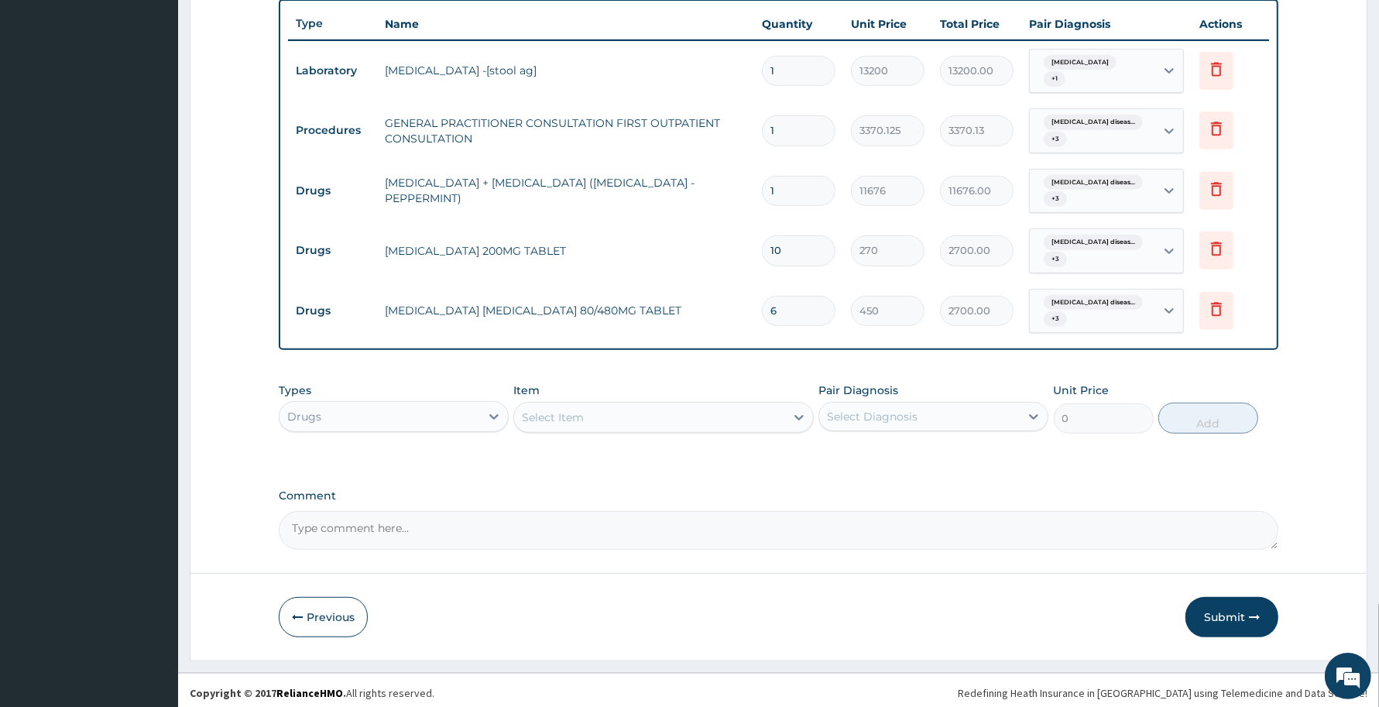
type input "6"
click at [1216, 613] on button "Submit" at bounding box center [1231, 617] width 93 height 40
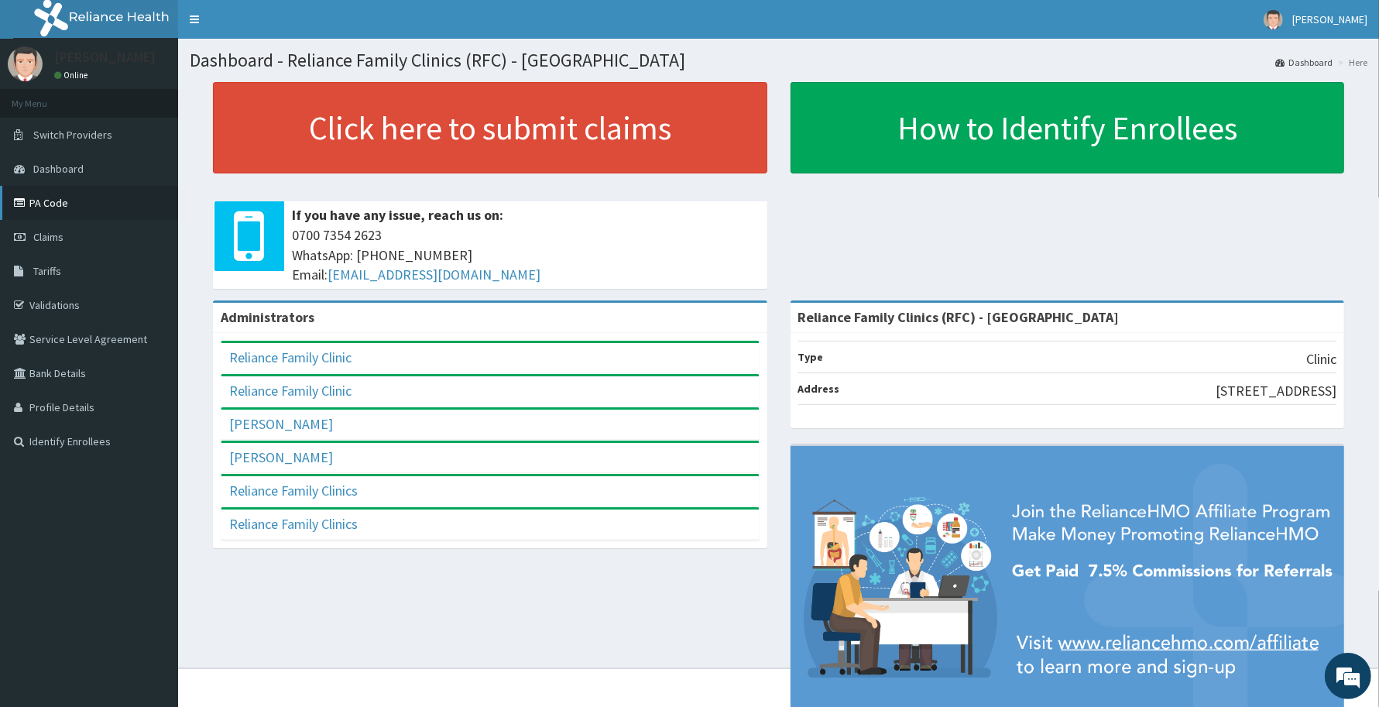
click at [68, 206] on link "PA Code" at bounding box center [89, 203] width 178 height 34
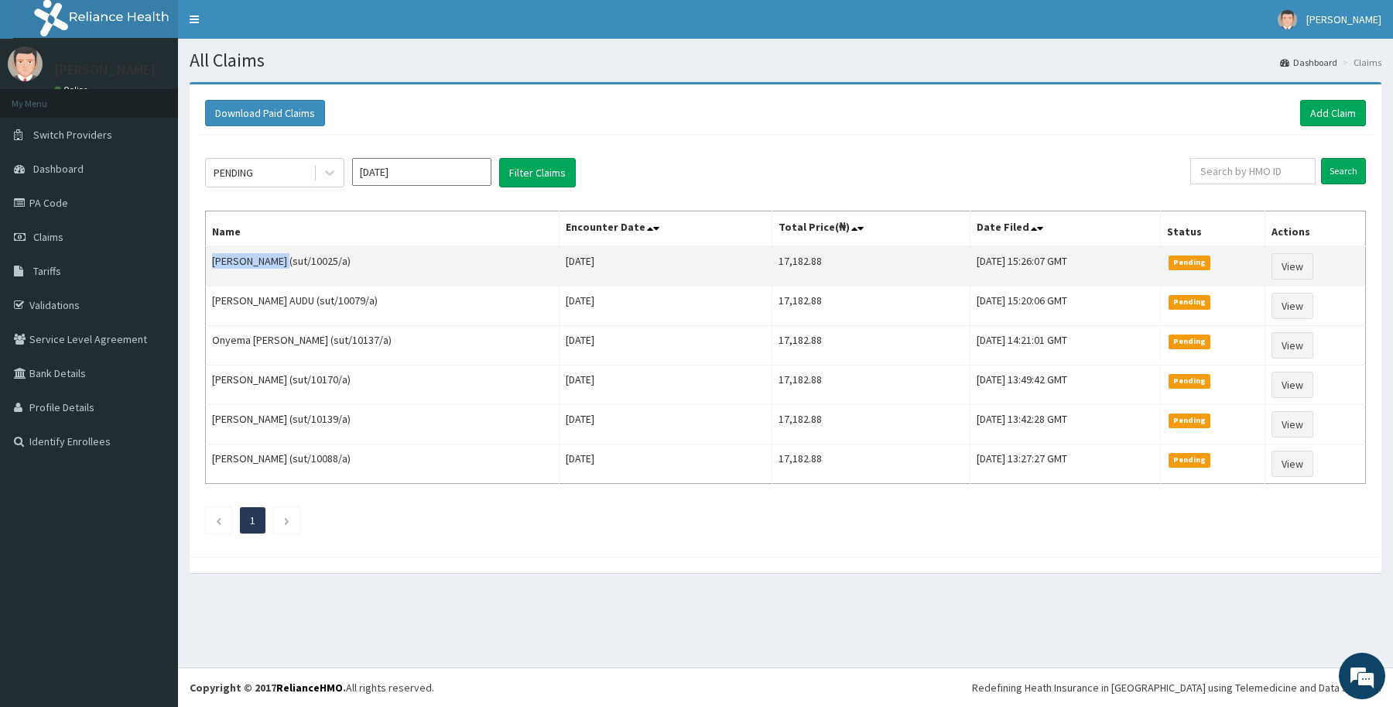
drag, startPoint x: 214, startPoint y: 261, endPoint x: 303, endPoint y: 257, distance: 89.9
click at [303, 257] on td "[PERSON_NAME] (sut/10025/a)" at bounding box center [383, 266] width 354 height 40
copy td "[PERSON_NAME]"
click at [322, 170] on icon at bounding box center [329, 172] width 15 height 15
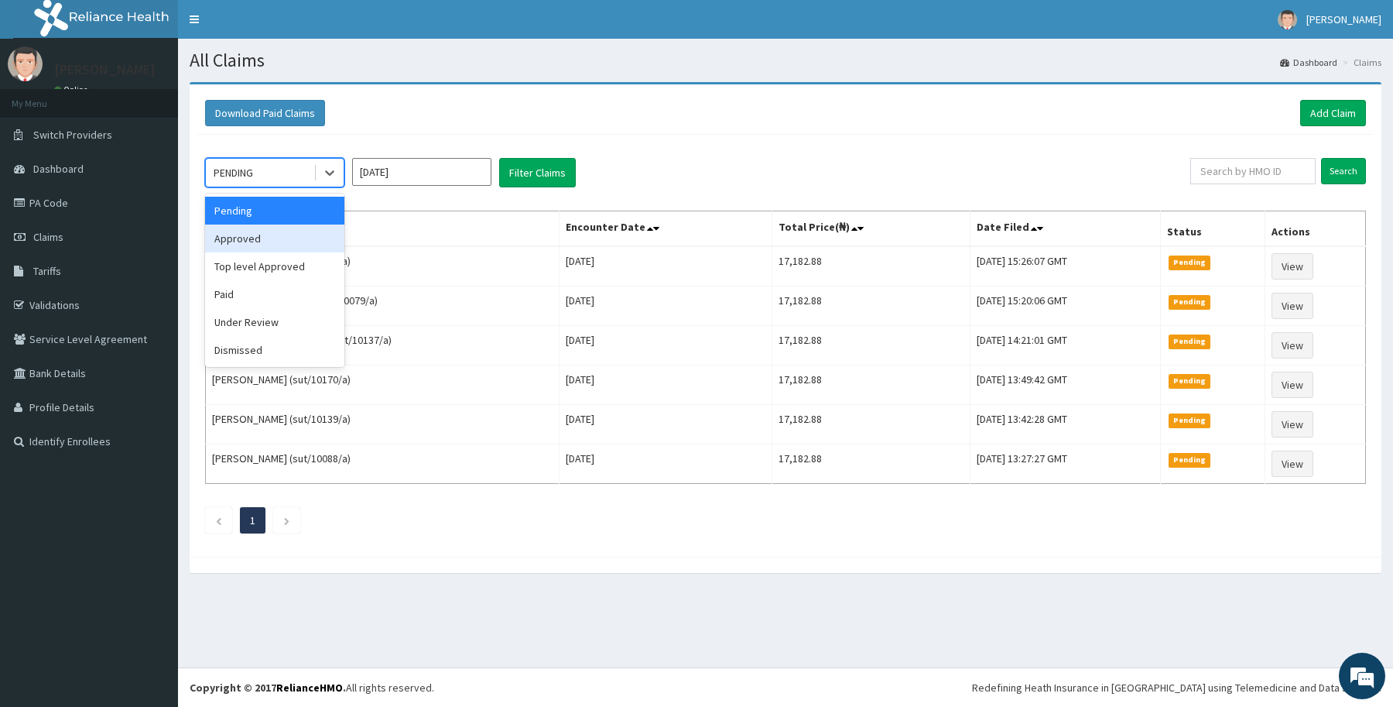
click at [249, 233] on div "Approved" at bounding box center [274, 239] width 139 height 28
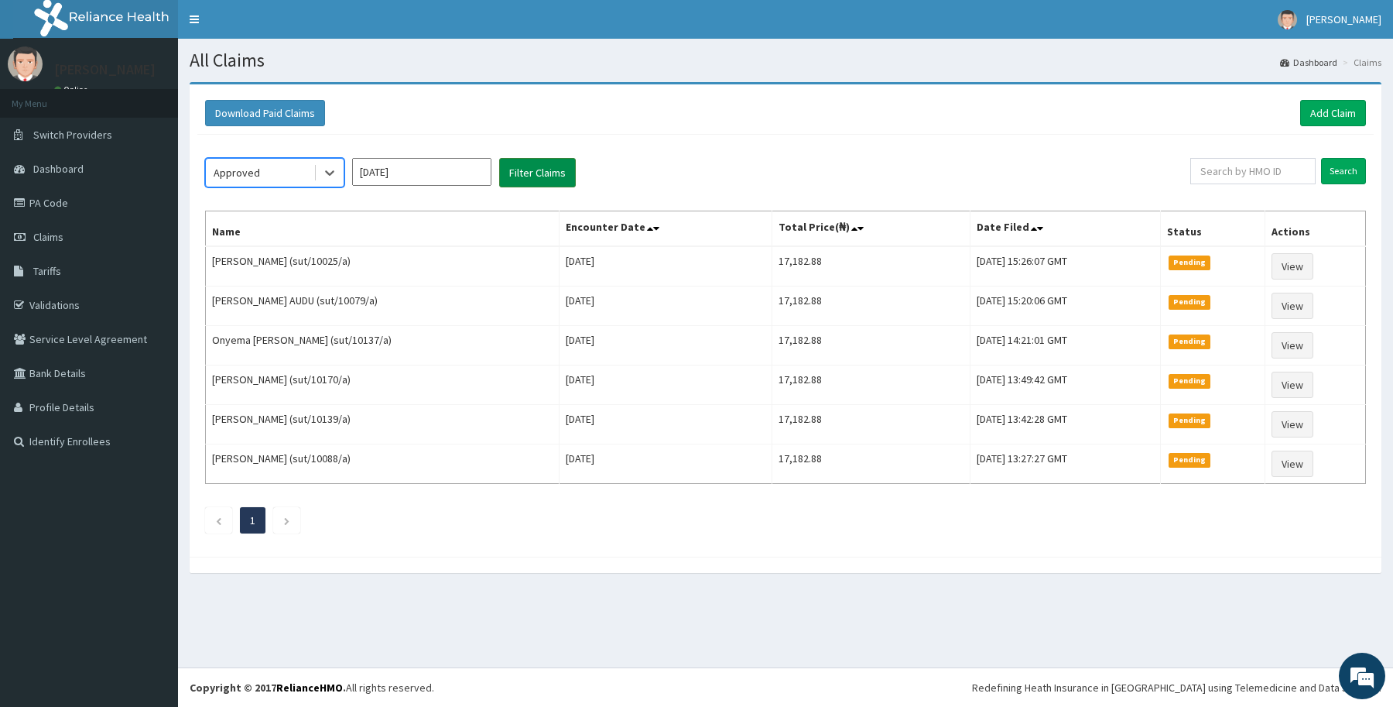
click at [523, 169] on button "Filter Claims" at bounding box center [537, 172] width 77 height 29
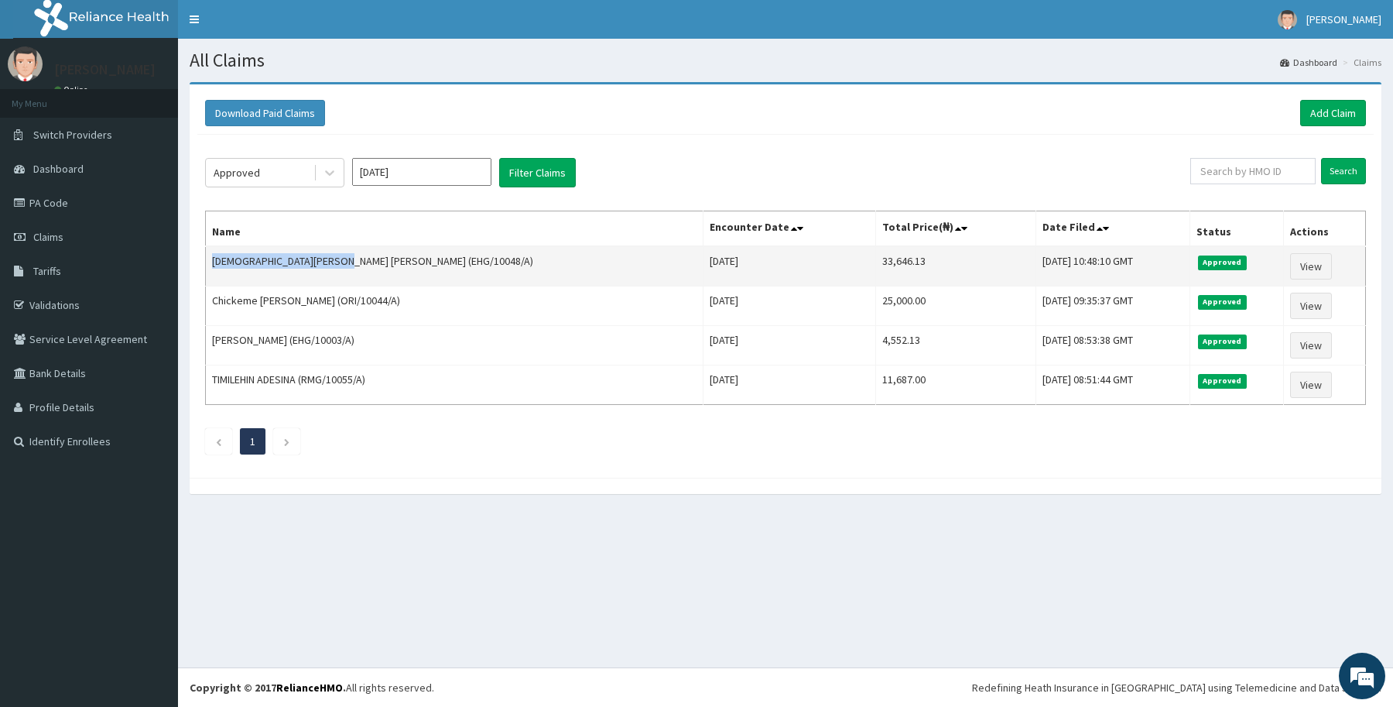
drag, startPoint x: 213, startPoint y: 265, endPoint x: 349, endPoint y: 254, distance: 136.7
click at [349, 254] on td "[DEMOGRAPHIC_DATA][PERSON_NAME] [PERSON_NAME] (EHG/10048/A)" at bounding box center [455, 266] width 498 height 40
copy td "[DEMOGRAPHIC_DATA][PERSON_NAME] [PERSON_NAME]"
click at [1324, 117] on link "Add Claim" at bounding box center [1334, 113] width 66 height 26
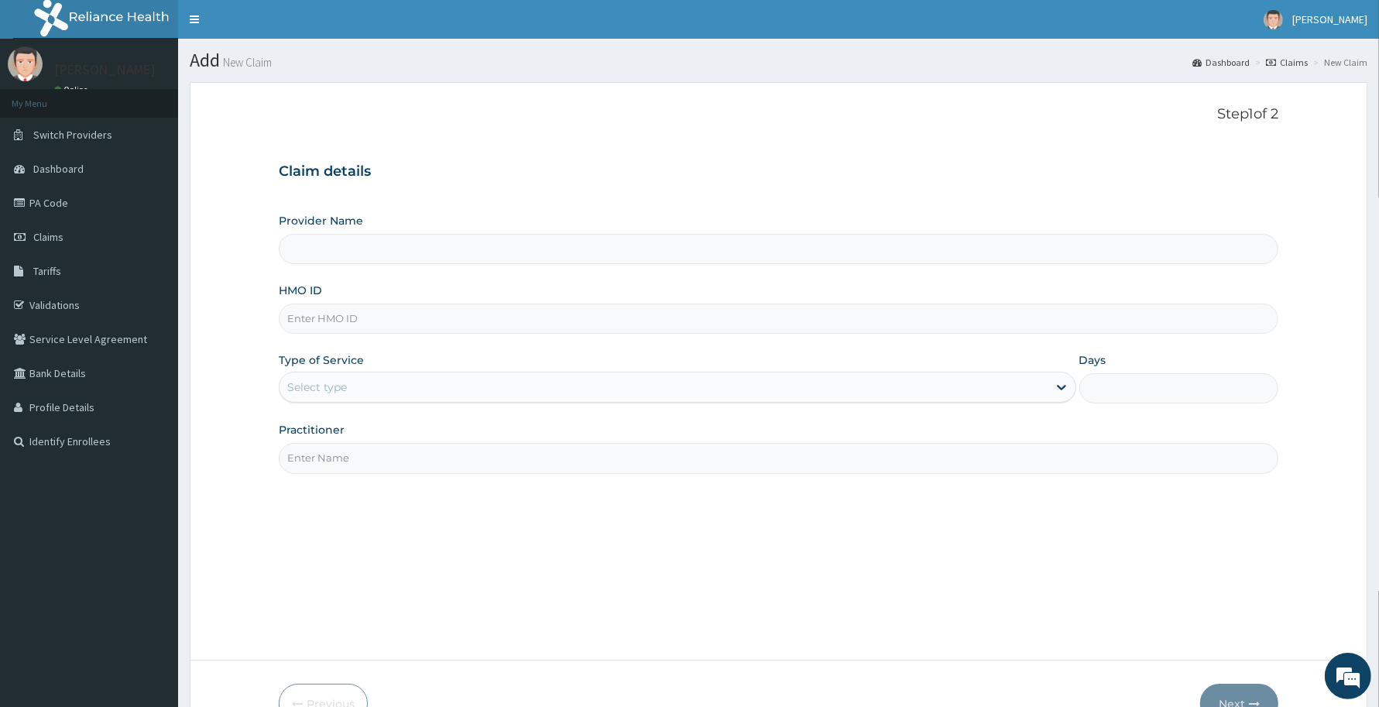
click at [310, 310] on input "HMO ID" at bounding box center [778, 318] width 999 height 30
type input "Reliance Family Clinics (RFC) - [GEOGRAPHIC_DATA]"
paste input "WEP/10012/A"
type input "WEP/10012/A"
click at [352, 379] on div "Select type" at bounding box center [663, 387] width 768 height 25
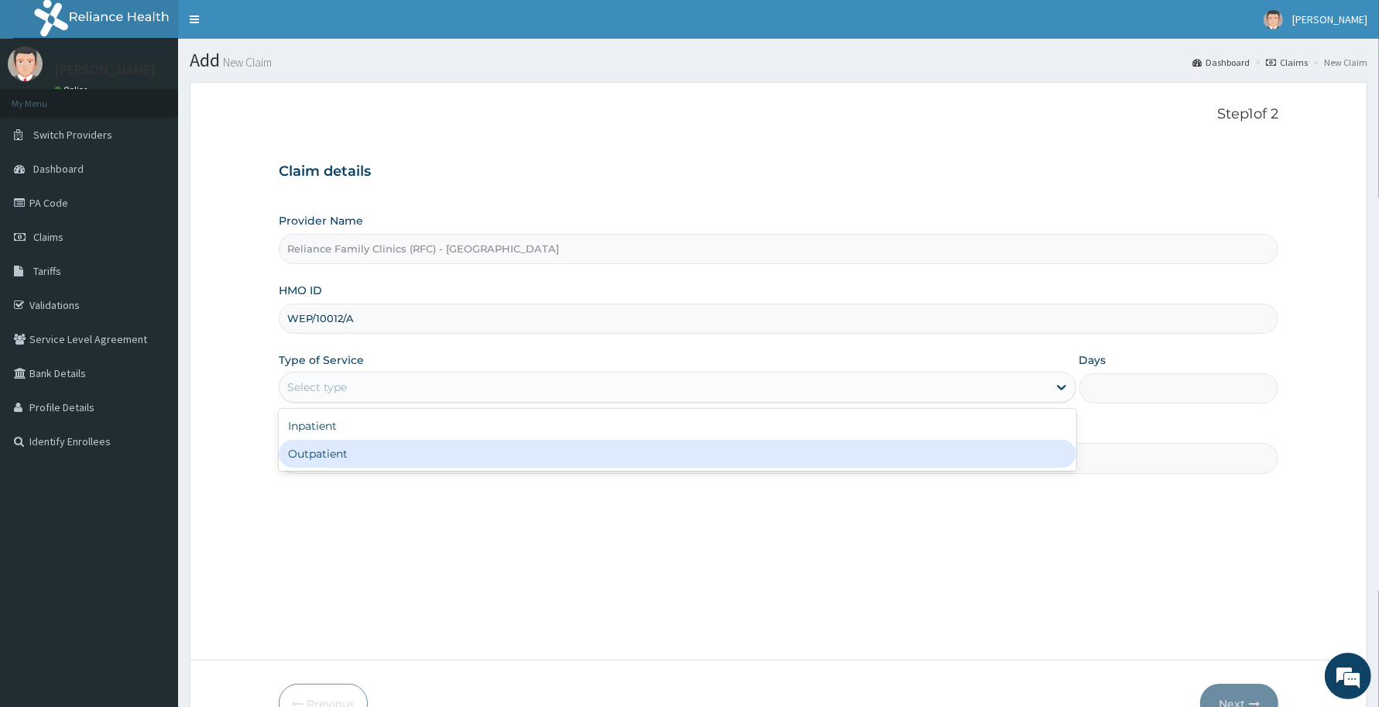
click at [303, 446] on div "Outpatient" at bounding box center [677, 454] width 797 height 28
type input "1"
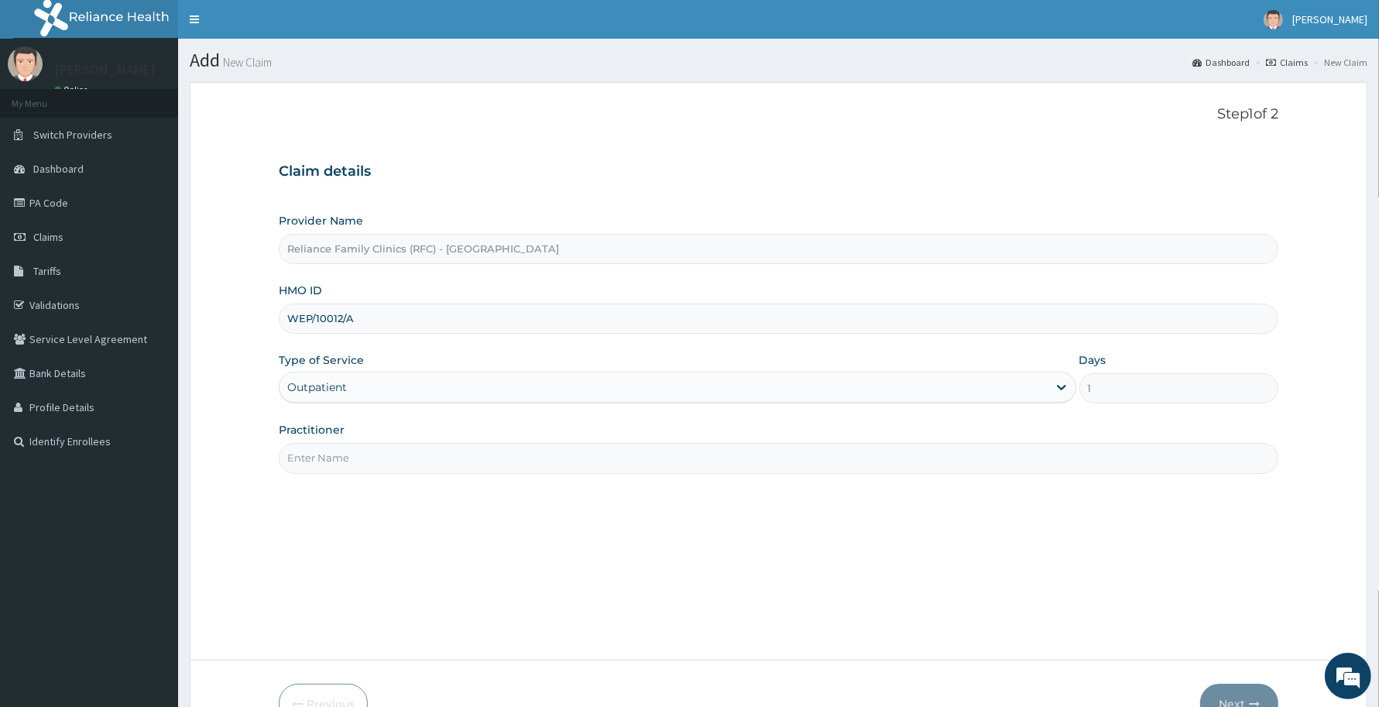
click at [303, 457] on input "Practitioner" at bounding box center [778, 458] width 999 height 30
type input "[PERSON_NAME]"
click at [1243, 698] on button "Next" at bounding box center [1239, 704] width 78 height 40
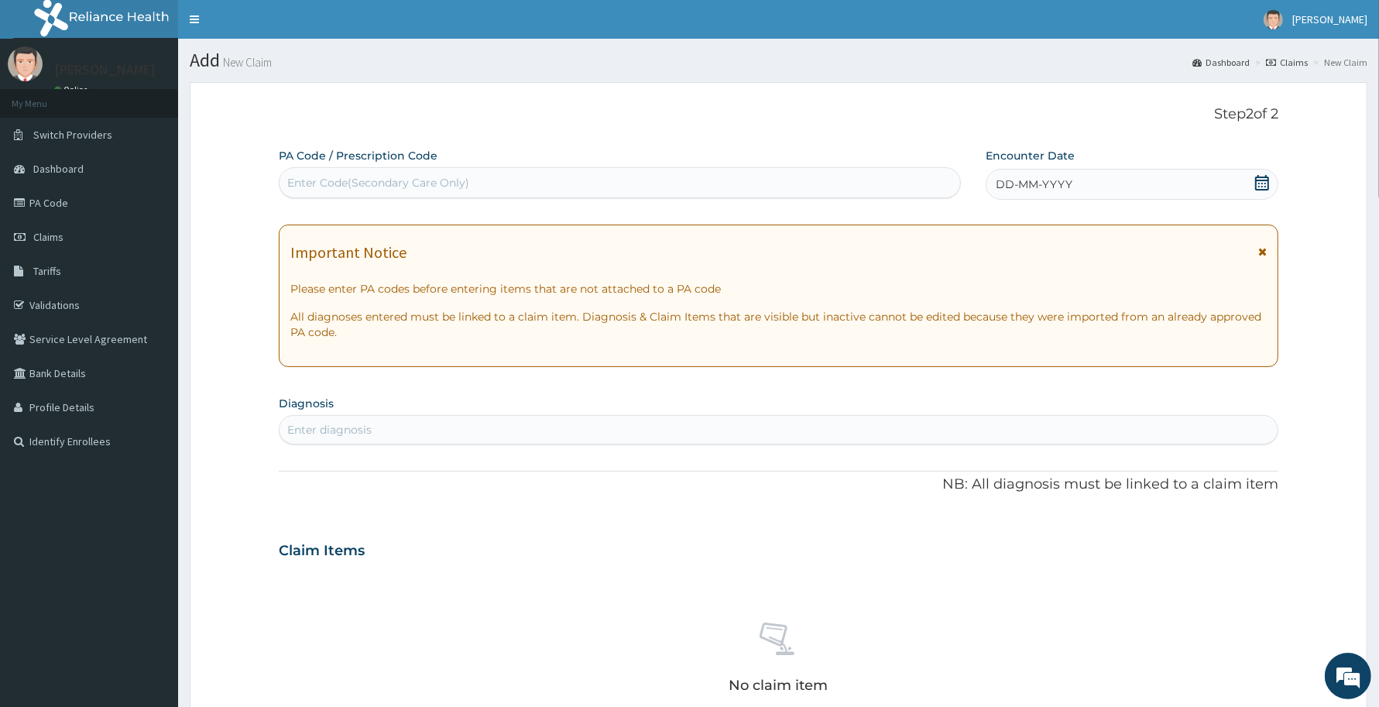
click at [1080, 180] on div "DD-MM-YYYY" at bounding box center [1131, 184] width 293 height 31
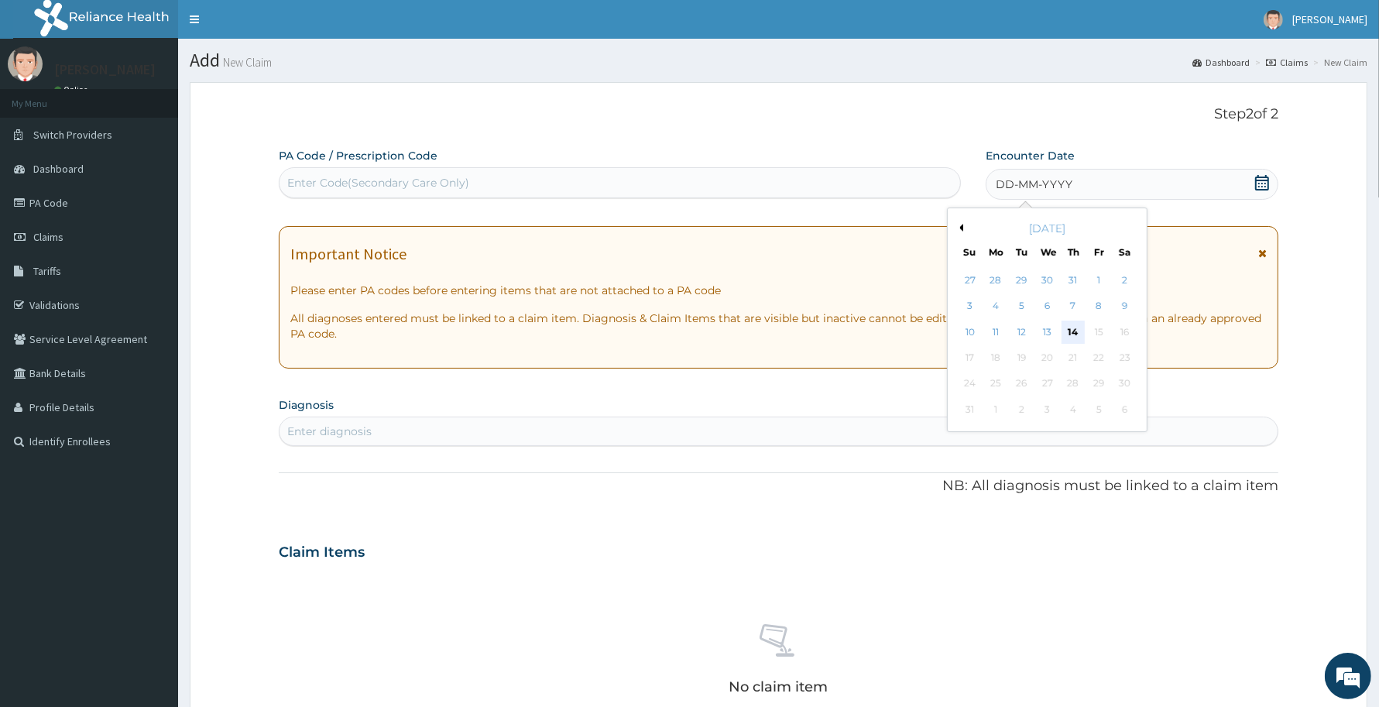
click at [1073, 330] on div "14" at bounding box center [1072, 331] width 23 height 23
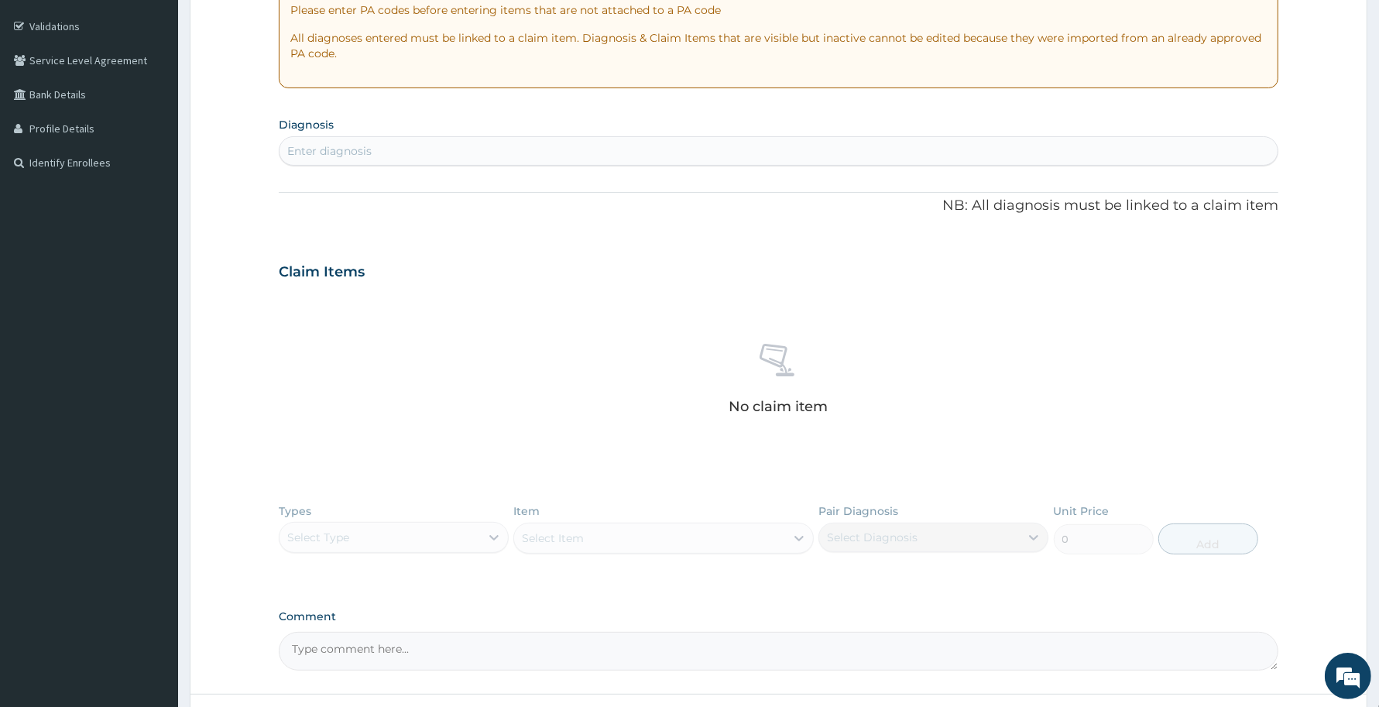
scroll to position [298, 0]
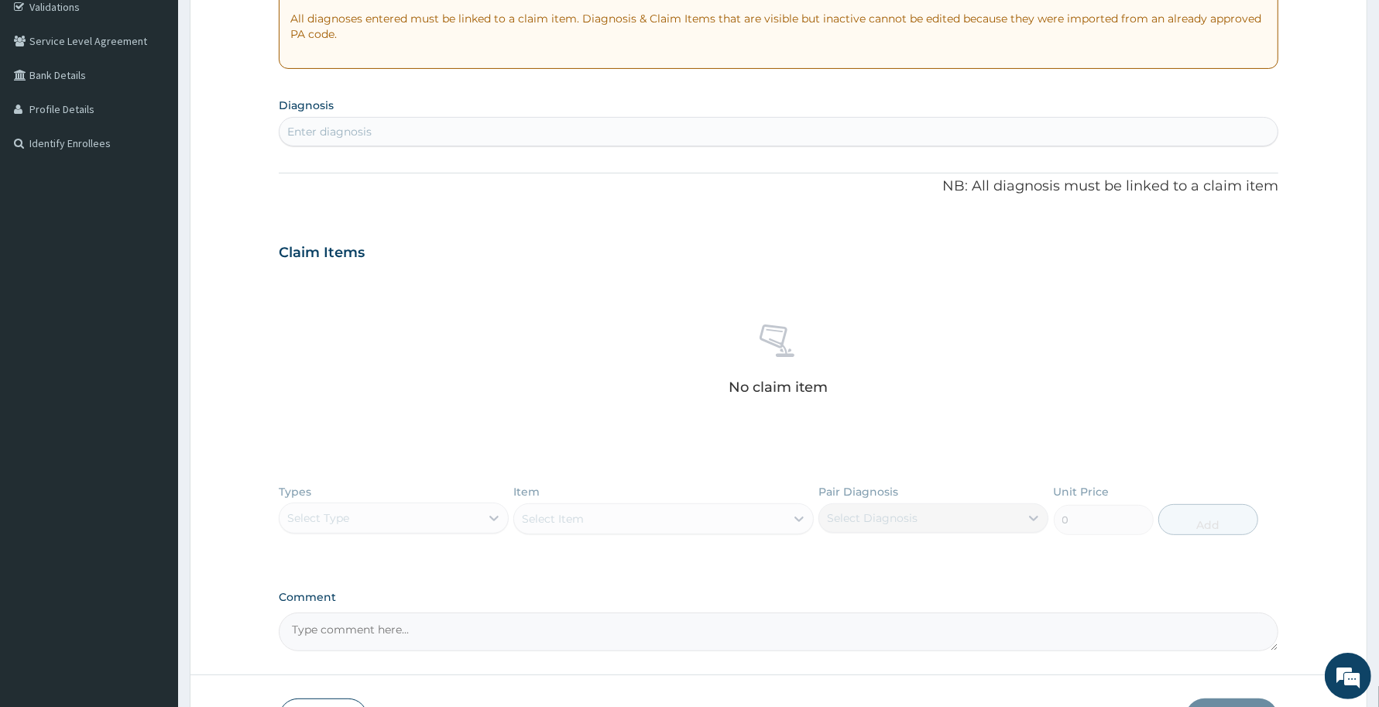
click at [372, 115] on section "Diagnosis Enter diagnosis" at bounding box center [778, 120] width 999 height 53
click at [342, 124] on div "Enter diagnosis" at bounding box center [329, 131] width 84 height 15
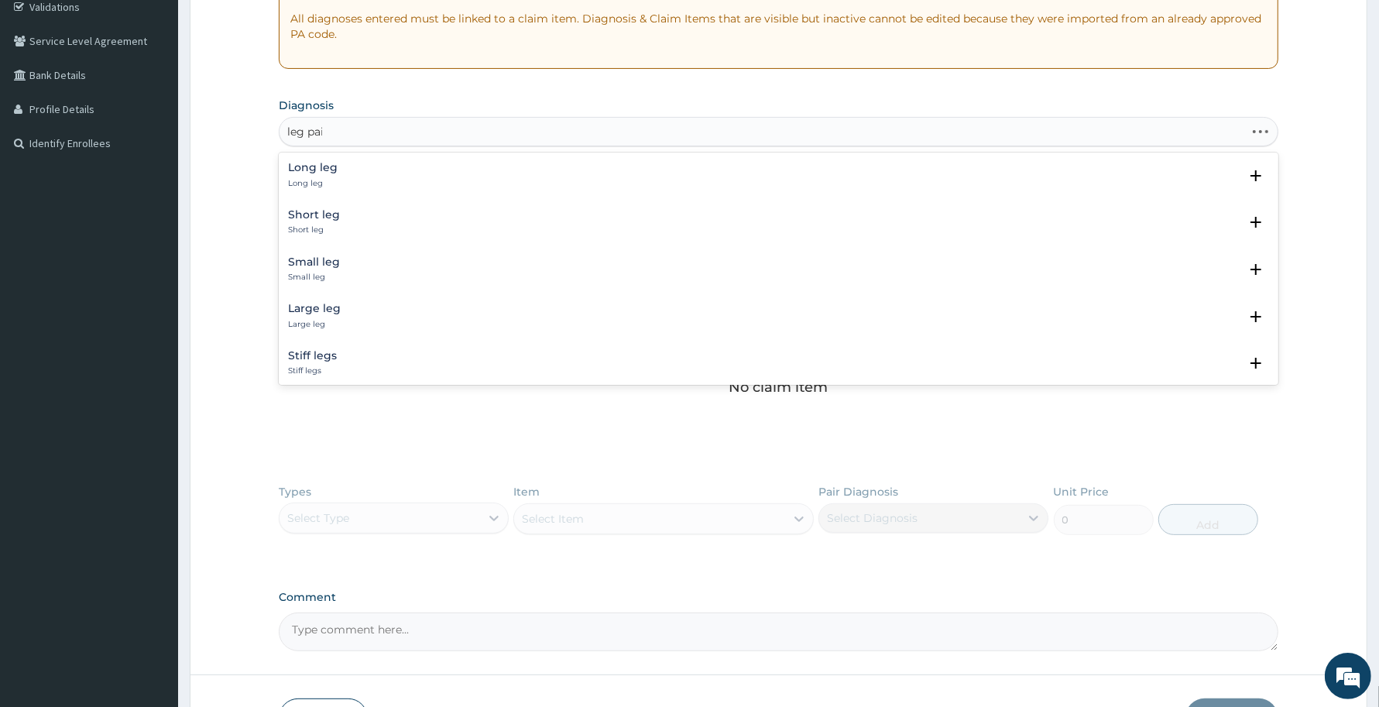
type input "leg pain"
click at [338, 173] on h4 "Pain in lower limb" at bounding box center [383, 168] width 191 height 12
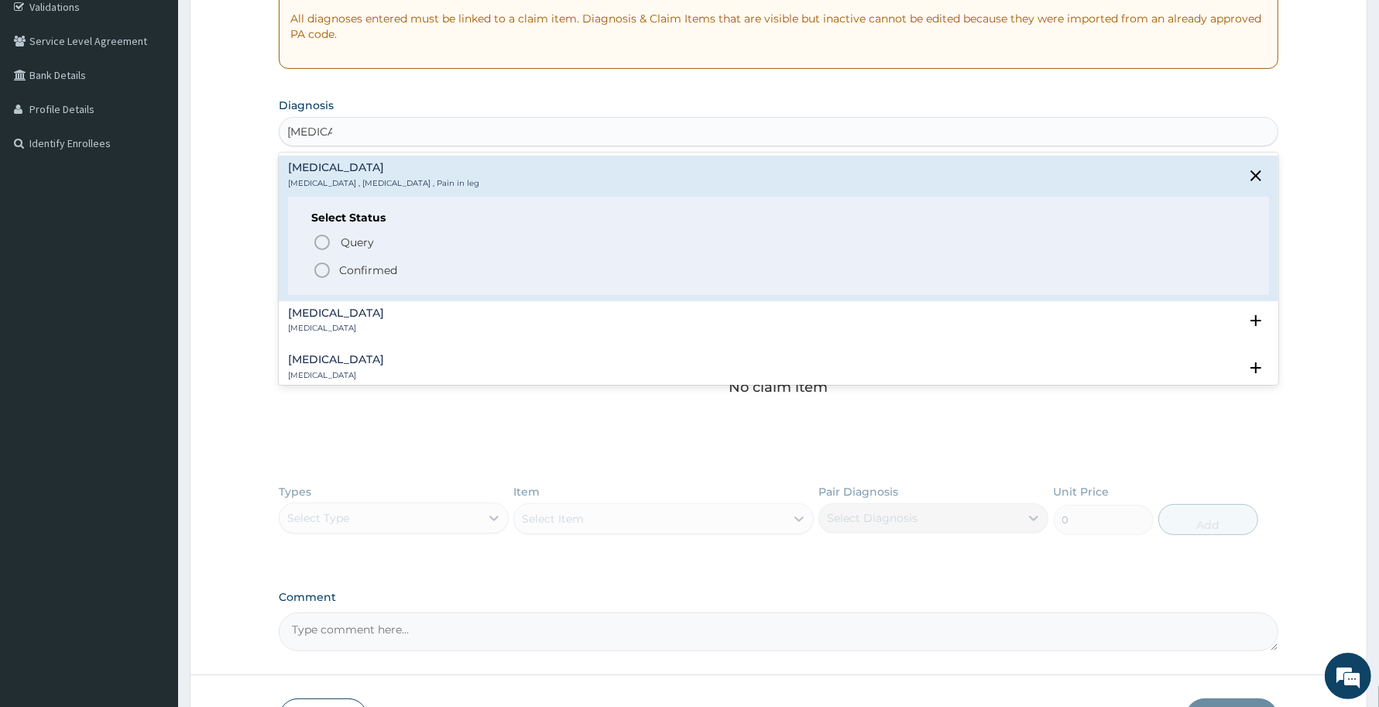
click at [351, 267] on p "Confirmed" at bounding box center [368, 269] width 58 height 15
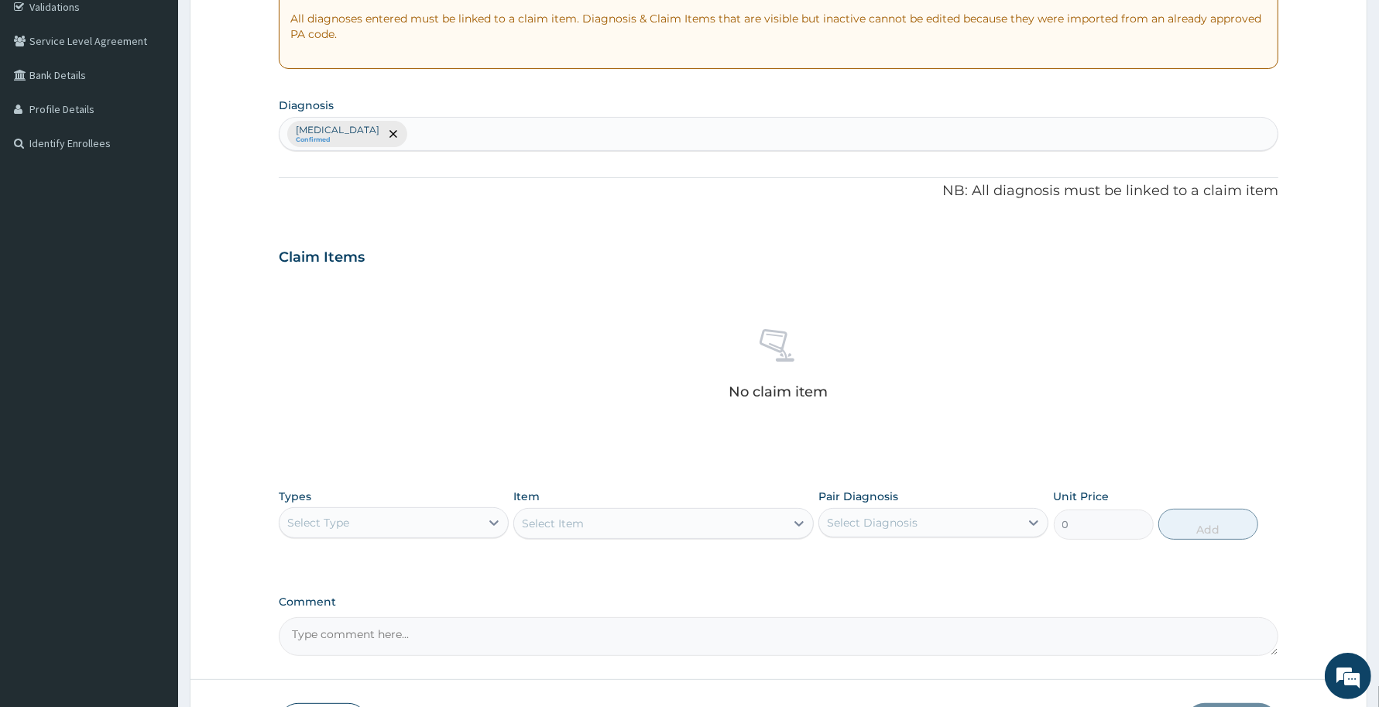
scroll to position [410, 0]
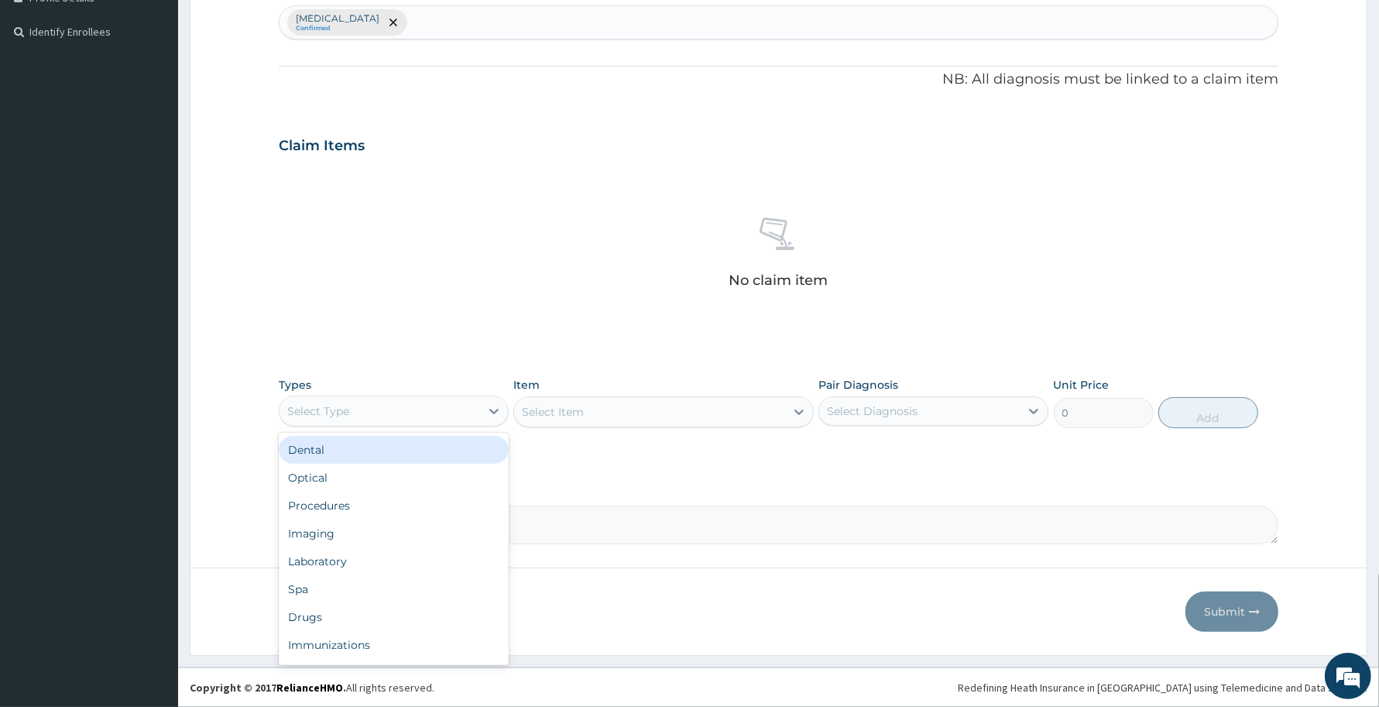
click at [464, 404] on div "Select Type" at bounding box center [379, 411] width 201 height 25
click at [366, 505] on div "Procedures" at bounding box center [394, 506] width 230 height 28
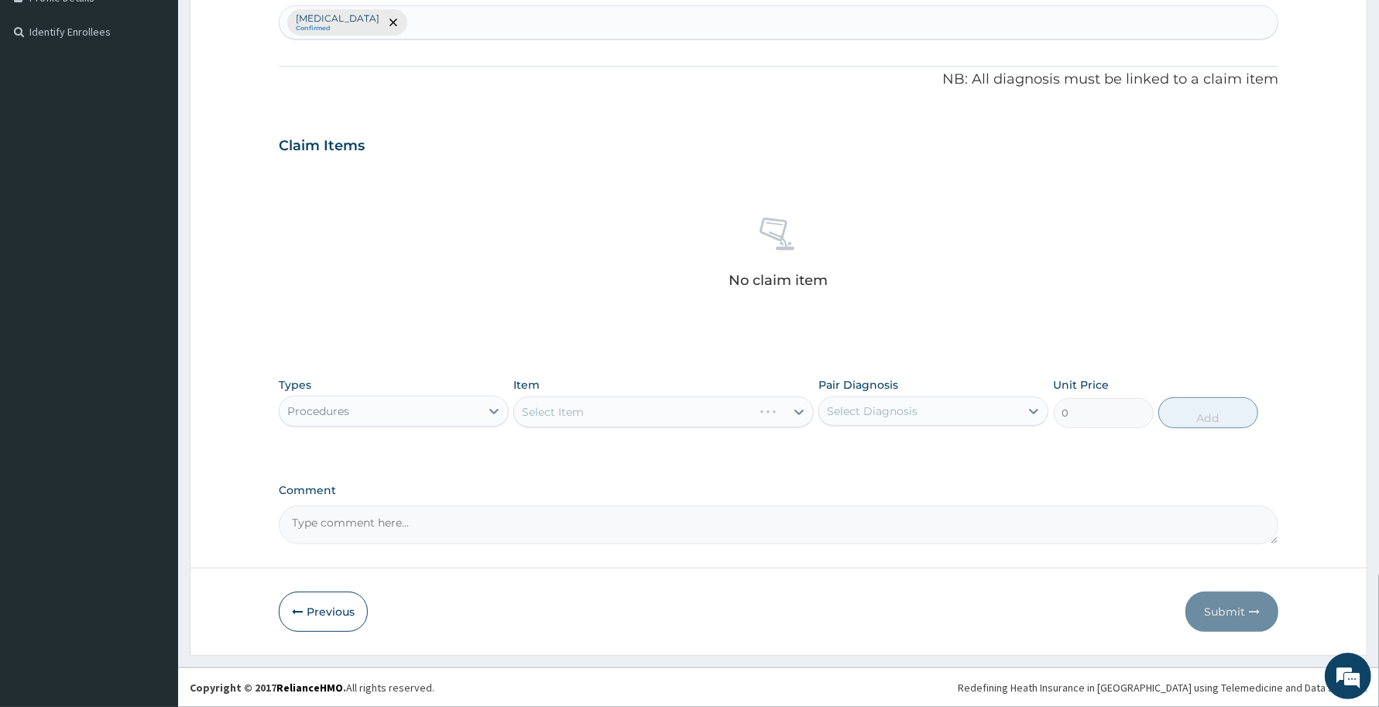
click at [550, 411] on div "Select Item" at bounding box center [663, 411] width 300 height 31
click at [550, 411] on div "Select Item" at bounding box center [553, 411] width 62 height 15
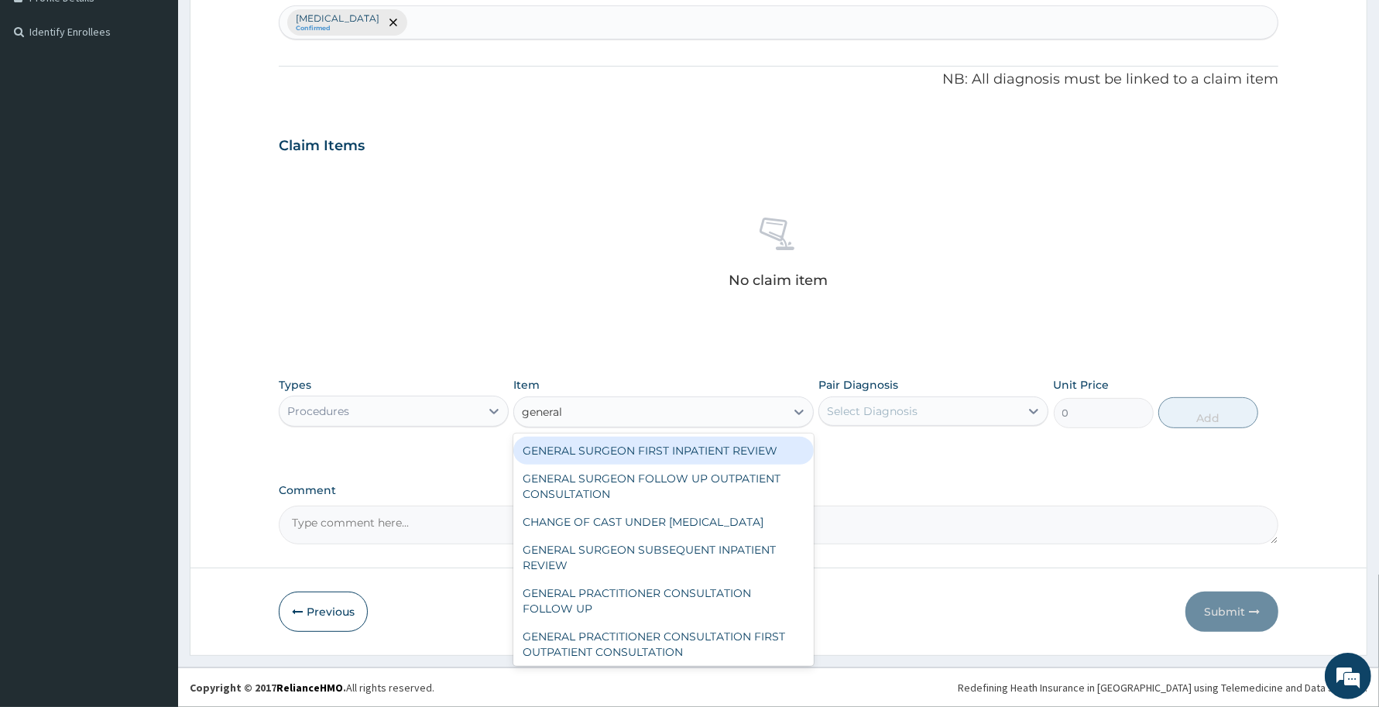
type input "general p"
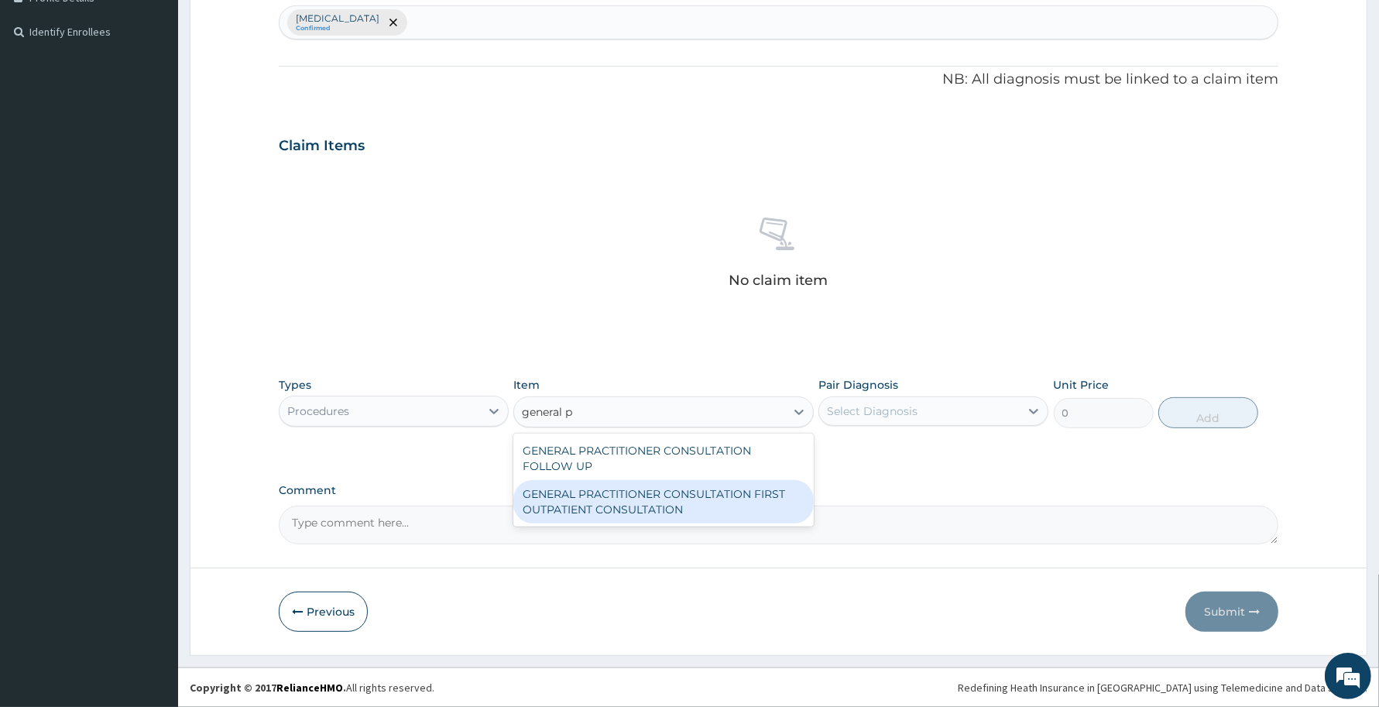
click at [643, 494] on div "GENERAL PRACTITIONER CONSULTATION FIRST OUTPATIENT CONSULTATION" at bounding box center [663, 501] width 300 height 43
type input "3370.125"
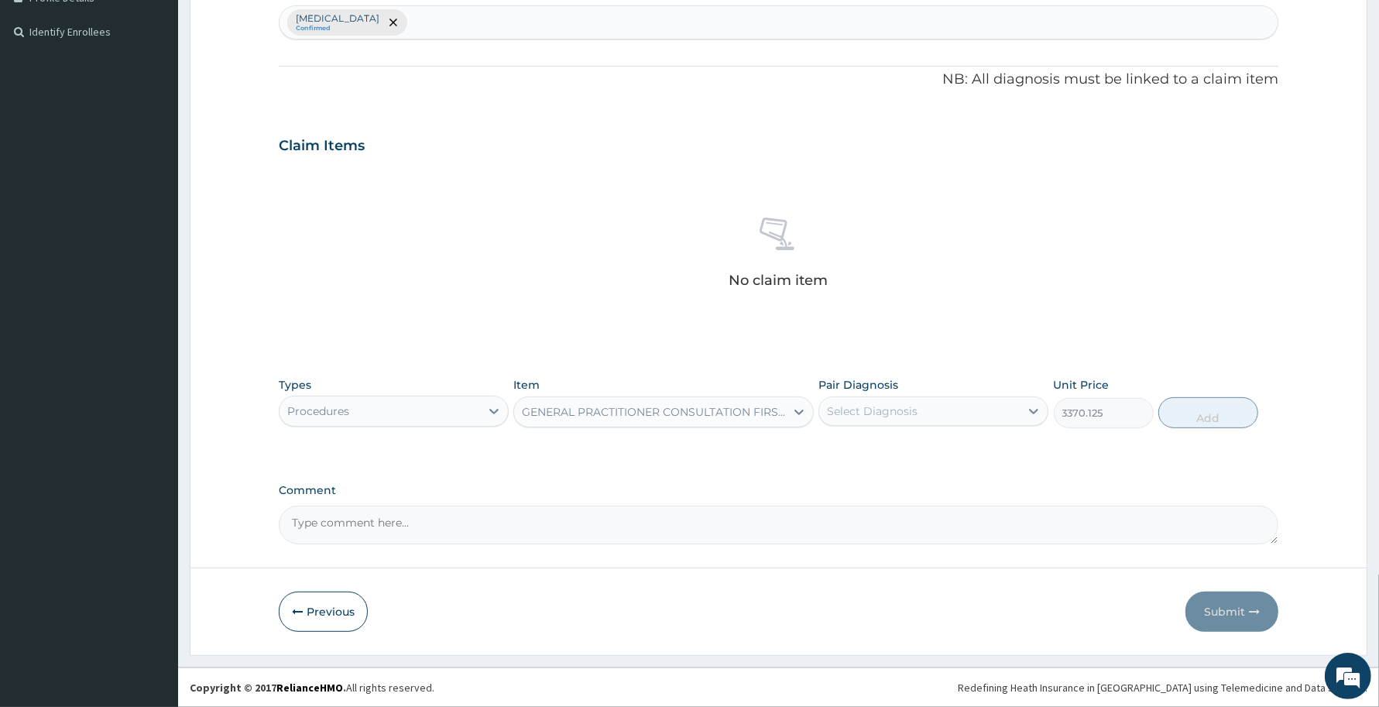
click at [869, 423] on div "Select Diagnosis" at bounding box center [919, 411] width 201 height 25
click at [869, 453] on label "Pain in lower limb" at bounding box center [892, 448] width 96 height 15
checkbox input "true"
click at [1208, 419] on button "Add" at bounding box center [1208, 412] width 100 height 31
type input "0"
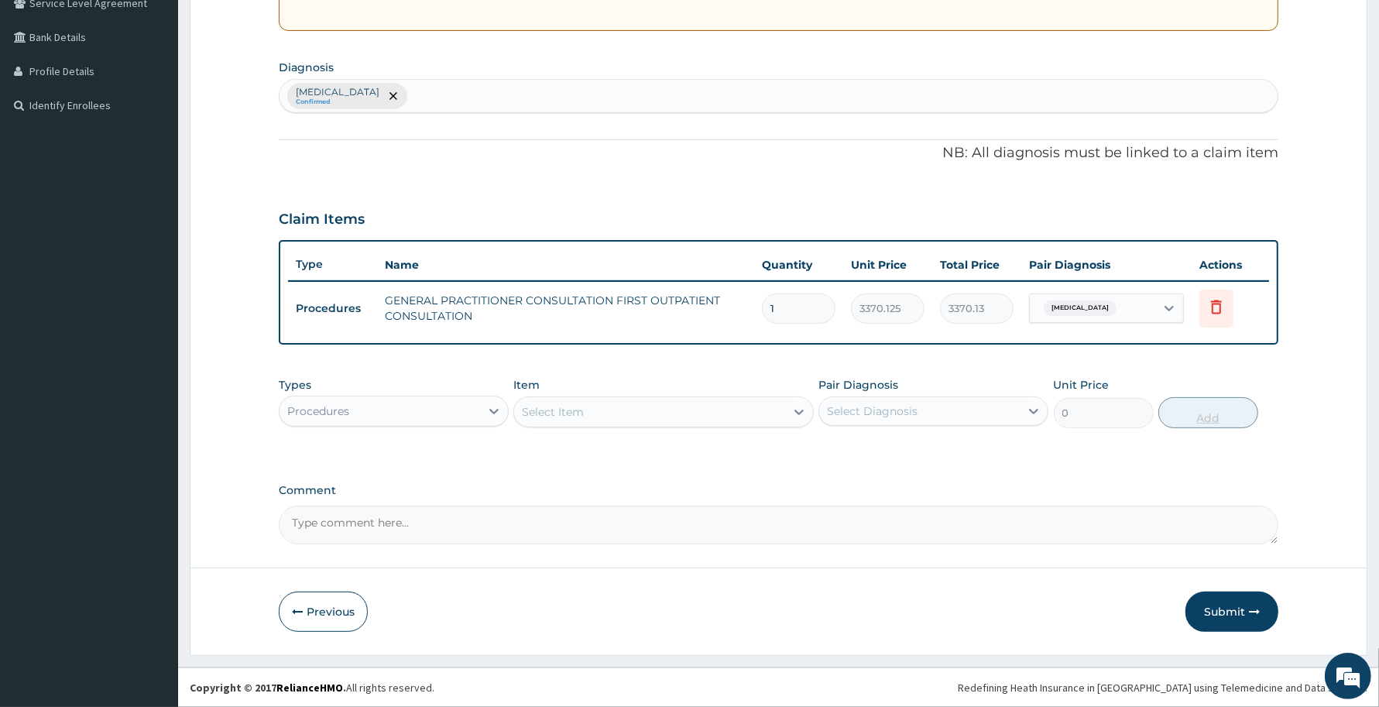
scroll to position [334, 0]
click at [1219, 598] on button "Submit" at bounding box center [1231, 613] width 93 height 40
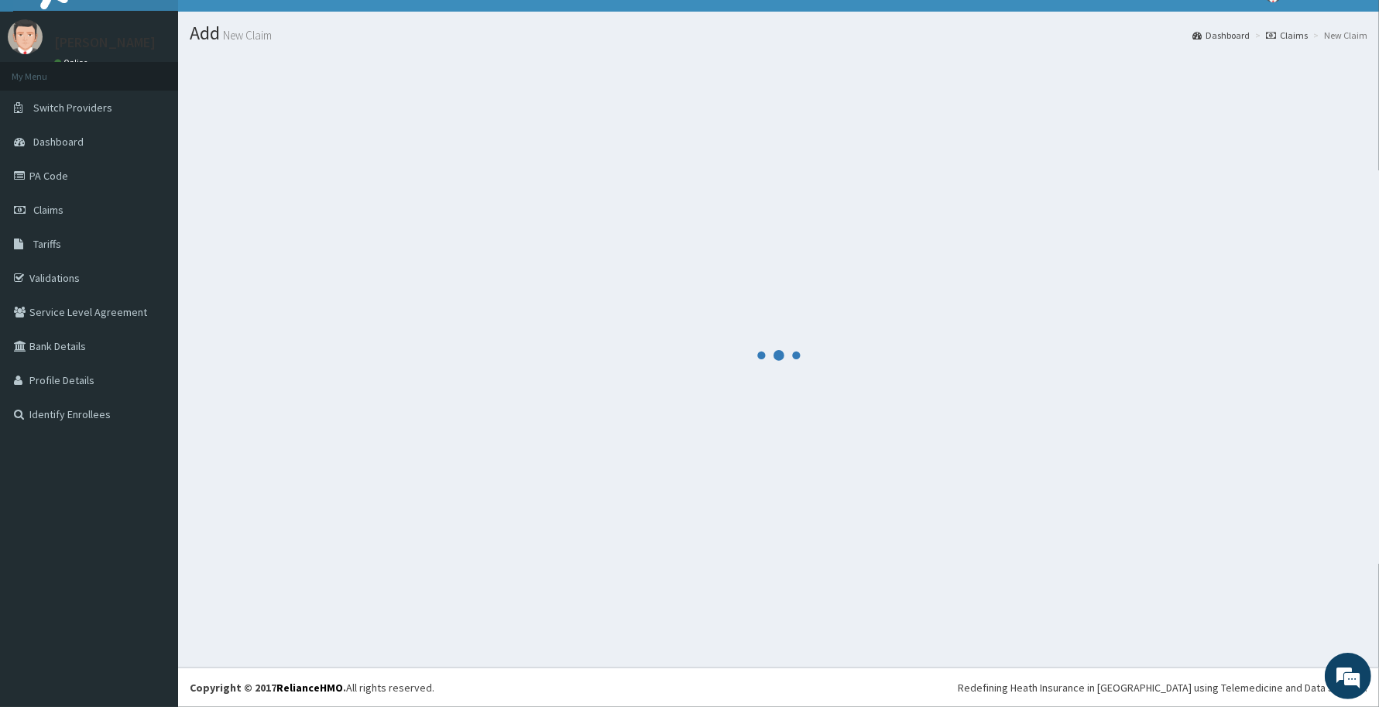
scroll to position [27, 0]
